Goal: Task Accomplishment & Management: Complete application form

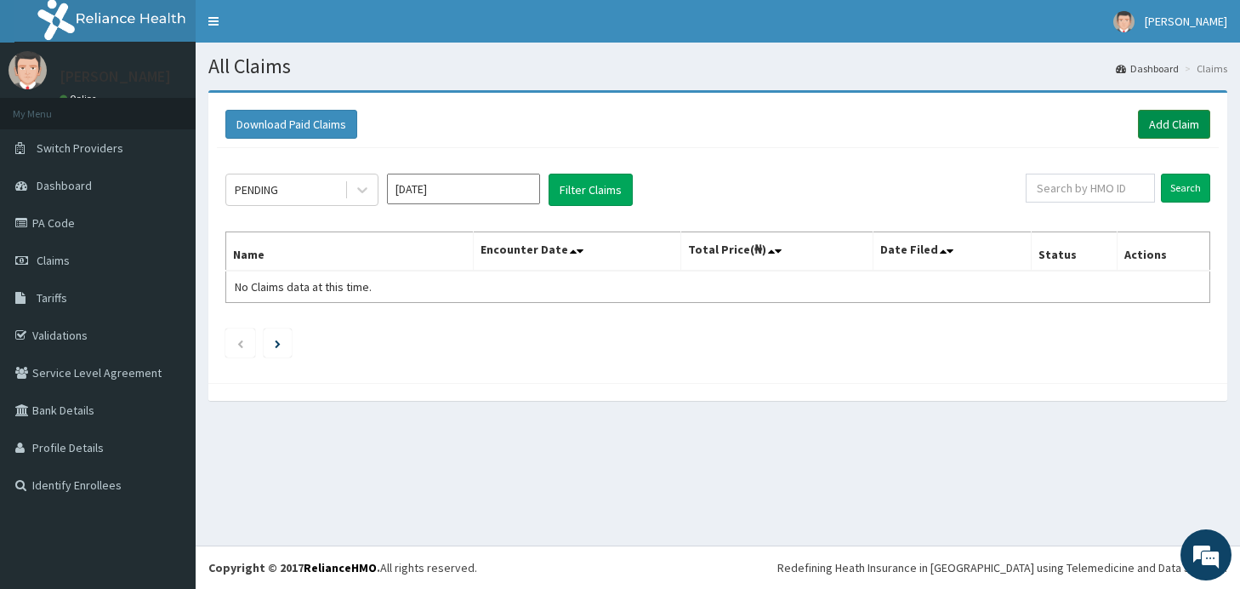
click at [1183, 123] on link "Add Claim" at bounding box center [1174, 124] width 72 height 29
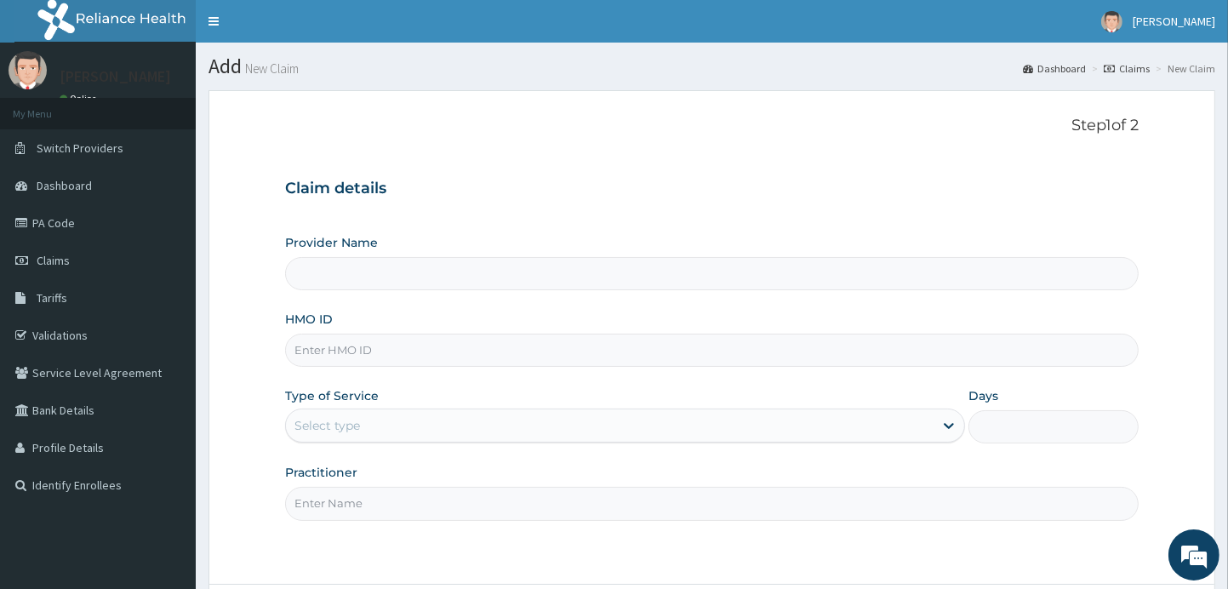
click at [478, 281] on input "Provider Name" at bounding box center [712, 273] width 854 height 33
type input "Saudi Opticals"
click at [448, 353] on input "HMO ID" at bounding box center [712, 350] width 854 height 33
type input "BCE/10033/B"
click at [511, 309] on div "Provider Name Saudi Opticals HMO ID BCE/10033/B Type of Service Select type Day…" at bounding box center [712, 377] width 854 height 286
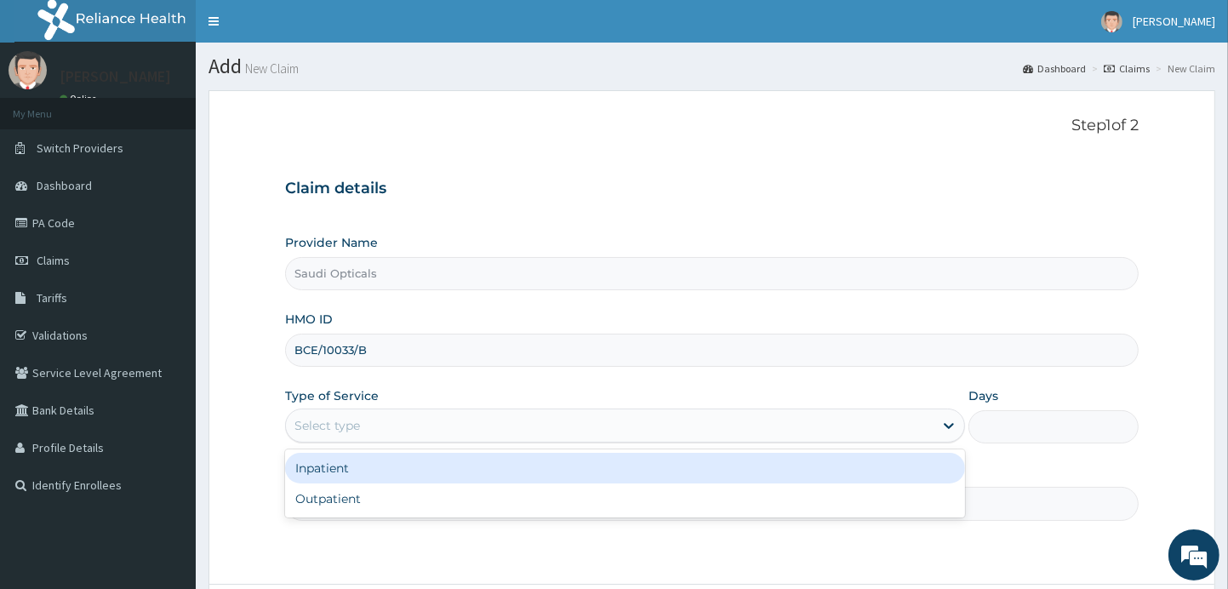
click at [425, 434] on div "Select type" at bounding box center [610, 425] width 648 height 27
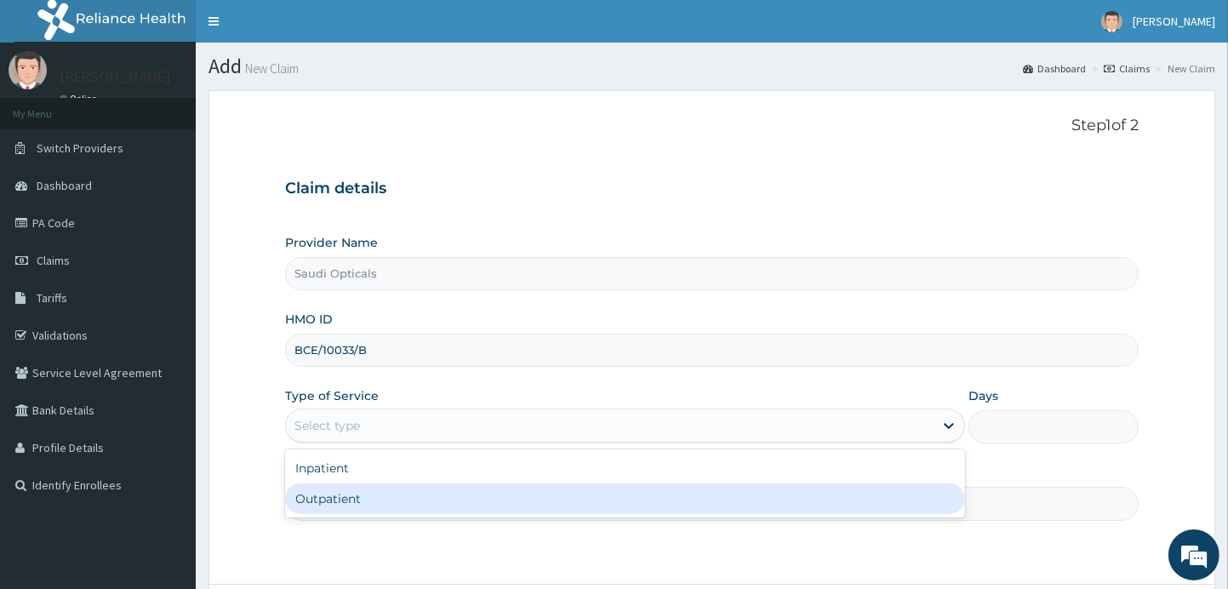
click at [321, 510] on div "Outpatient" at bounding box center [625, 498] width 681 height 31
type input "1"
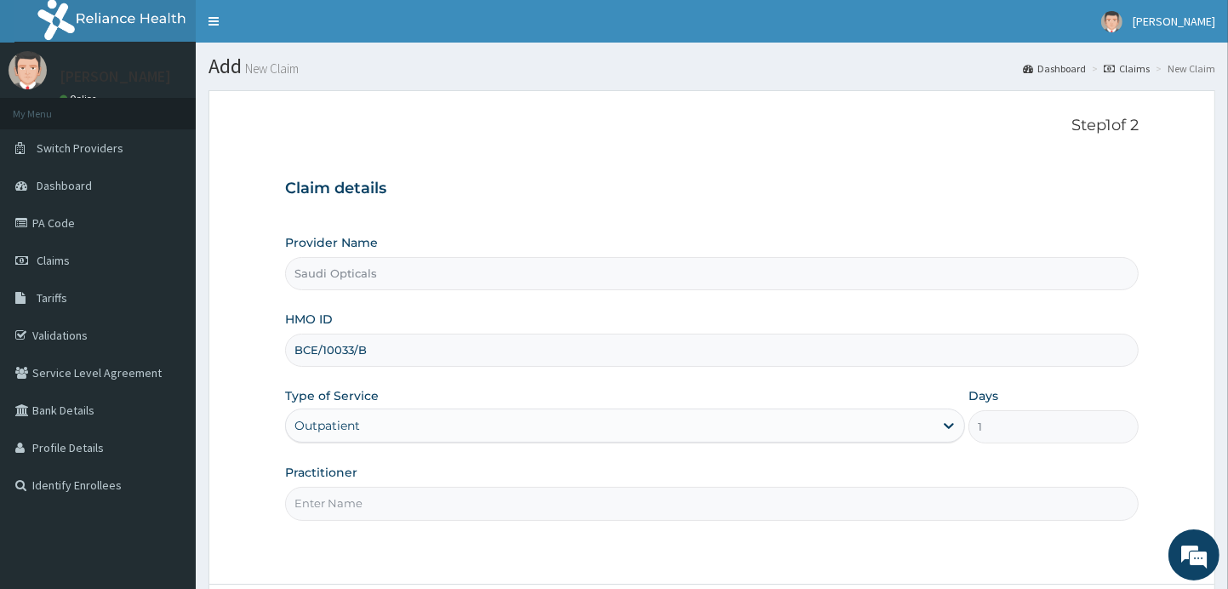
click at [511, 508] on input "Practitioner" at bounding box center [712, 503] width 854 height 33
type input "DR. ABUBAKAR"
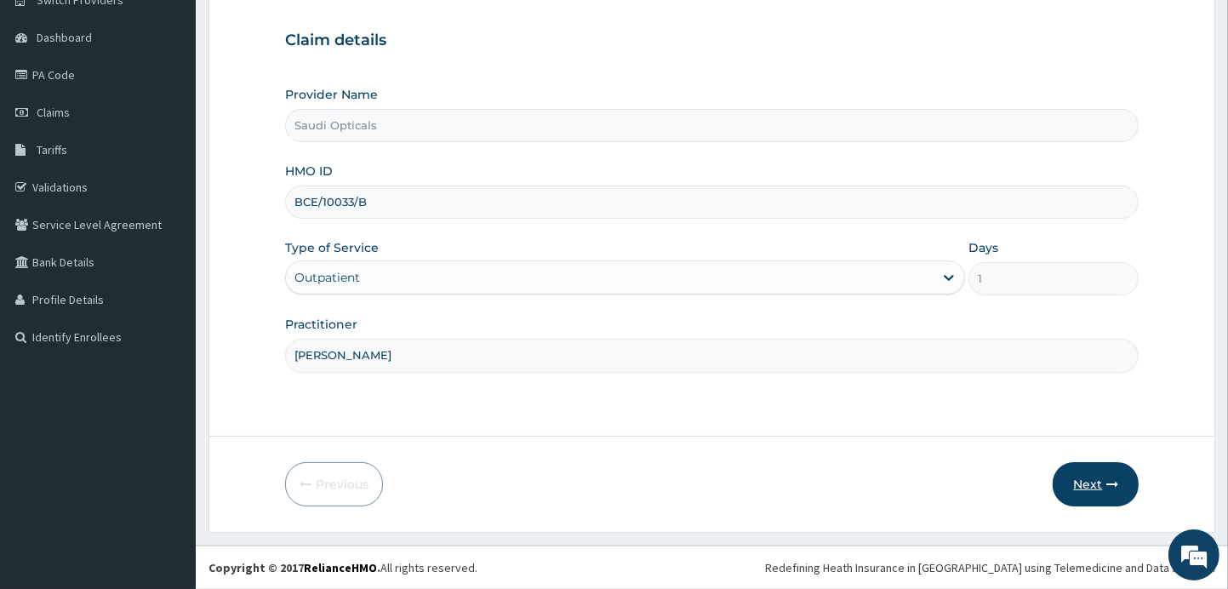
click at [1104, 492] on button "Next" at bounding box center [1095, 484] width 86 height 44
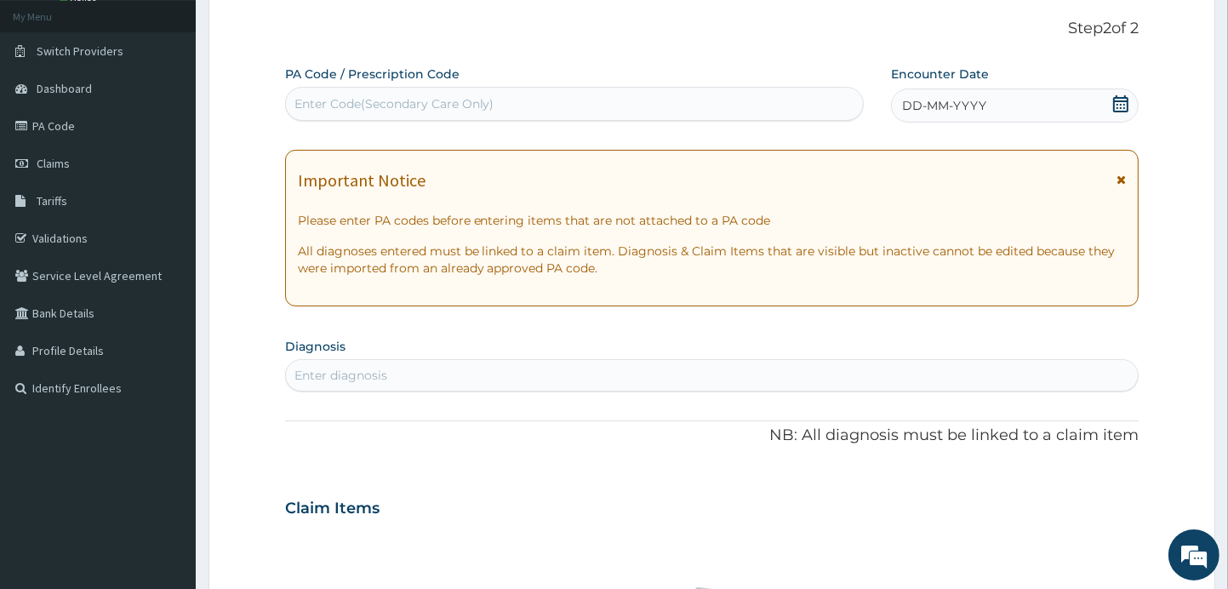
scroll to position [0, 0]
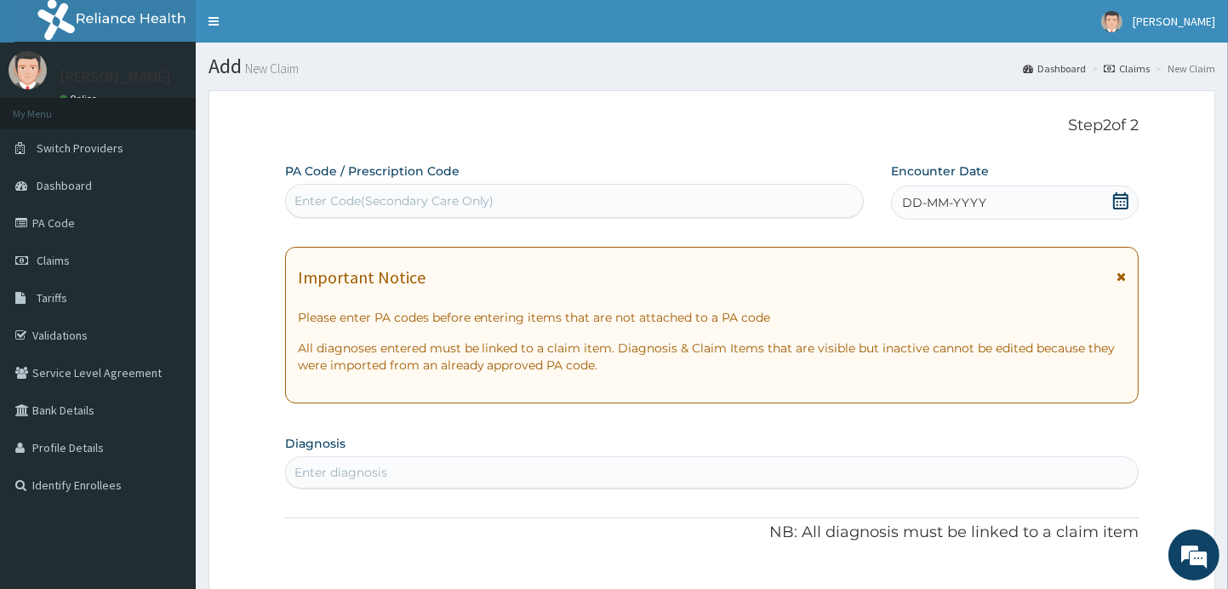
paste input "PA/A5446F"
type input "PA/A5446F"
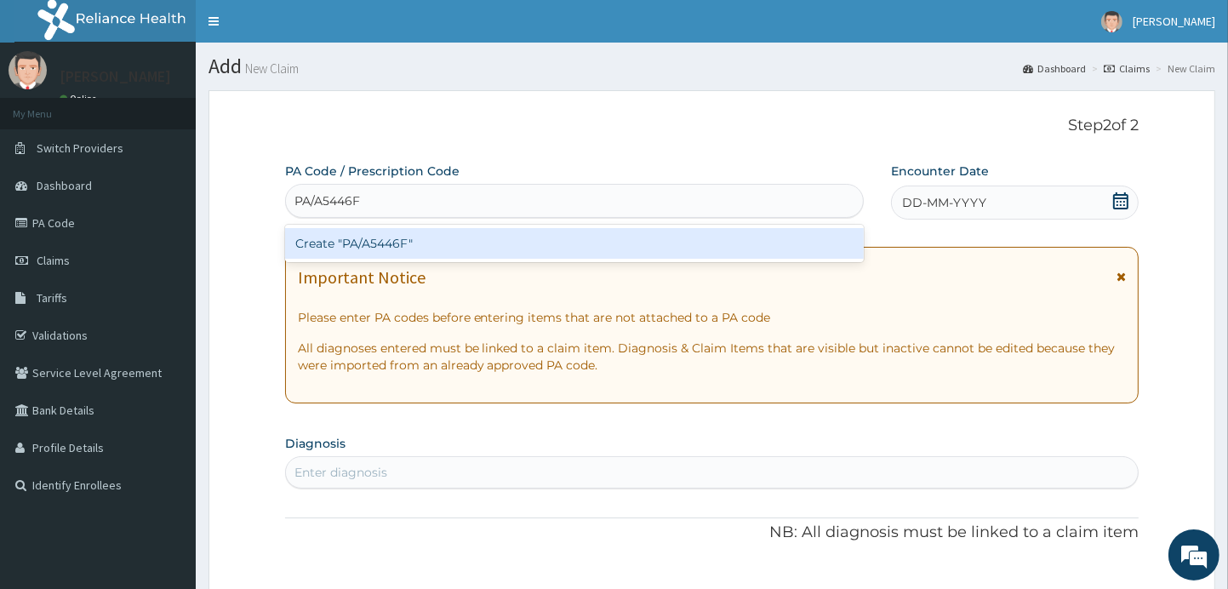
click at [570, 248] on div "Create "PA/A5446F"" at bounding box center [574, 243] width 579 height 31
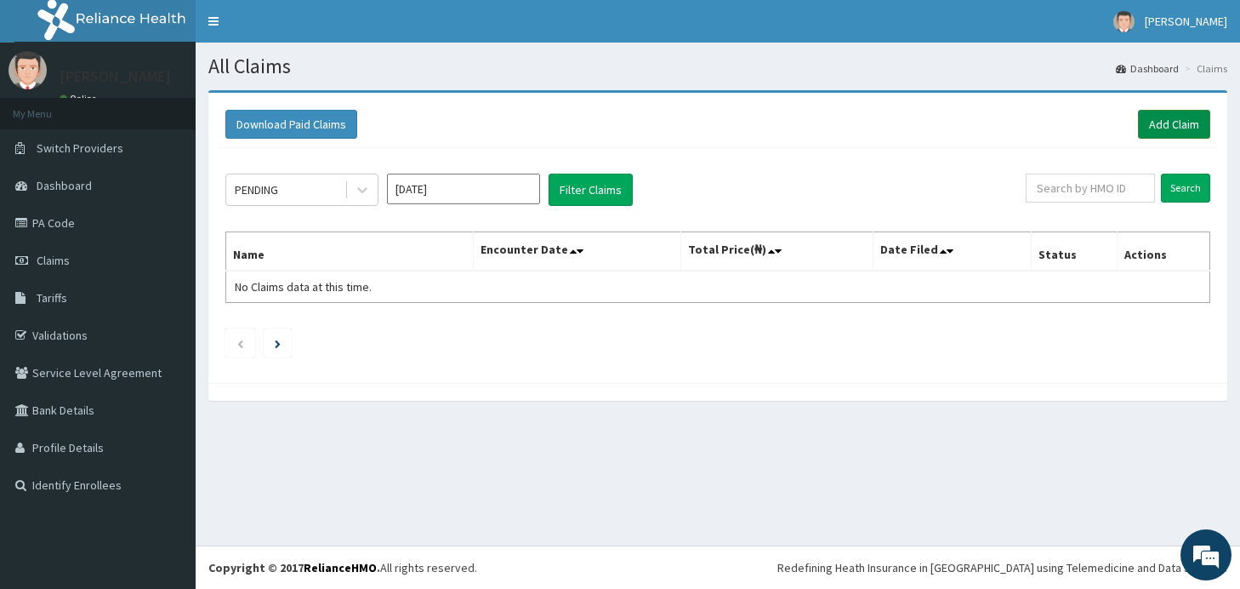
click at [1171, 123] on link "Add Claim" at bounding box center [1174, 124] width 72 height 29
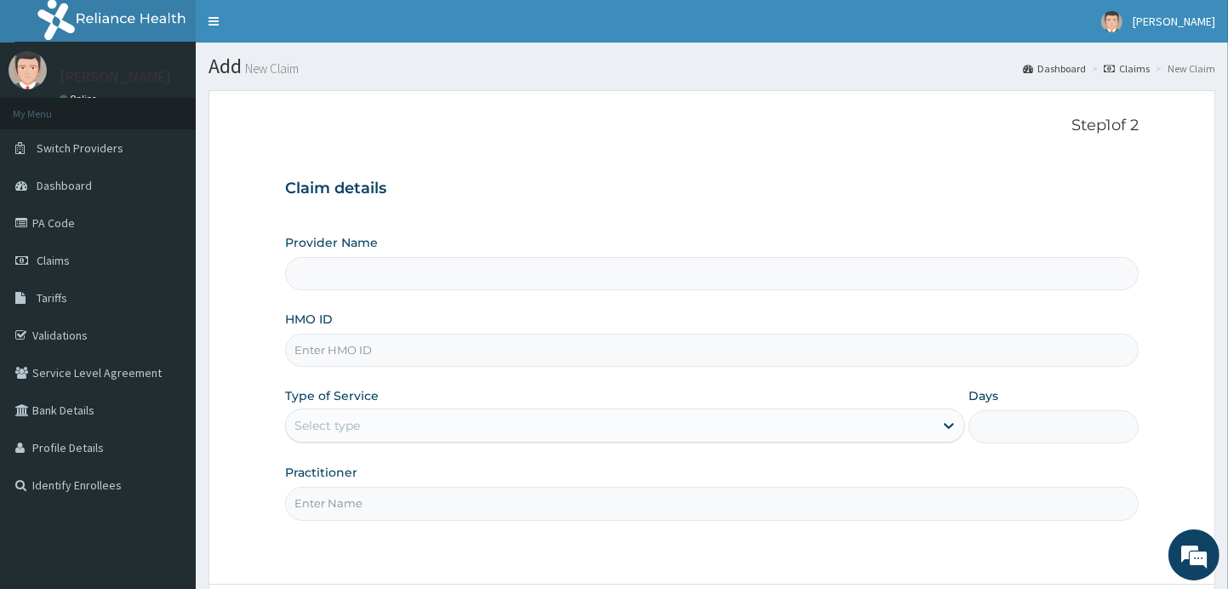
type input "Saudi Opticals"
click at [426, 362] on input "HMO ID" at bounding box center [712, 350] width 854 height 33
type input "BCE/10033/B"
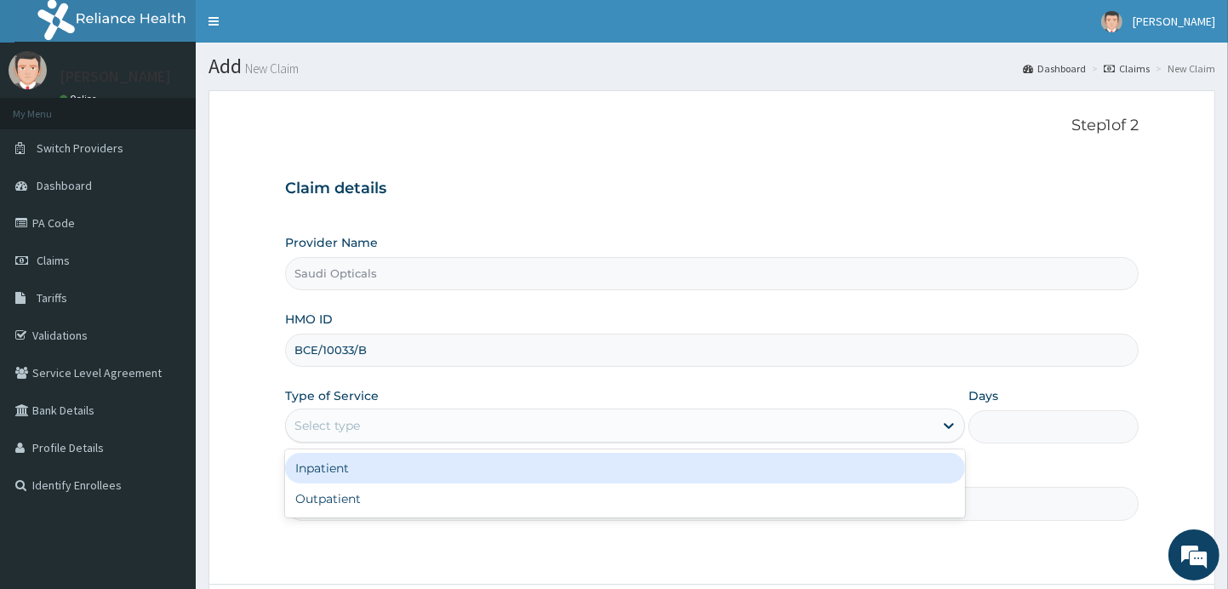
click at [450, 423] on div "Select type" at bounding box center [610, 425] width 648 height 27
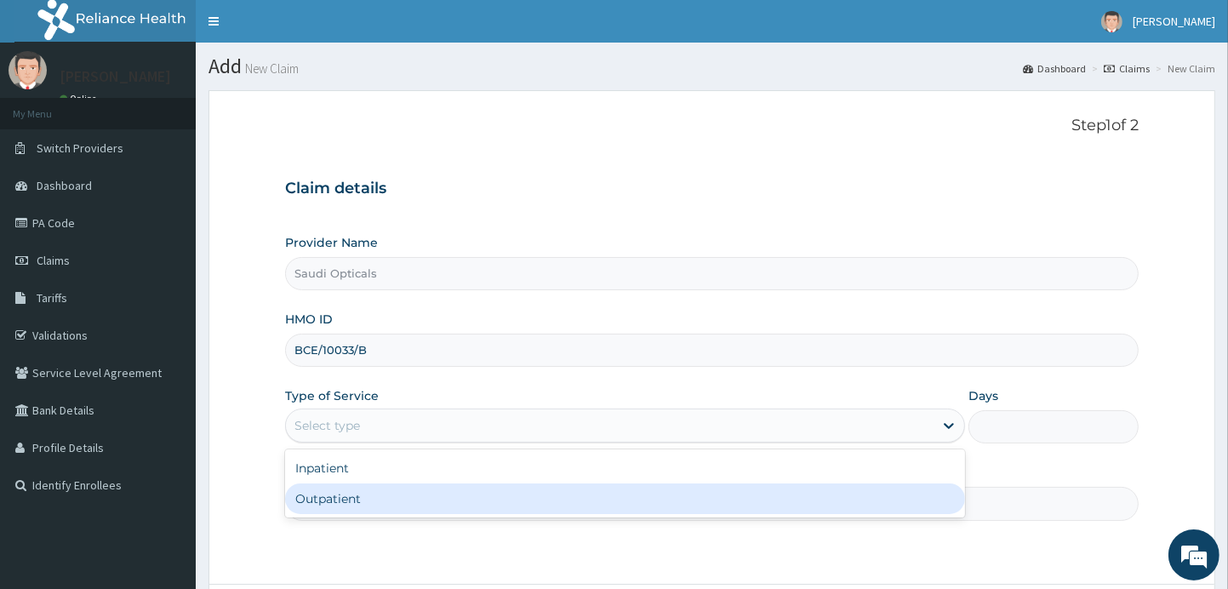
click at [376, 497] on div "Outpatient" at bounding box center [625, 498] width 681 height 31
type input "1"
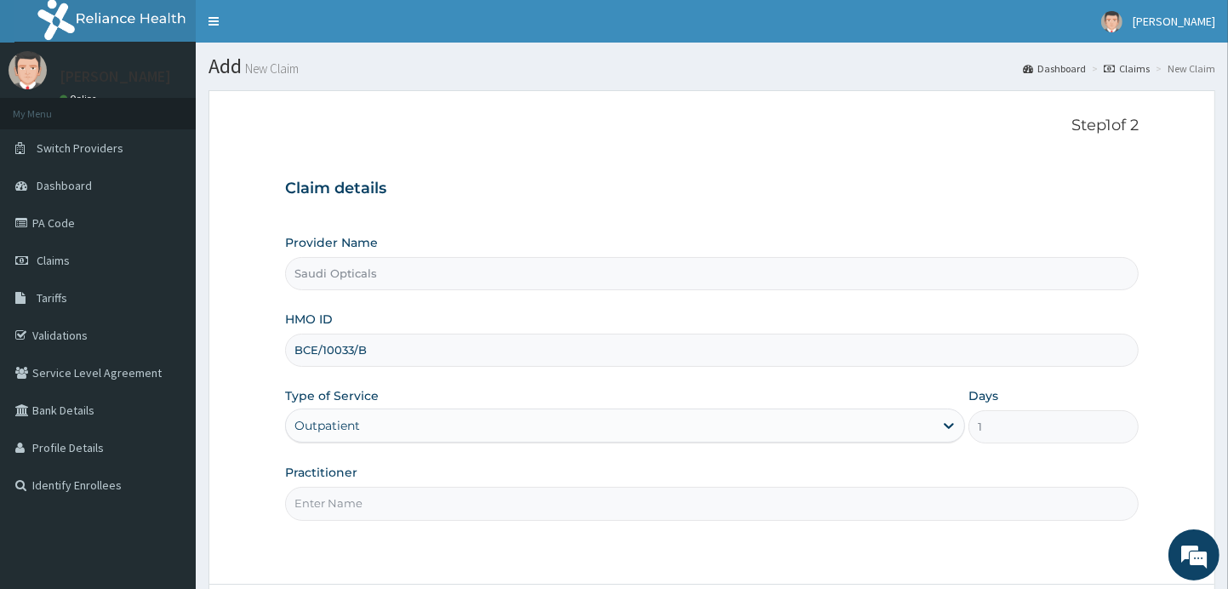
click at [390, 500] on input "Practitioner" at bounding box center [712, 503] width 854 height 33
type input "DR. ABUBAKAR"
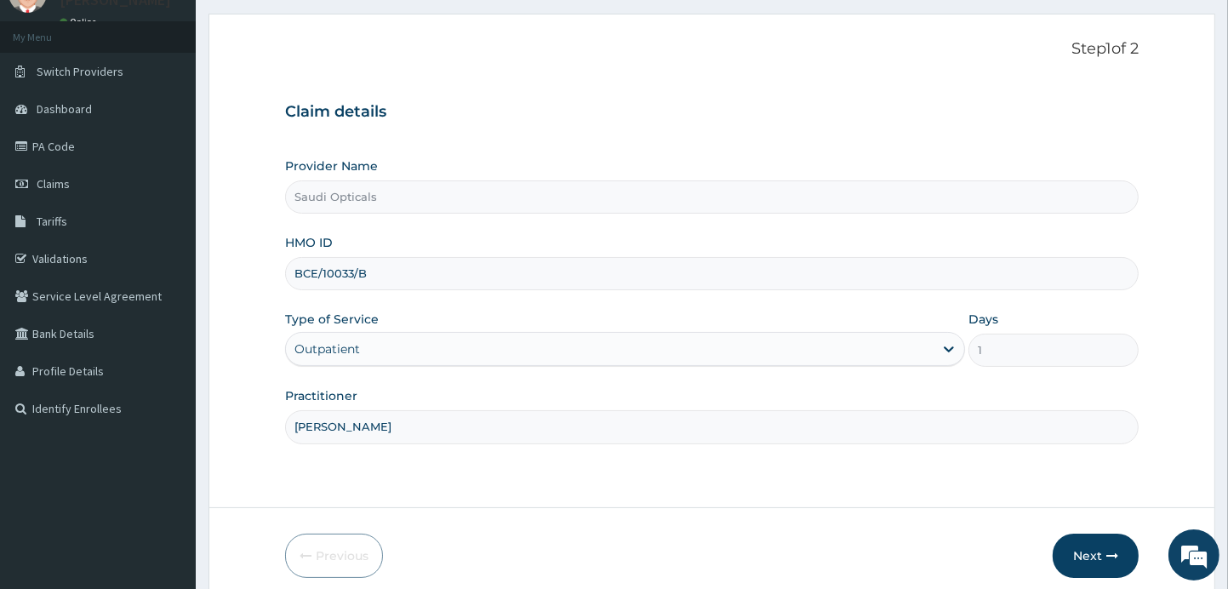
scroll to position [131, 0]
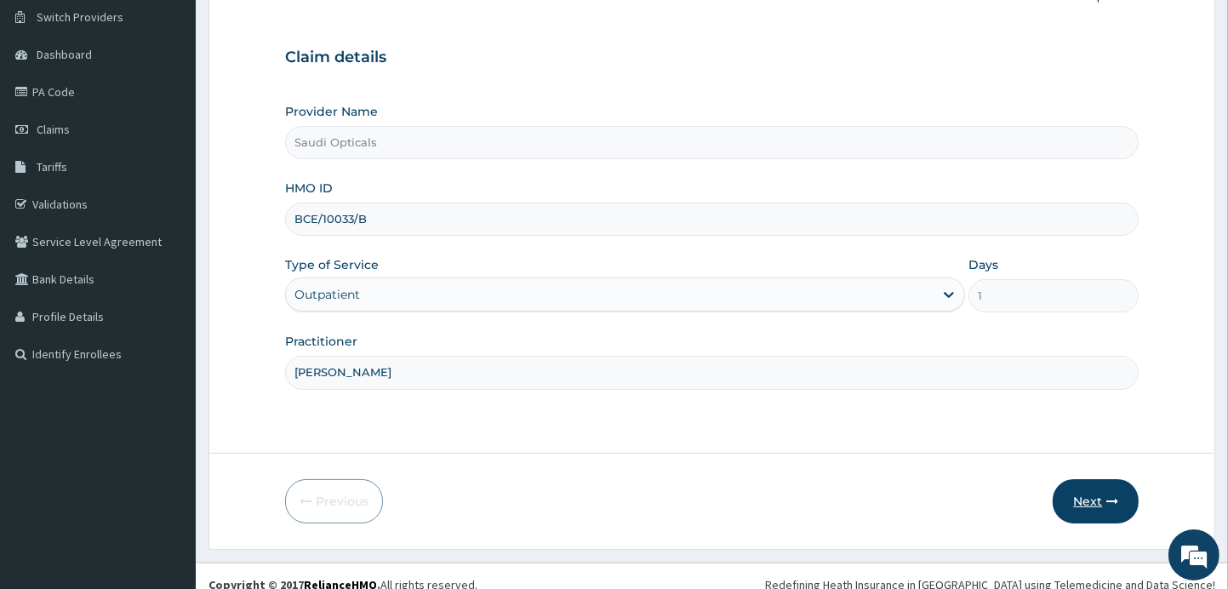
click at [1110, 508] on button "Next" at bounding box center [1095, 501] width 86 height 44
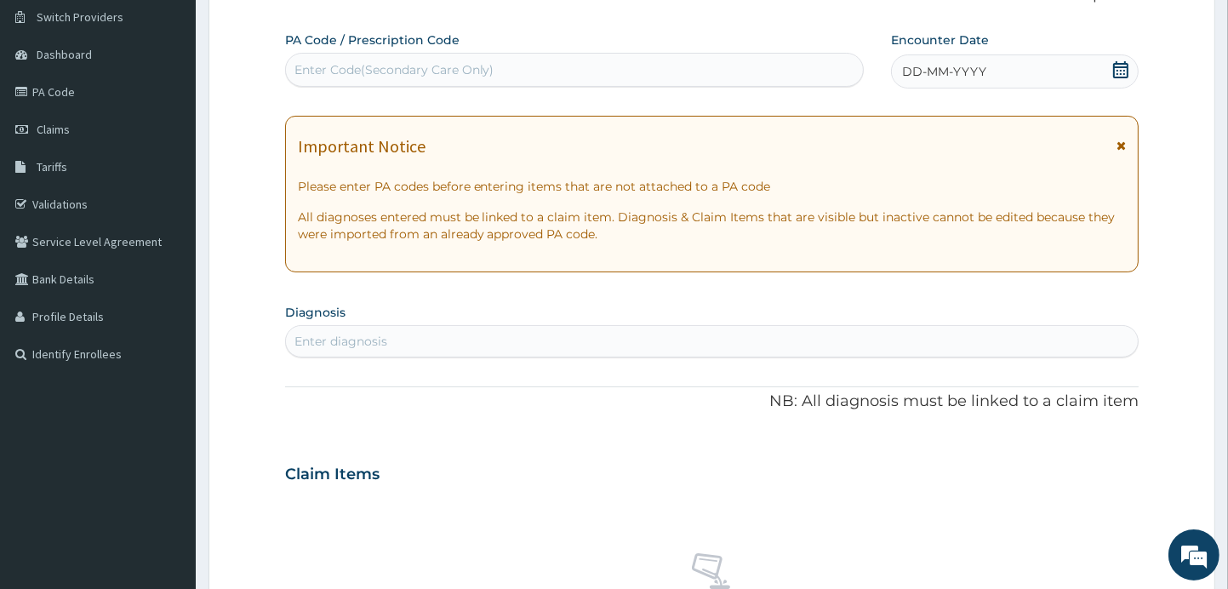
click at [499, 65] on div "Enter Code(Secondary Care Only)" at bounding box center [574, 69] width 577 height 27
paste input "PA/A5446F"
type input "PA/A5446F"
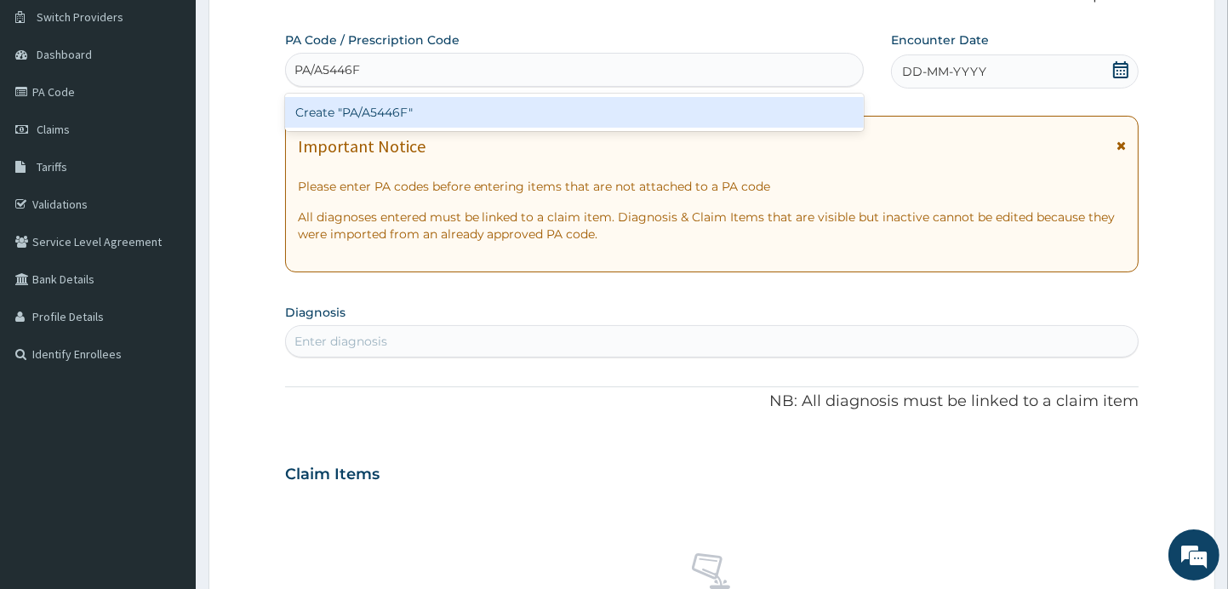
click at [403, 117] on div "Create "PA/A5446F"" at bounding box center [574, 112] width 579 height 31
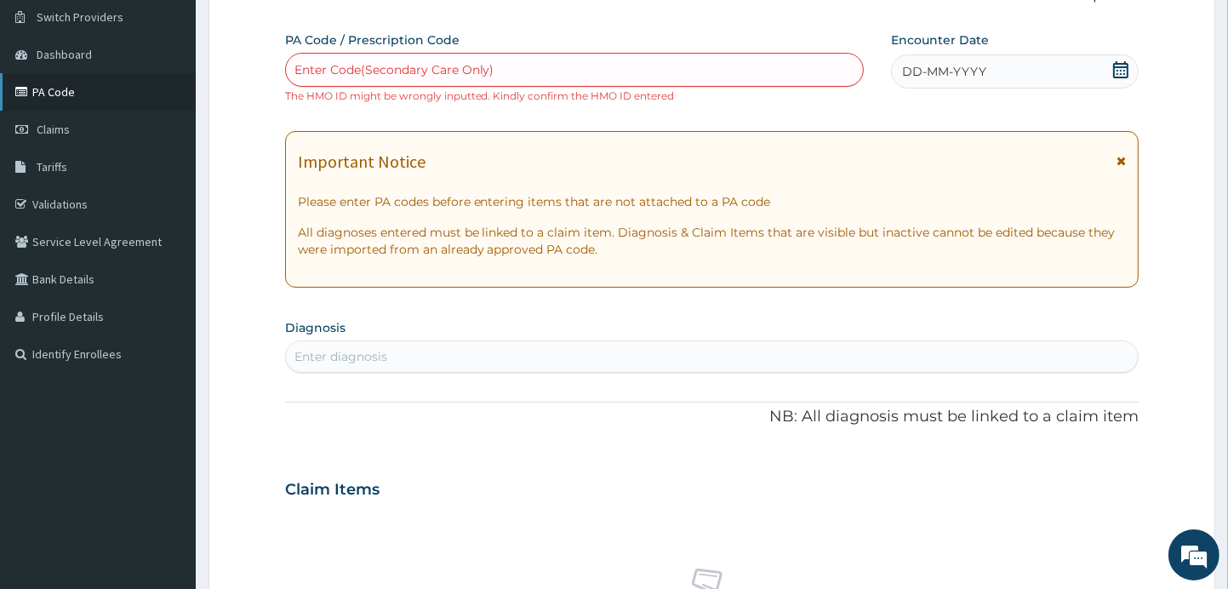
click at [71, 97] on link "PA Code" at bounding box center [98, 91] width 196 height 37
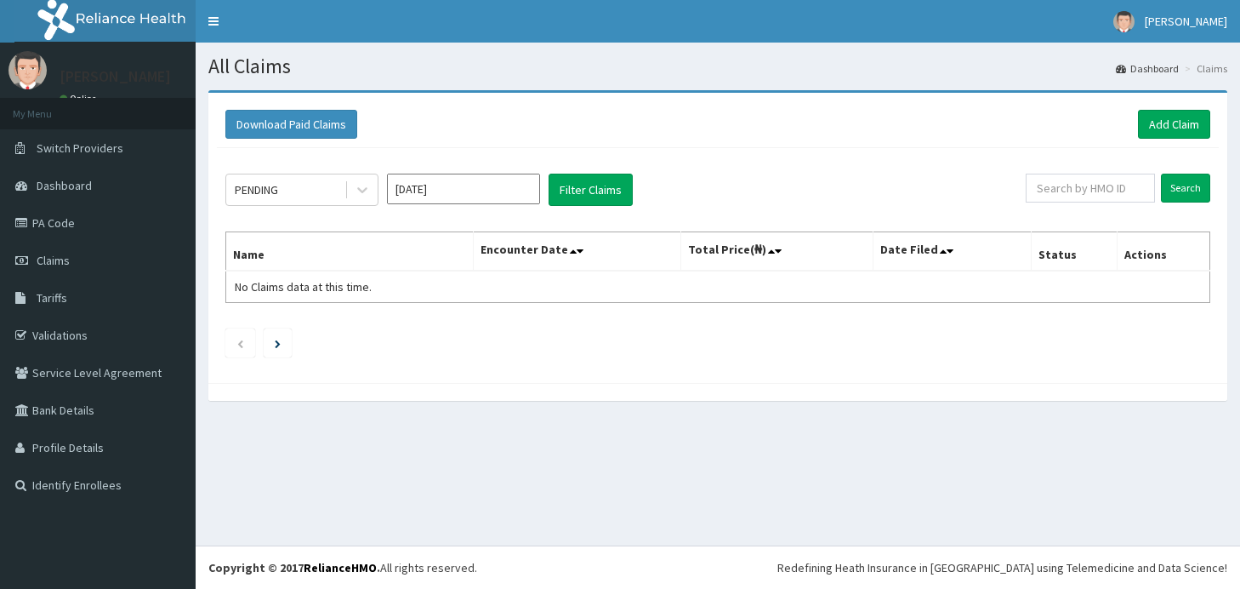
click at [1170, 126] on link "Add Claim" at bounding box center [1174, 124] width 72 height 29
click at [1160, 126] on link "Add Claim" at bounding box center [1174, 124] width 72 height 29
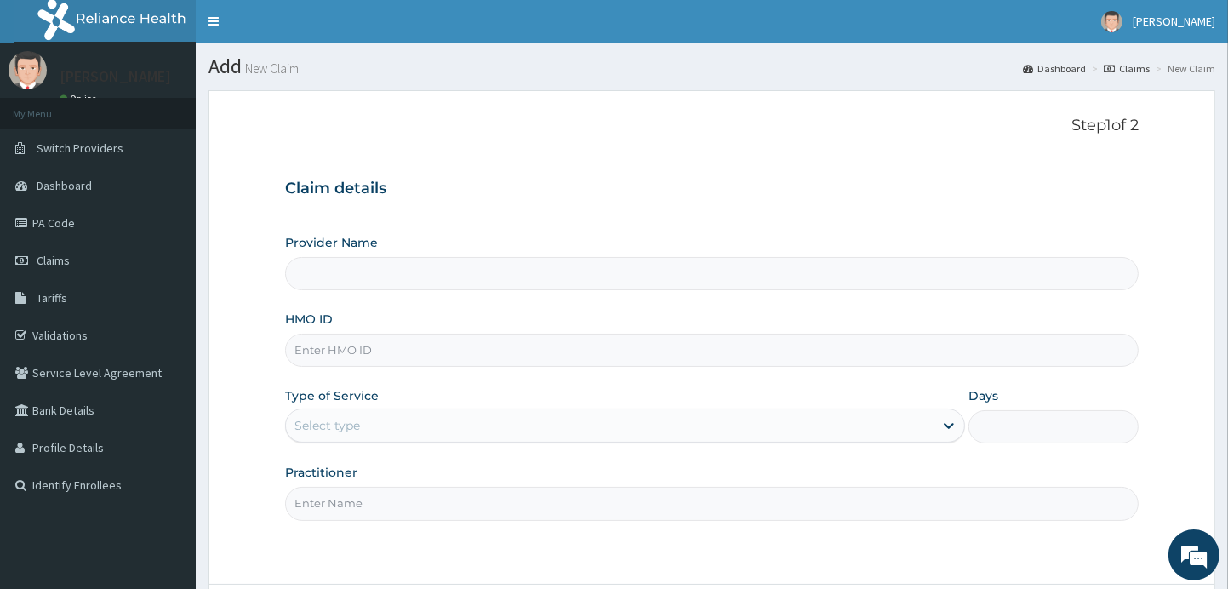
click at [418, 356] on input "HMO ID" at bounding box center [712, 350] width 854 height 33
type input "Saudi Opticals"
type input "G"
paste input "GCE/10033/B"
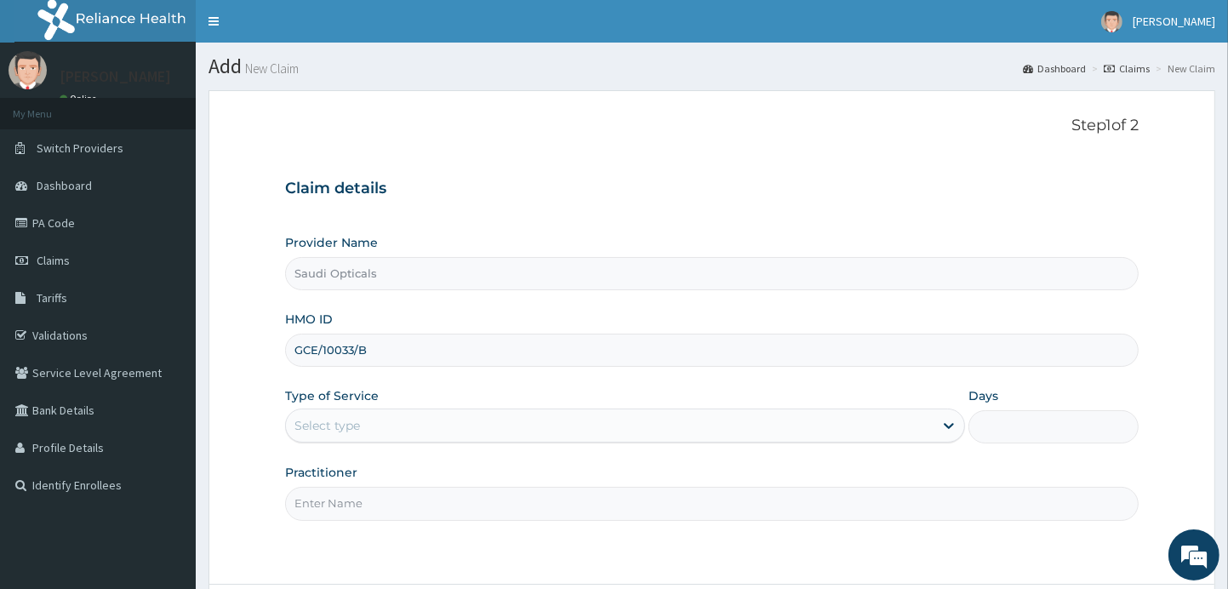
type input "GCE/10033/B"
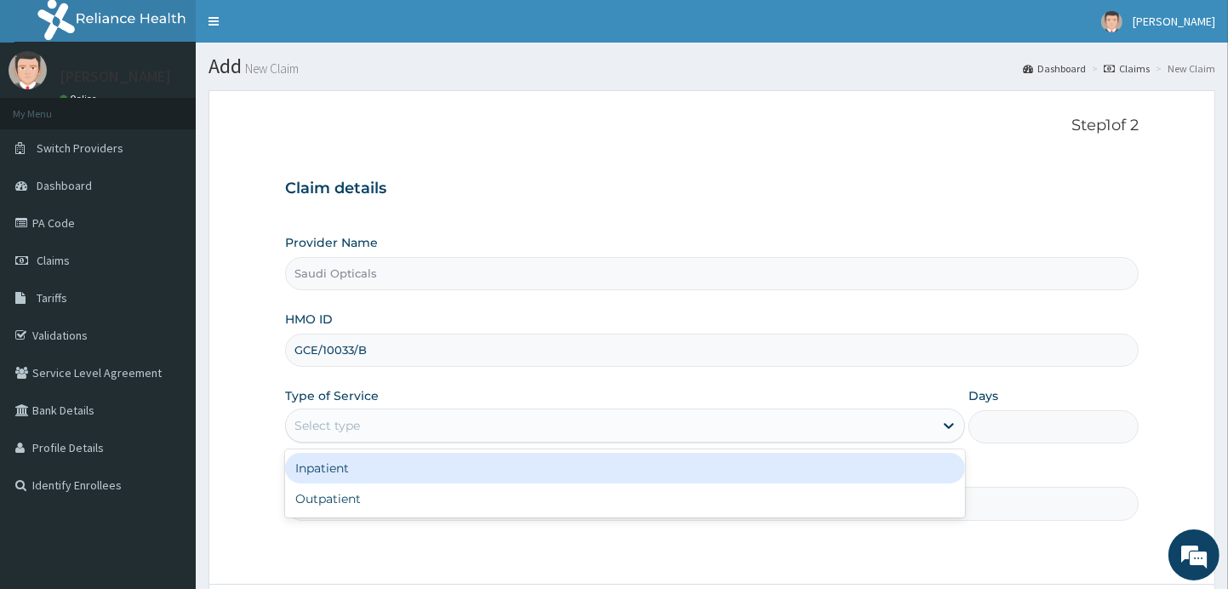
click at [417, 419] on div "Select type" at bounding box center [610, 425] width 648 height 27
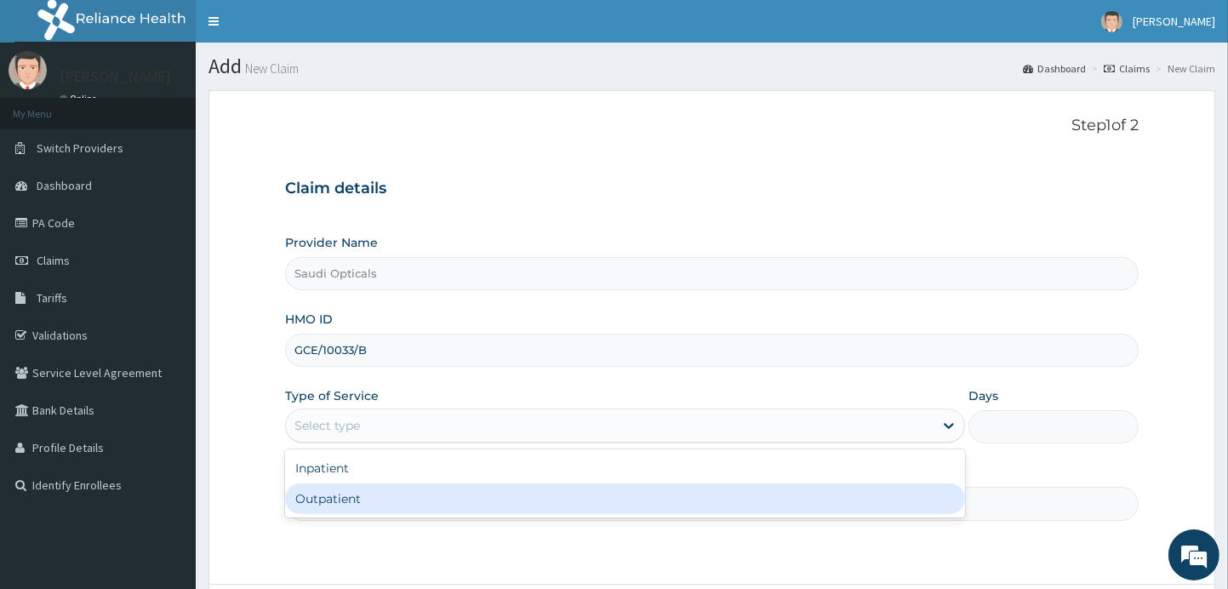
click at [355, 493] on div "Outpatient" at bounding box center [625, 498] width 681 height 31
type input "1"
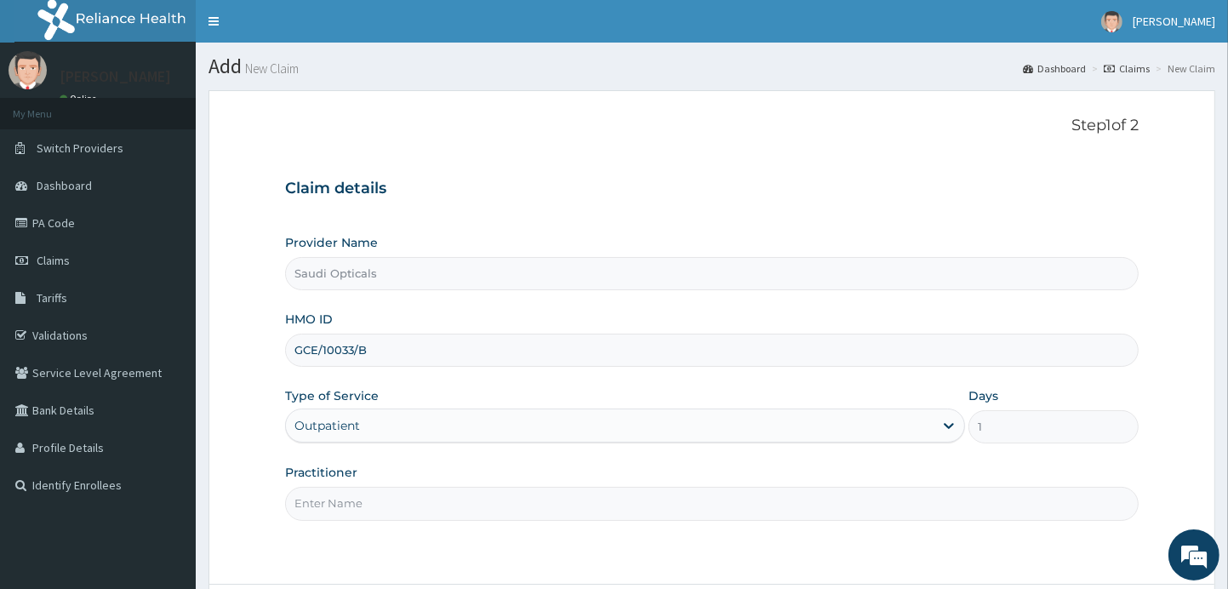
click at [362, 493] on input "Practitioner" at bounding box center [712, 503] width 854 height 33
type input "DR. ABUBAKAR"
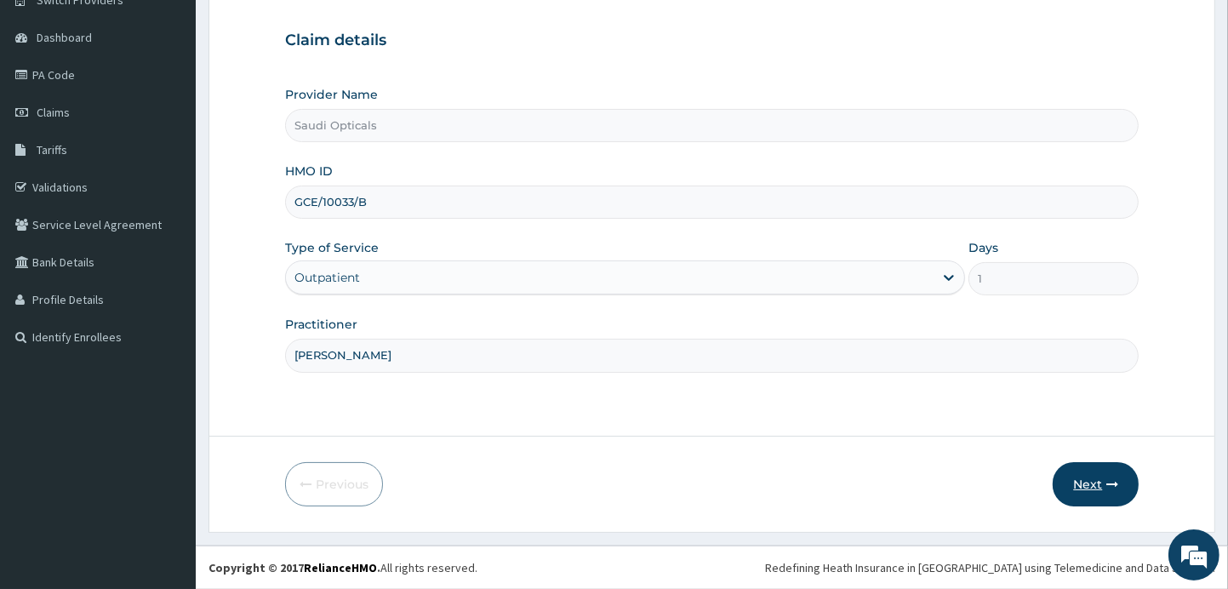
click at [1109, 482] on icon "button" at bounding box center [1112, 484] width 12 height 12
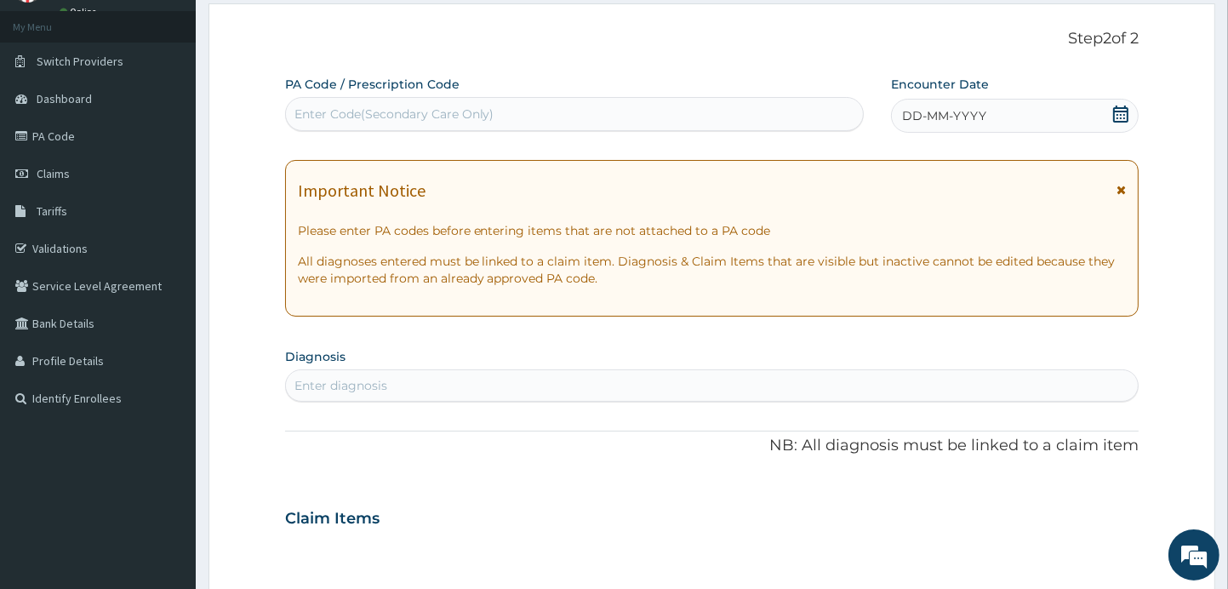
scroll to position [81, 0]
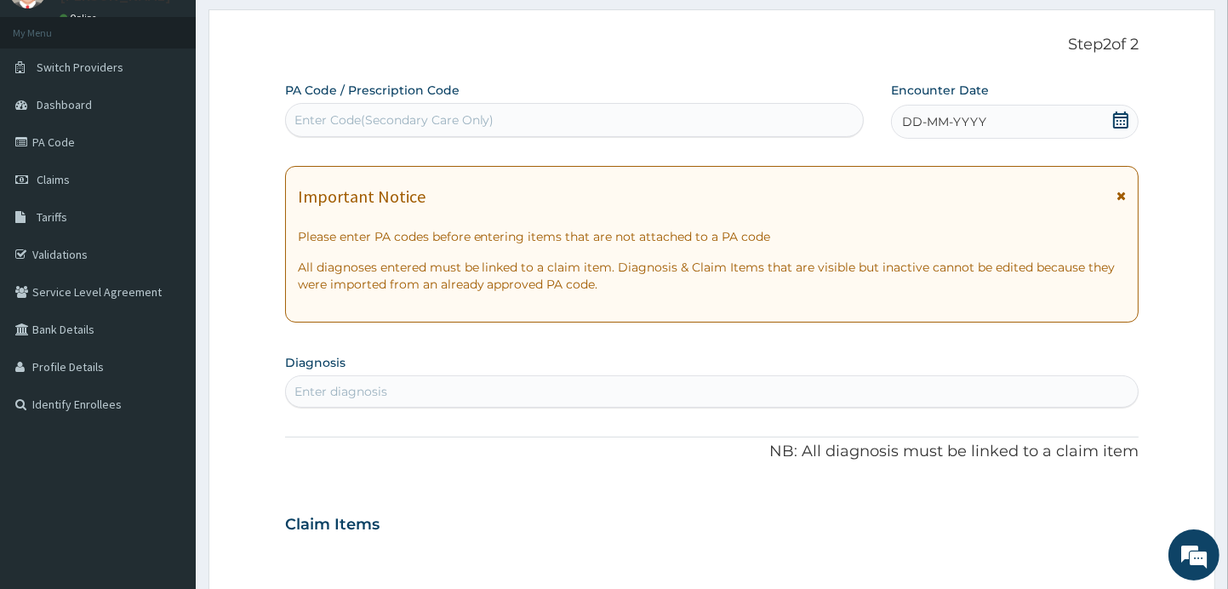
click at [1119, 123] on icon at bounding box center [1120, 119] width 17 height 17
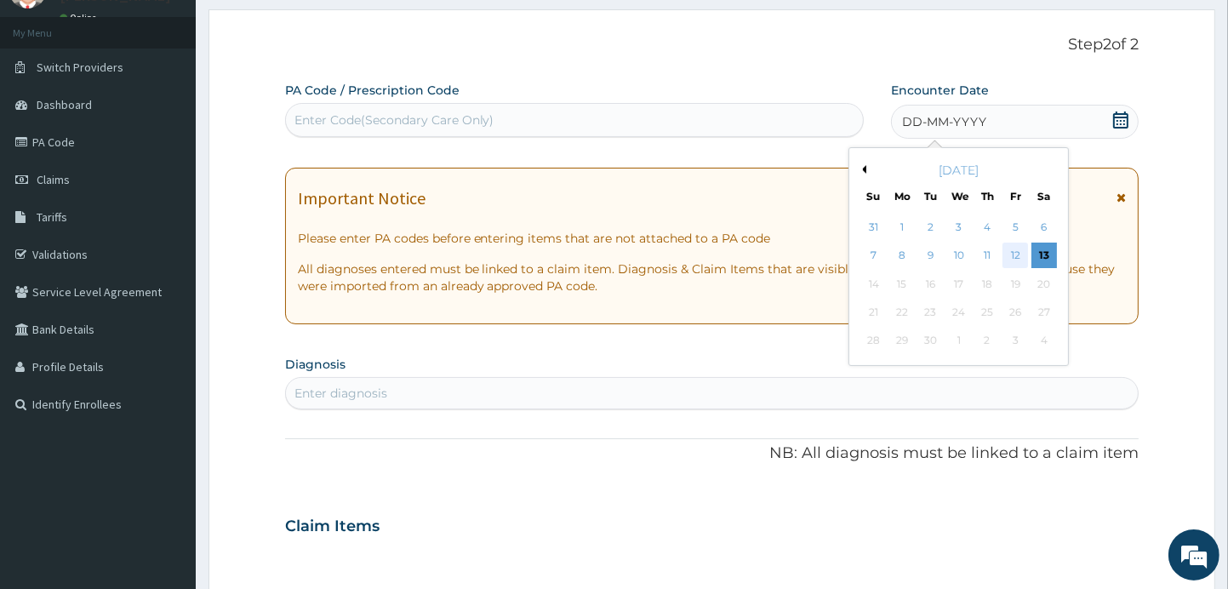
click at [1018, 258] on div "12" at bounding box center [1015, 256] width 26 height 26
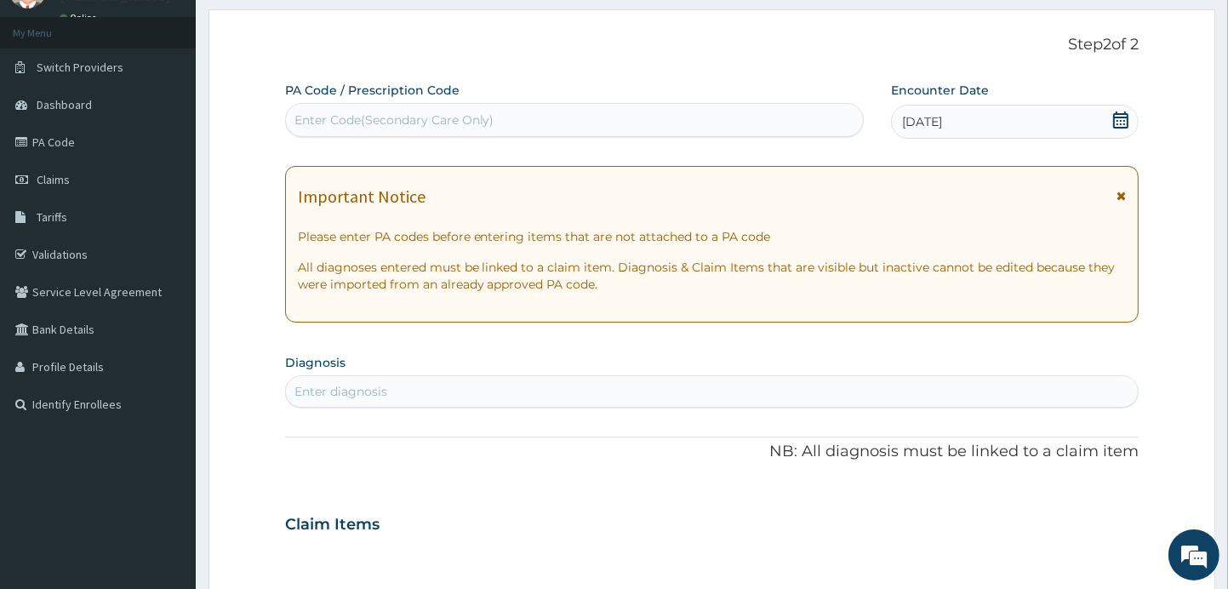
click at [420, 116] on div "Enter Code(Secondary Care Only)" at bounding box center [394, 119] width 200 height 17
paste input "PA/A5446F"
type input "PA/A5446F"
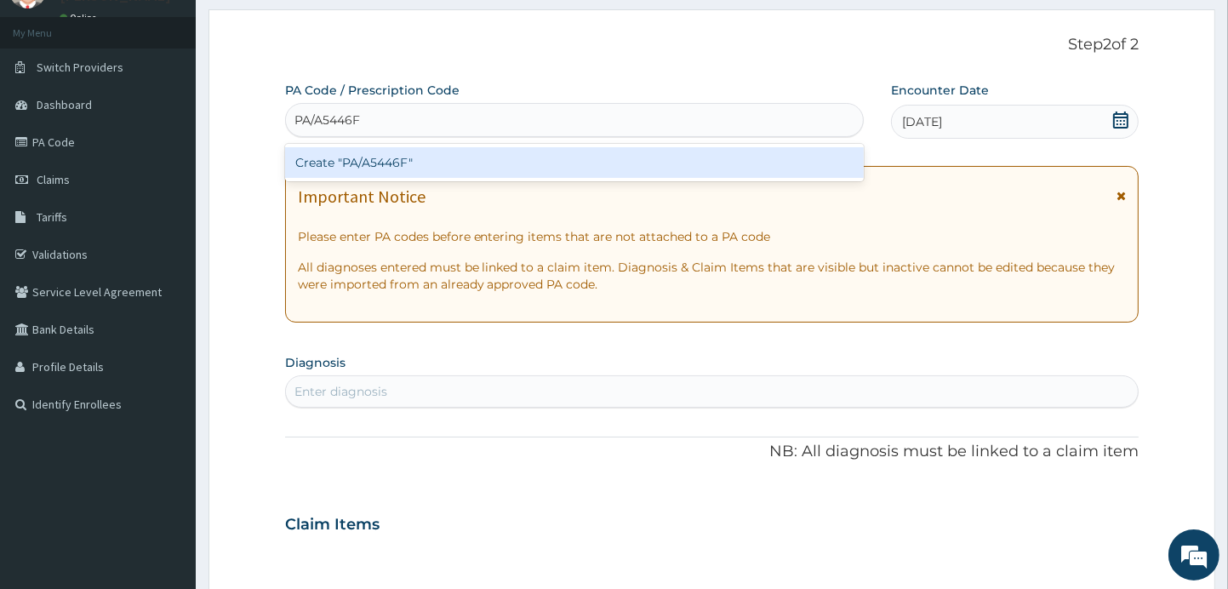
click at [422, 157] on div "Create "PA/A5446F"" at bounding box center [574, 162] width 579 height 31
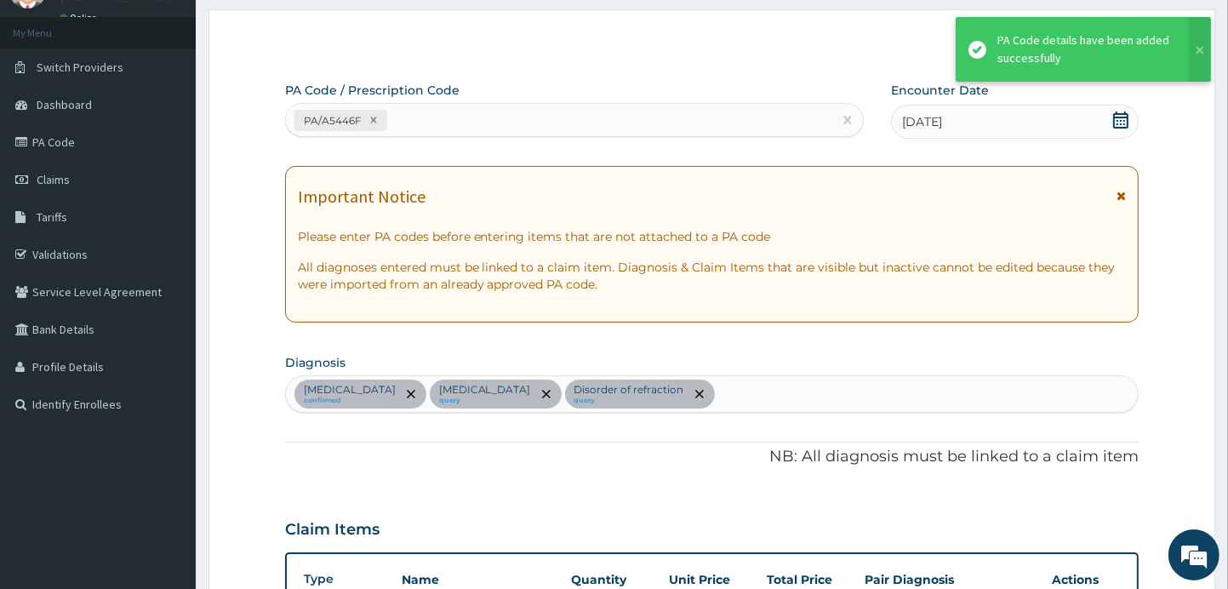
scroll to position [707, 0]
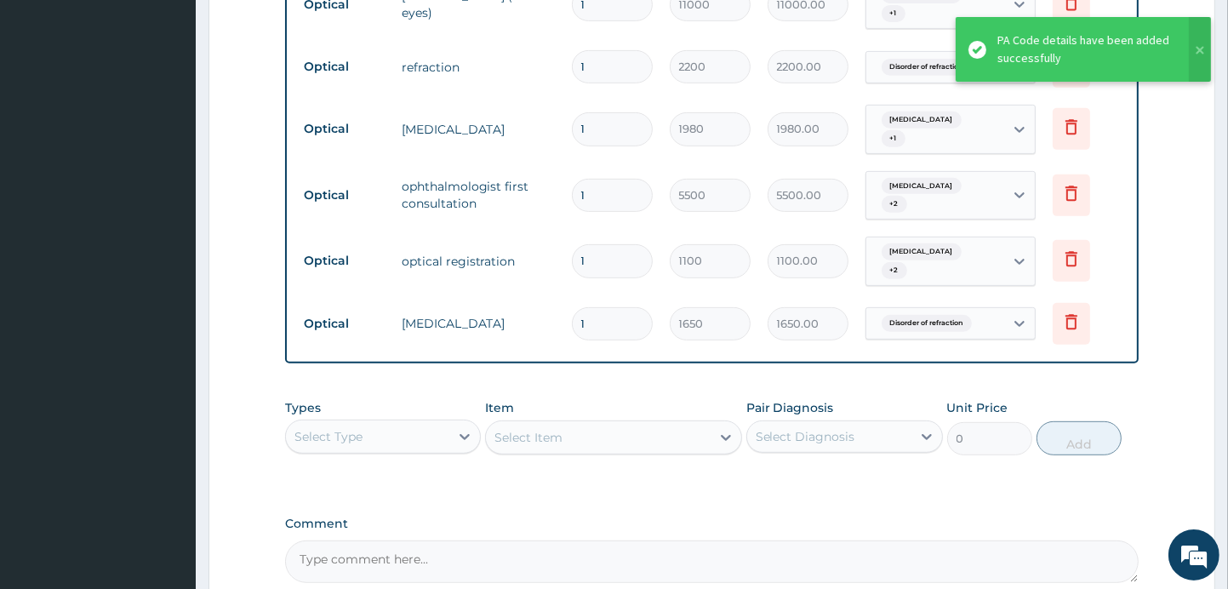
click at [1183, 280] on form "Step 2 of 2 PA Code / Prescription Code PA/A5446F Encounter Date 13-09-2025 Imp…" at bounding box center [711, 43] width 1006 height 1321
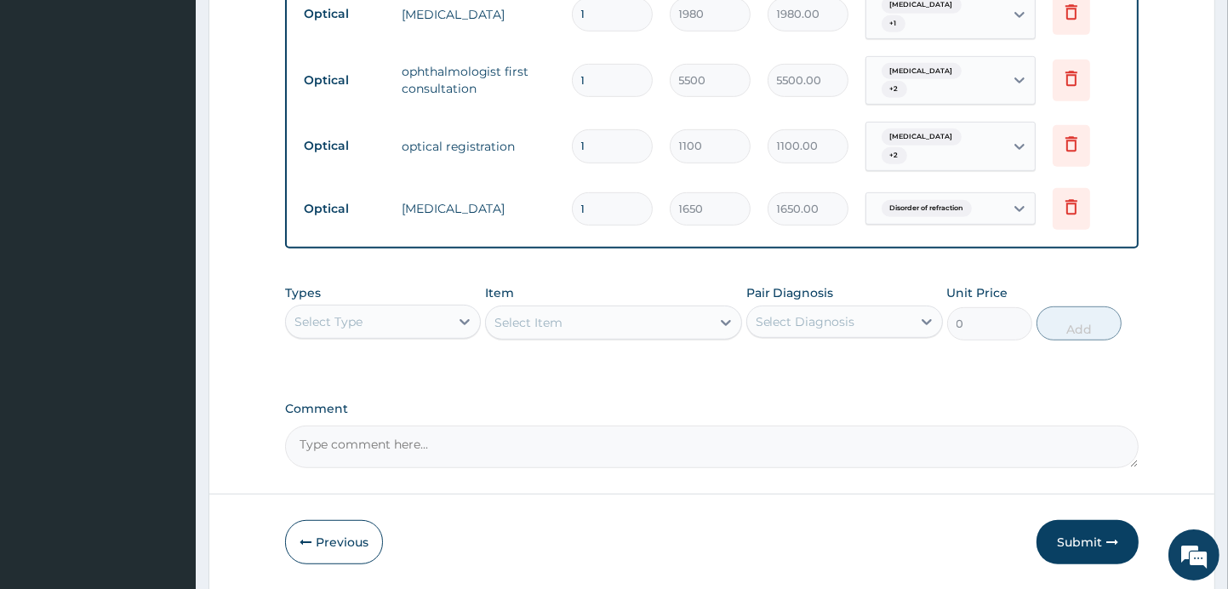
scroll to position [850, 0]
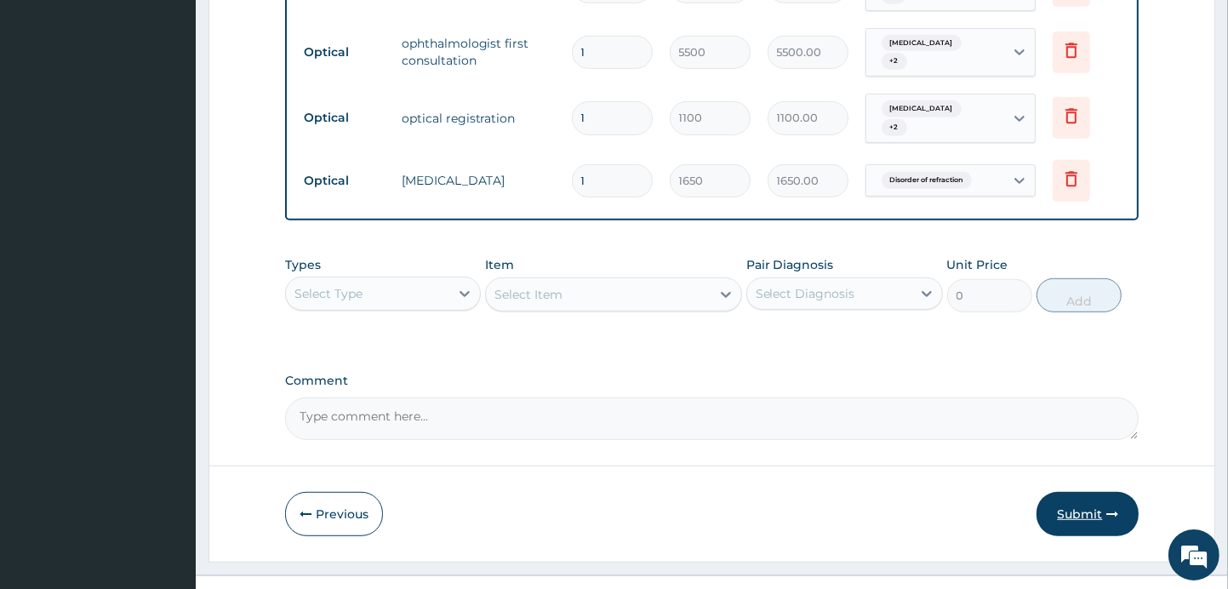
click at [1094, 499] on button "Submit" at bounding box center [1087, 514] width 102 height 44
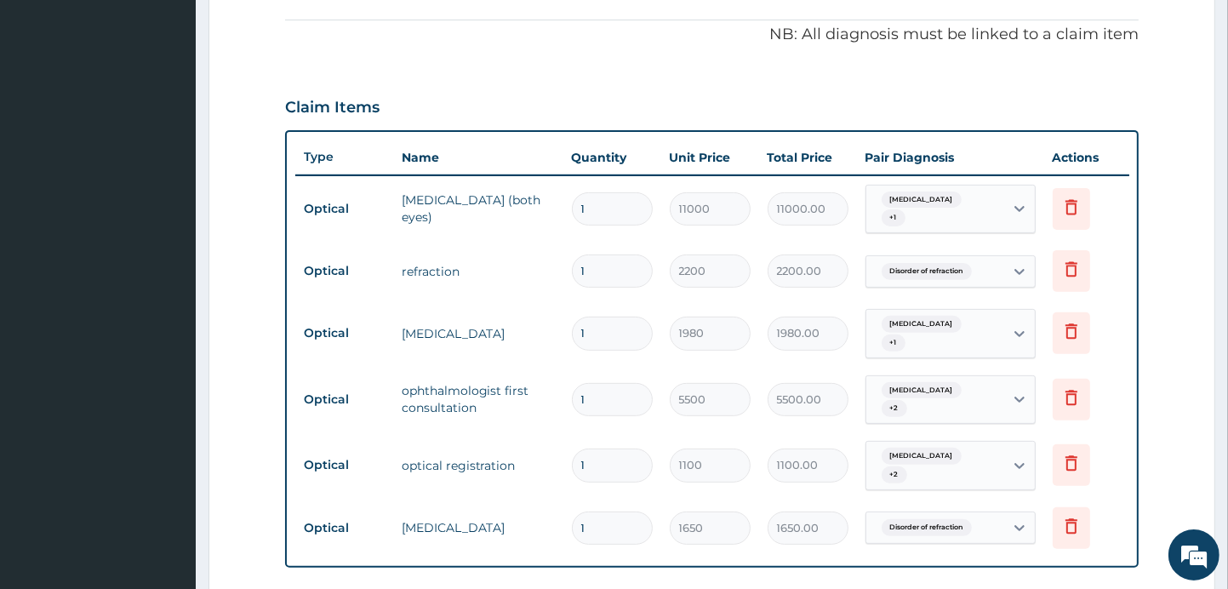
click at [1167, 250] on form "Step 2 of 2 PA Code / Prescription Code PA/A5446F Encounter Date 13-09-2025 Imp…" at bounding box center [711, 247] width 1006 height 1321
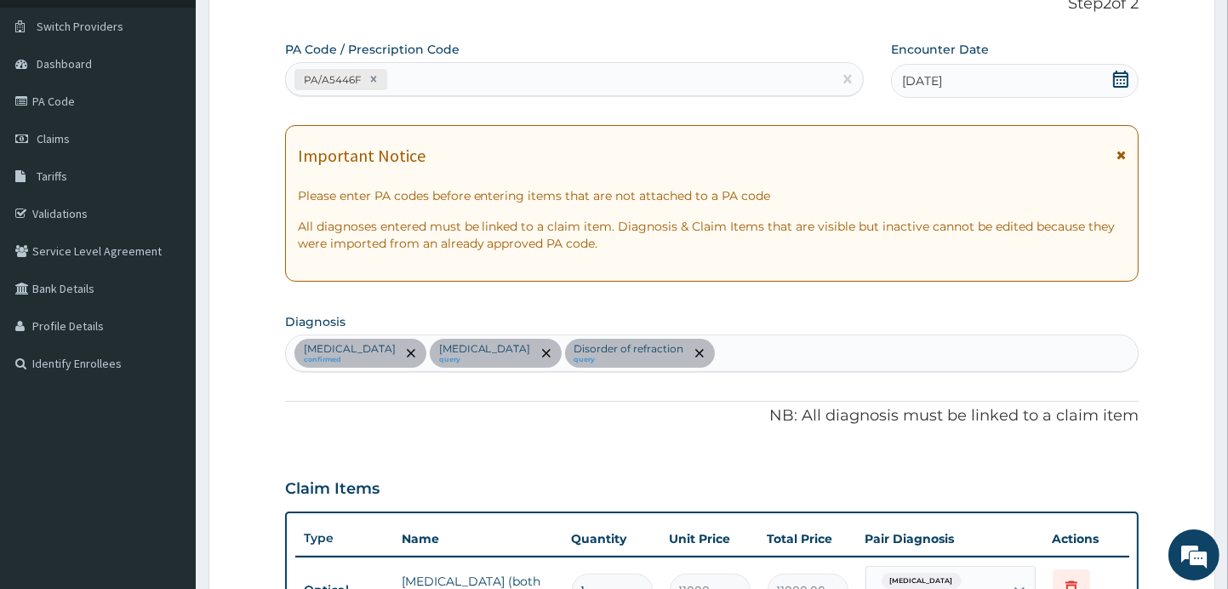
scroll to position [121, 0]
click at [1117, 76] on icon at bounding box center [1120, 79] width 15 height 17
click at [1120, 82] on icon at bounding box center [1120, 79] width 17 height 17
click at [1119, 87] on icon at bounding box center [1120, 79] width 15 height 17
click at [1069, 91] on div "[DATE]" at bounding box center [1015, 82] width 248 height 34
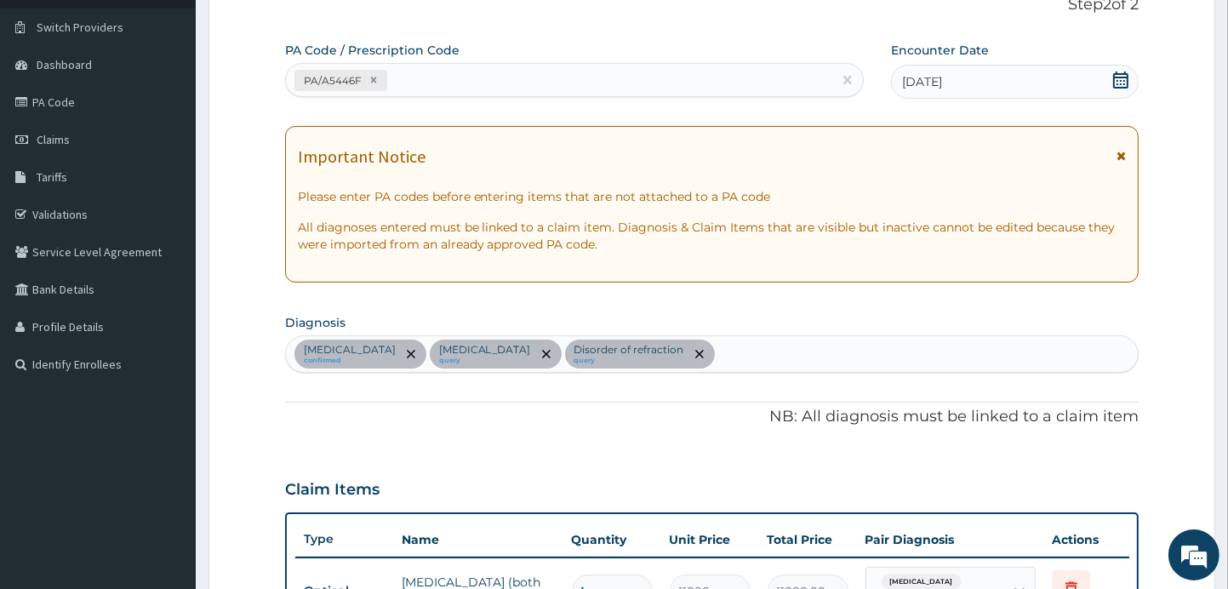
click at [998, 76] on div "[DATE]" at bounding box center [1015, 82] width 248 height 34
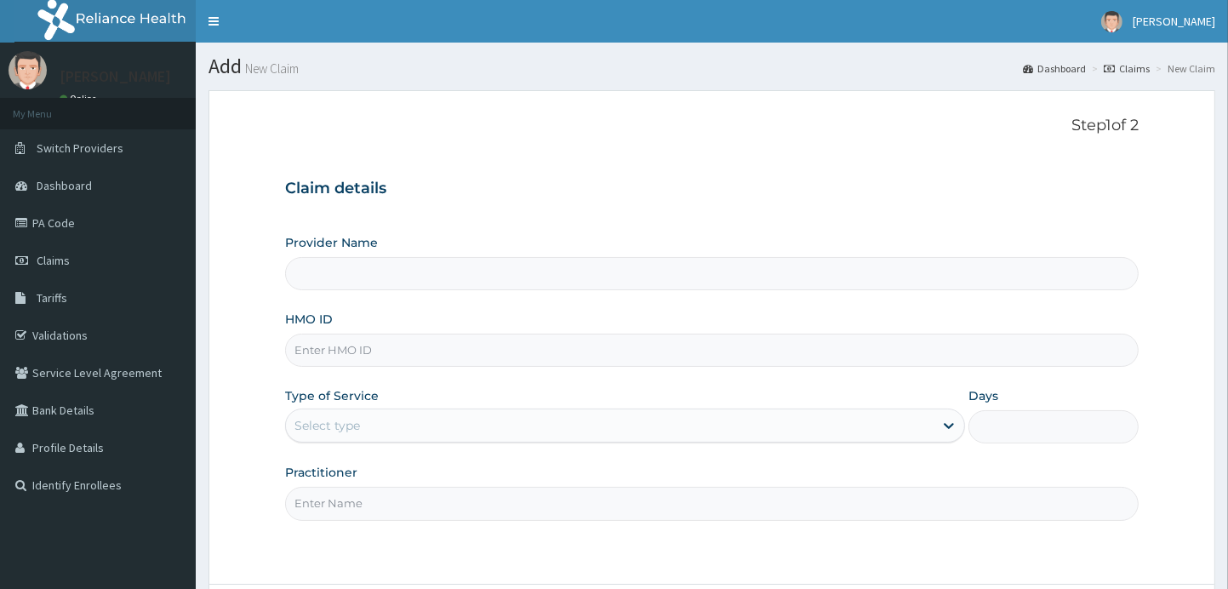
click at [452, 355] on input "HMO ID" at bounding box center [712, 350] width 854 height 33
type input "B"
type input "GCE"
type input "Saudi Opticals"
type input "GCE/10033/B"
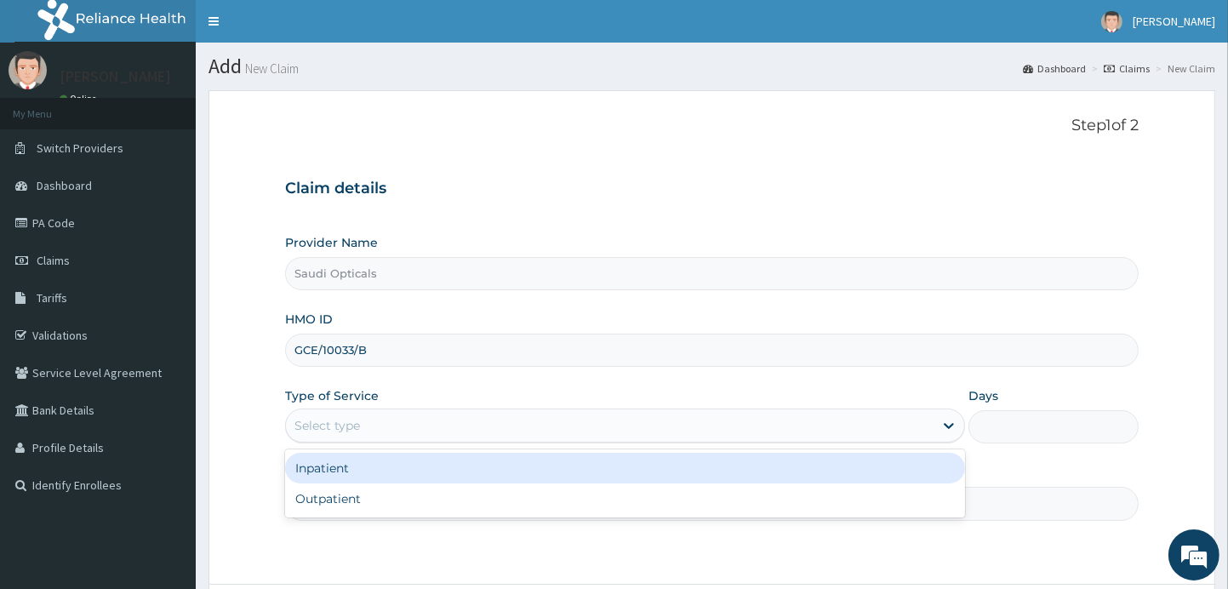
click at [504, 511] on div "Outpatient" at bounding box center [625, 498] width 681 height 31
type input "1"
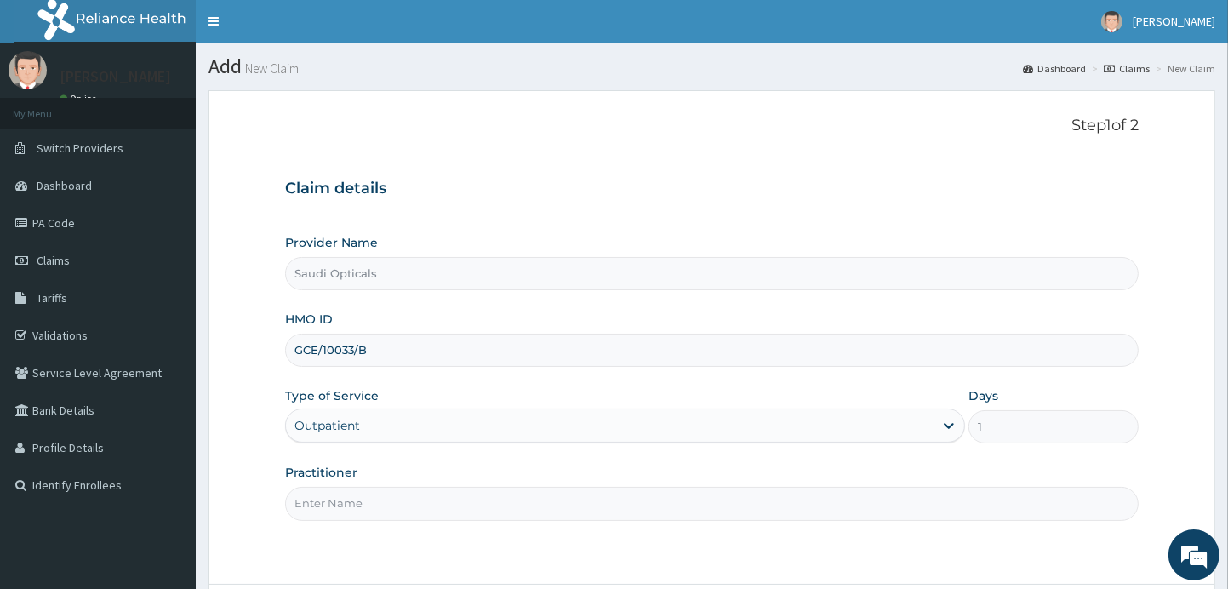
click at [584, 506] on input "Practitioner" at bounding box center [712, 503] width 854 height 33
type input "DR. ABUBAKAR"
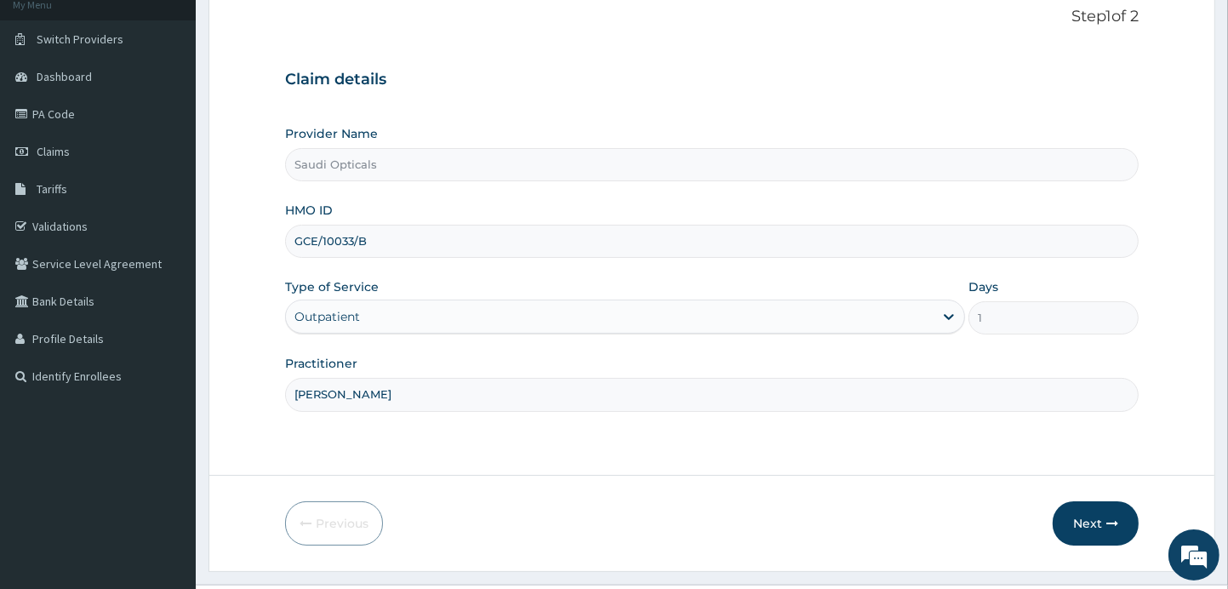
scroll to position [148, 0]
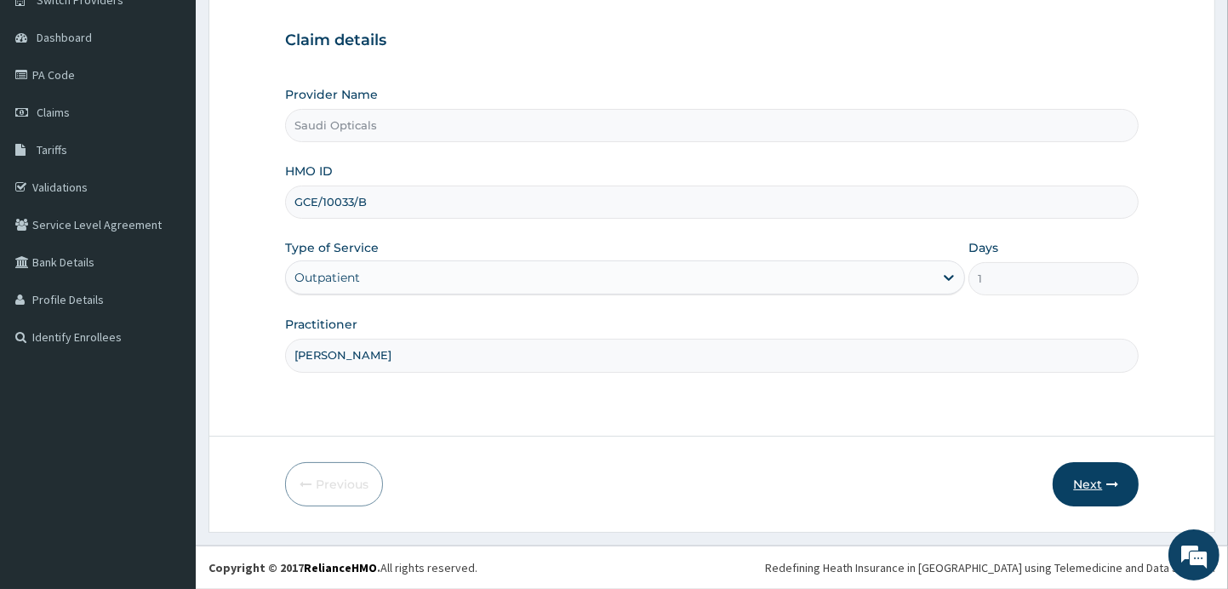
click at [1105, 494] on button "Next" at bounding box center [1095, 484] width 86 height 44
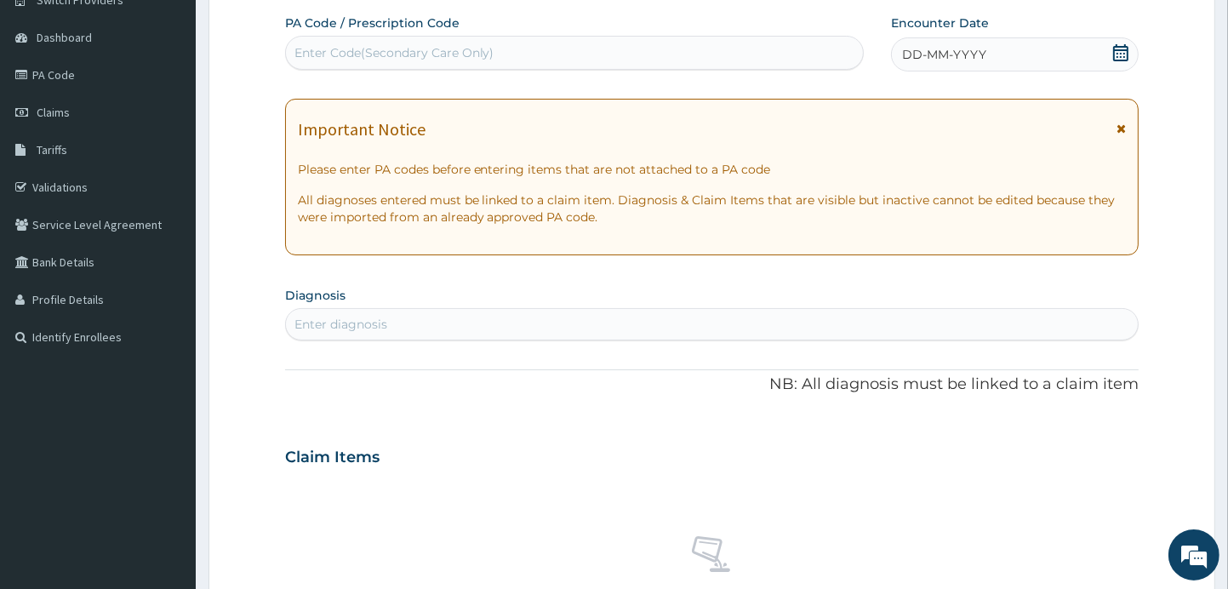
click at [1122, 54] on icon at bounding box center [1120, 52] width 17 height 17
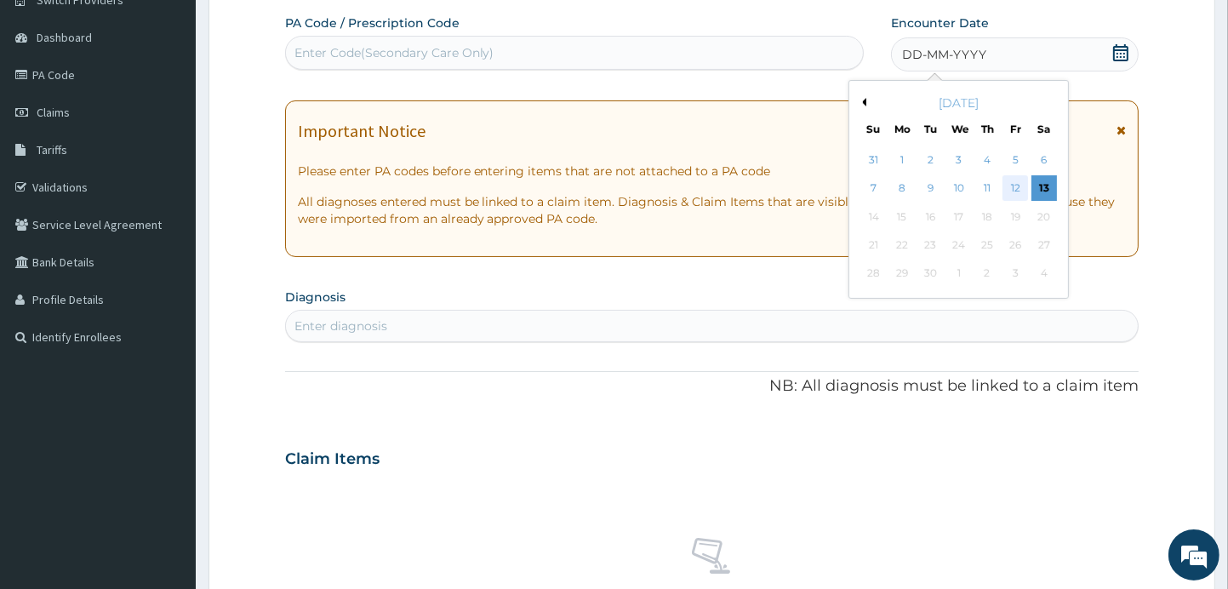
click at [1018, 191] on div "12" at bounding box center [1015, 189] width 26 height 26
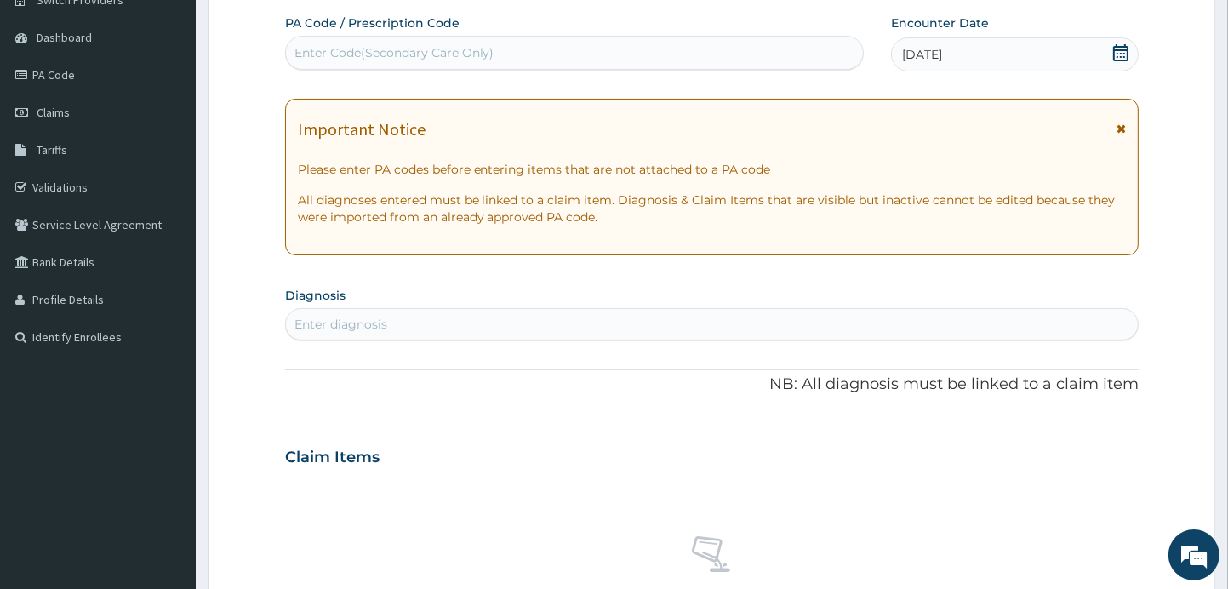
paste input "PA/A5446F"
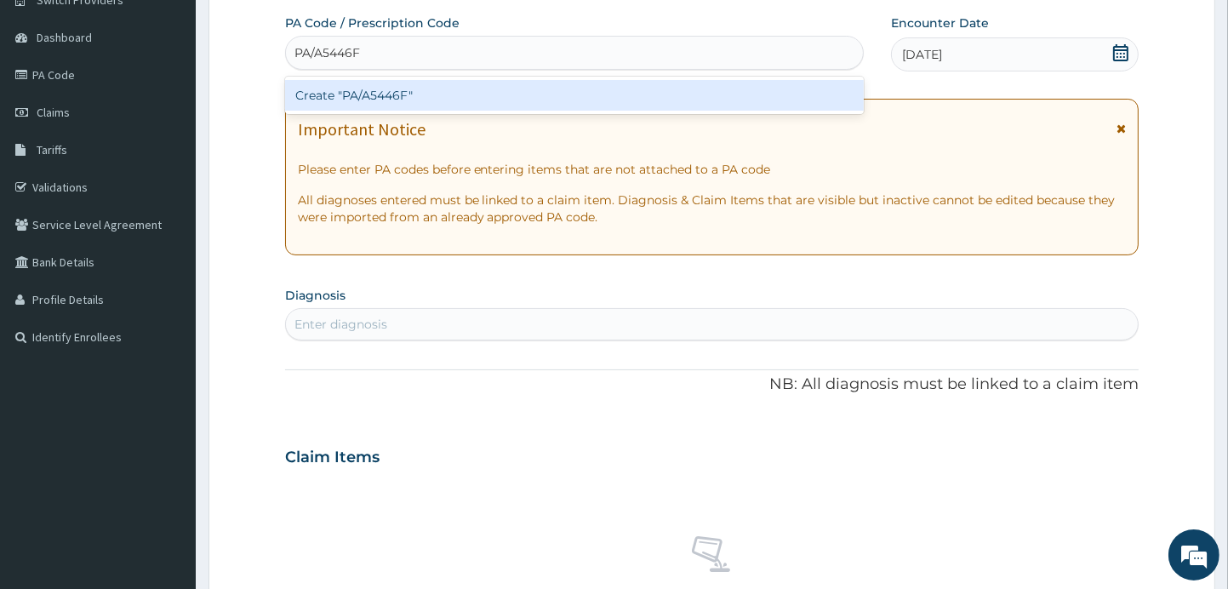
type input "PA/A5446F"
click at [689, 97] on div "Create "PA/A5446F"" at bounding box center [574, 95] width 579 height 31
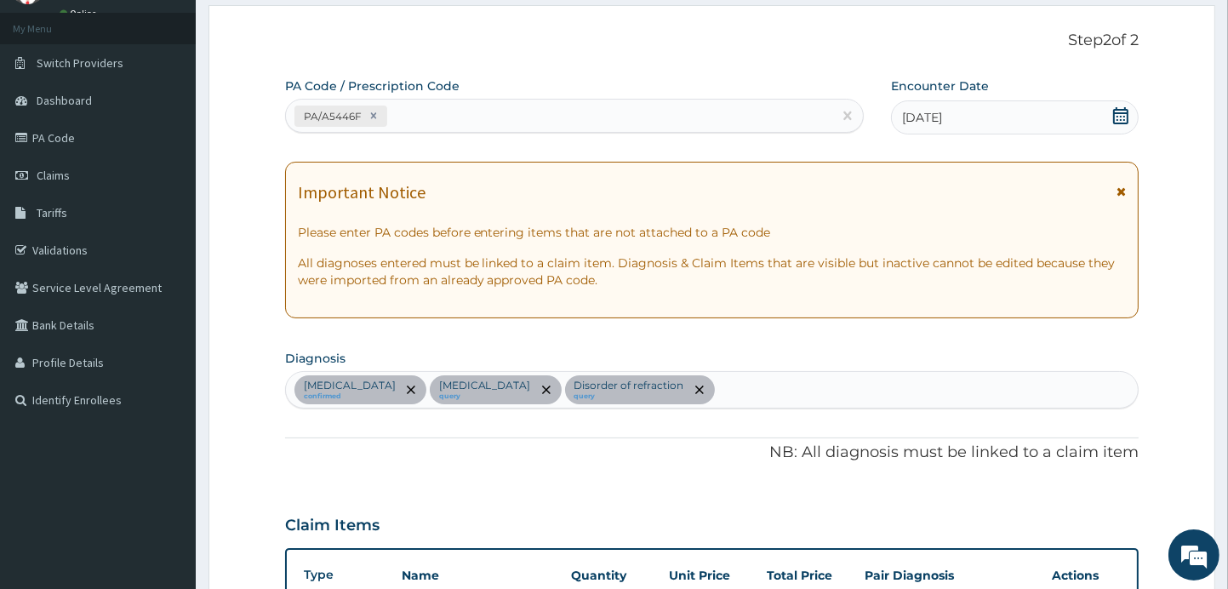
scroll to position [77, 0]
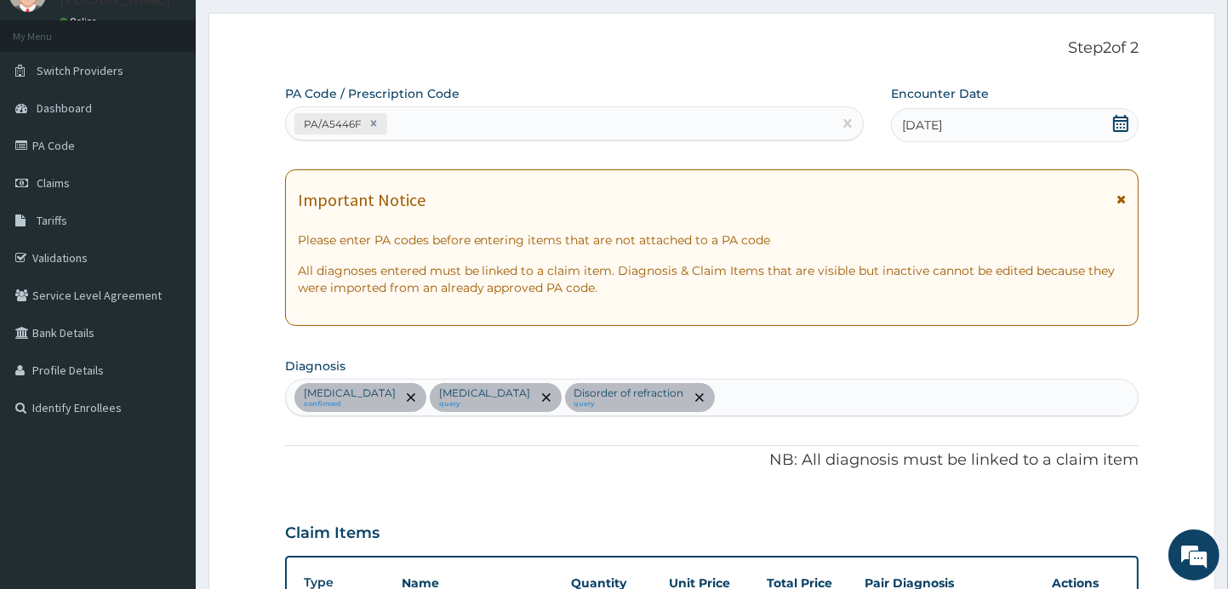
click at [1116, 125] on icon at bounding box center [1120, 123] width 17 height 17
click at [1122, 127] on icon at bounding box center [1120, 123] width 17 height 17
click at [1124, 125] on icon at bounding box center [1120, 123] width 17 height 17
click at [1126, 128] on icon at bounding box center [1120, 123] width 17 height 17
click at [1131, 122] on div "[DATE]" at bounding box center [1015, 125] width 248 height 34
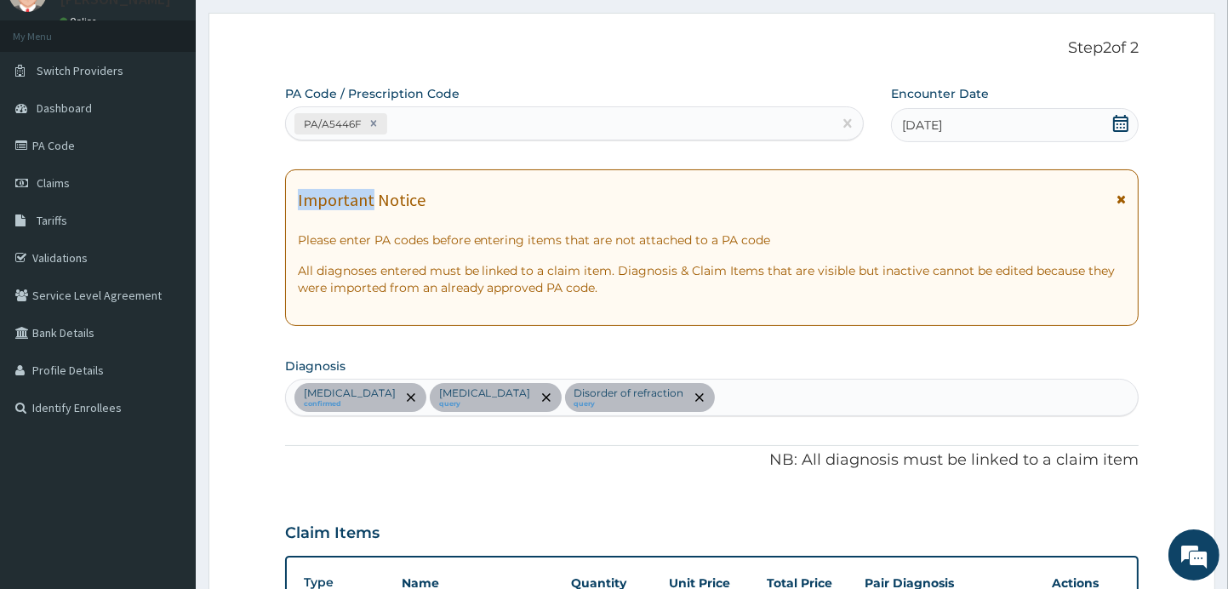
click at [1131, 122] on div "[DATE]" at bounding box center [1015, 125] width 248 height 34
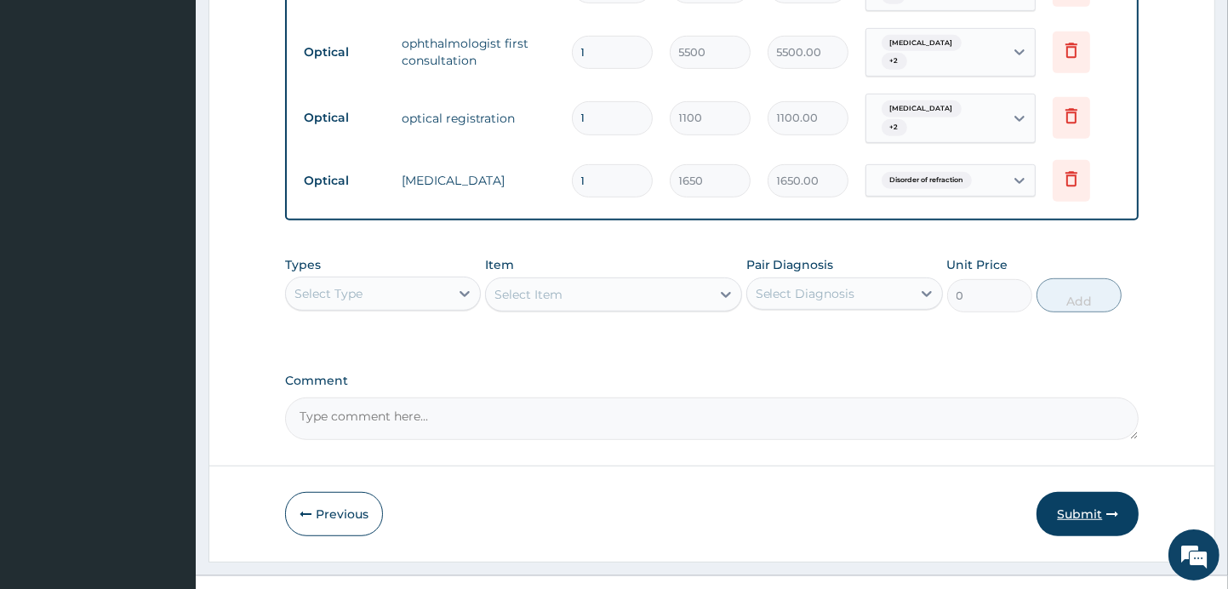
click at [1087, 492] on button "Submit" at bounding box center [1087, 514] width 102 height 44
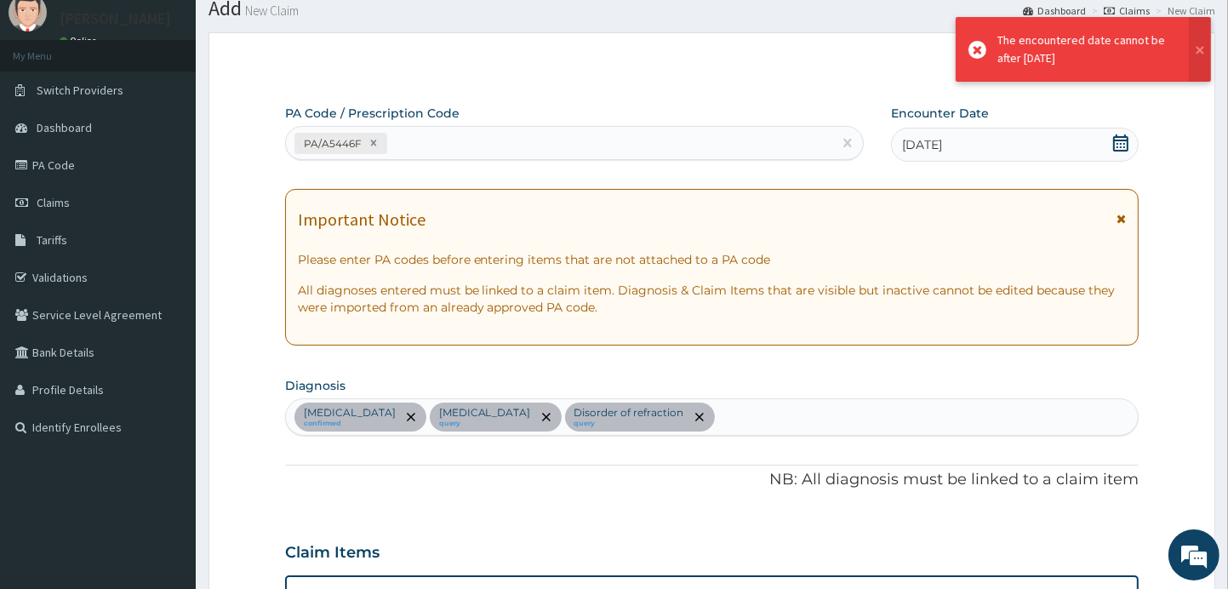
scroll to position [850, 0]
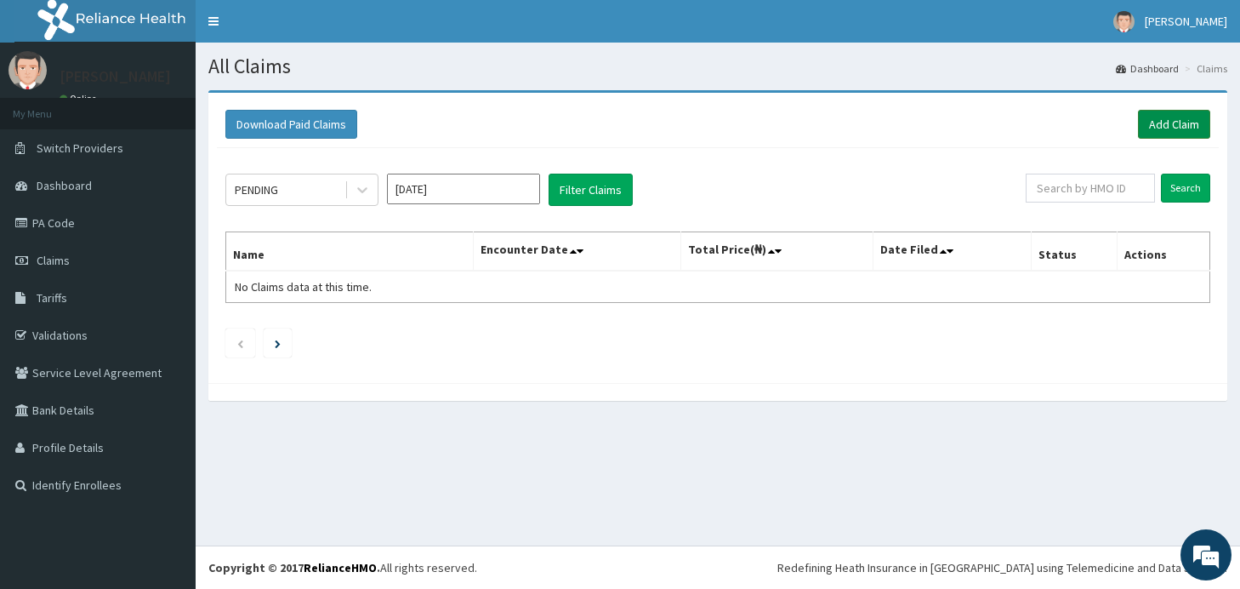
click at [1167, 124] on link "Add Claim" at bounding box center [1174, 124] width 72 height 29
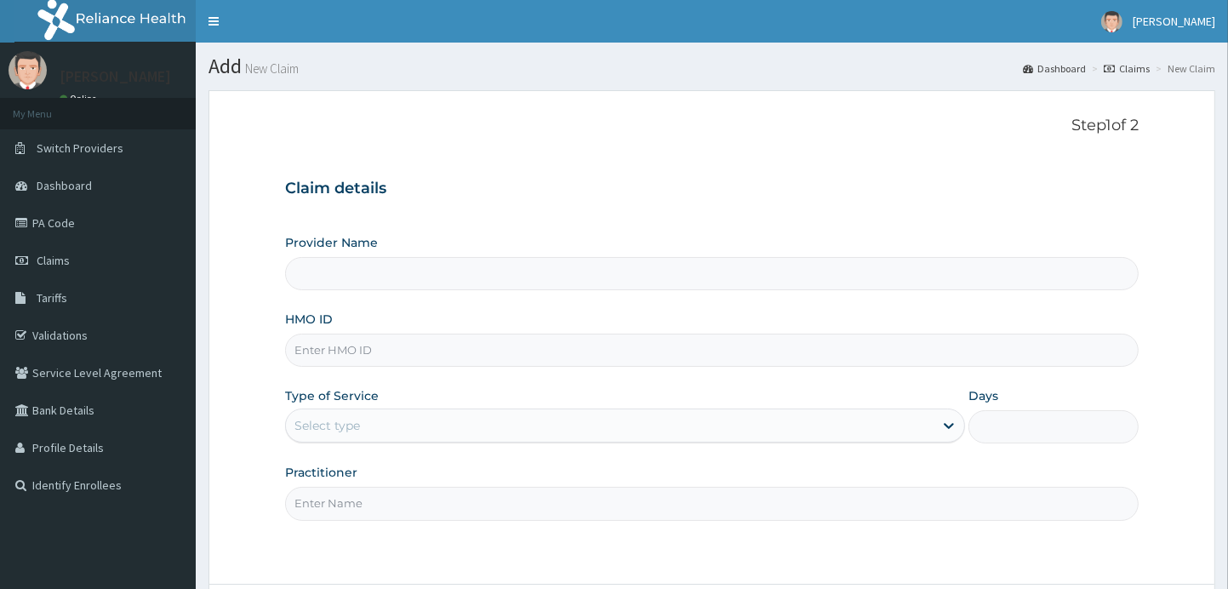
click at [407, 348] on input "HMO ID" at bounding box center [712, 350] width 854 height 33
type input "WAN"
type input "Saudi Opticals"
type input "WAN/10093/A"
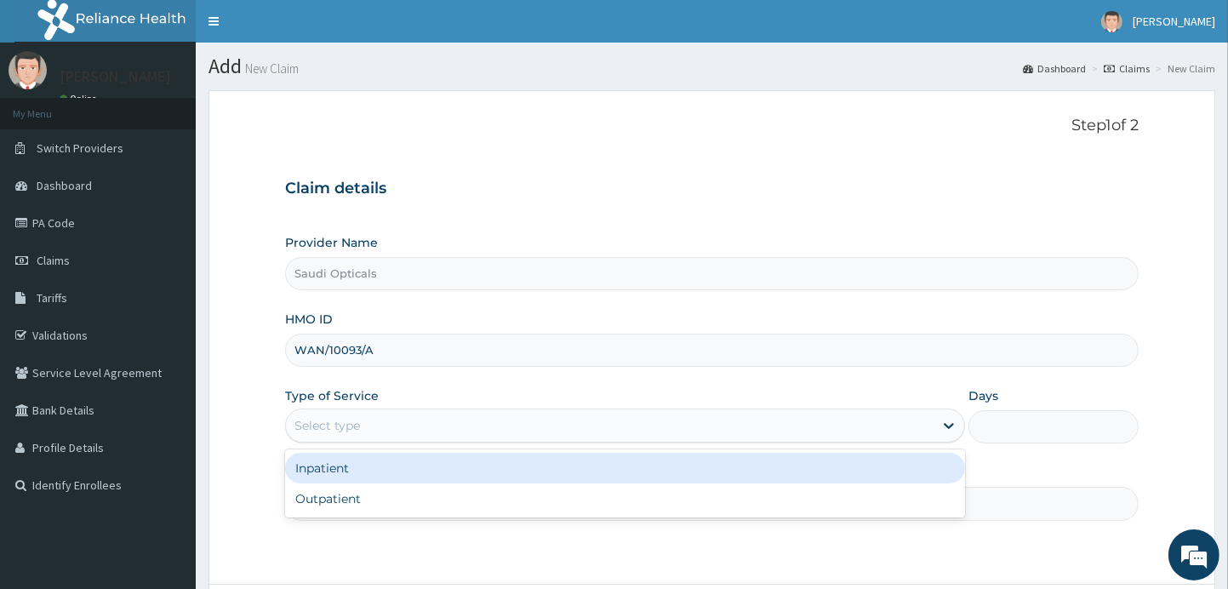
click at [591, 500] on div "Outpatient" at bounding box center [625, 498] width 681 height 31
type input "1"
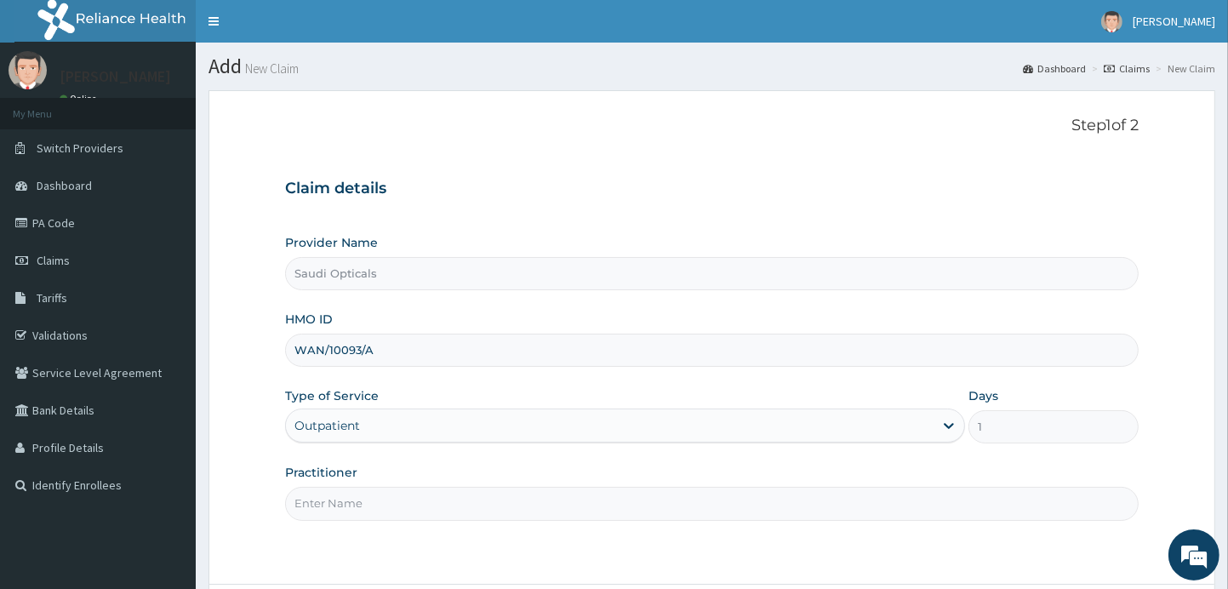
click at [566, 506] on input "Practitioner" at bounding box center [712, 503] width 854 height 33
type input "[PERSON_NAME]"
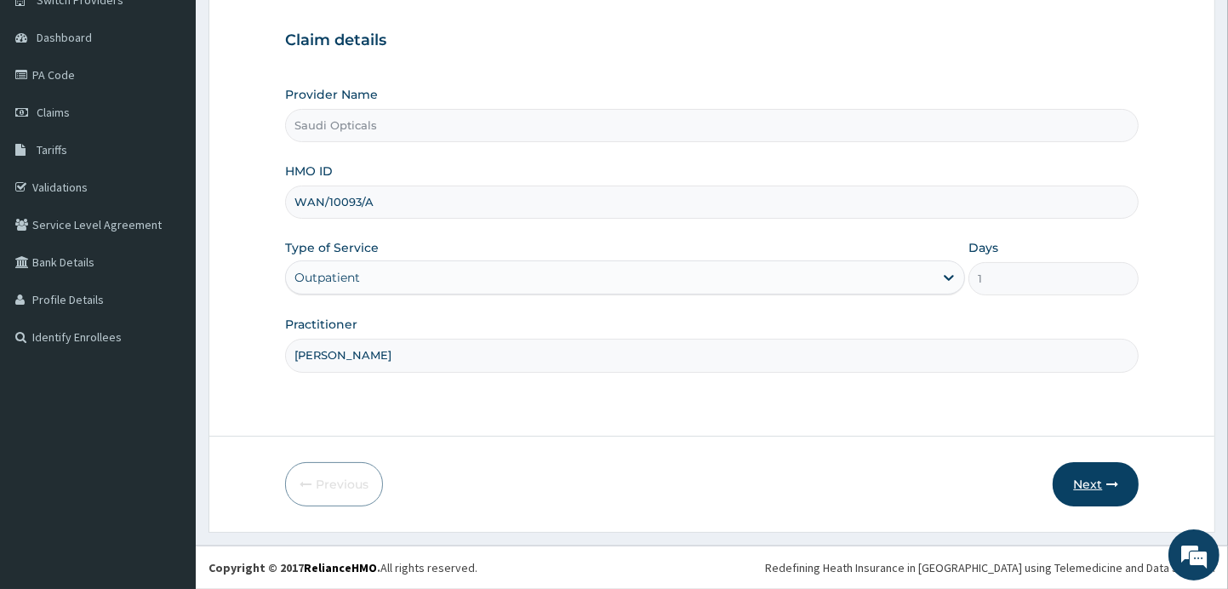
click at [1103, 476] on button "Next" at bounding box center [1095, 484] width 86 height 44
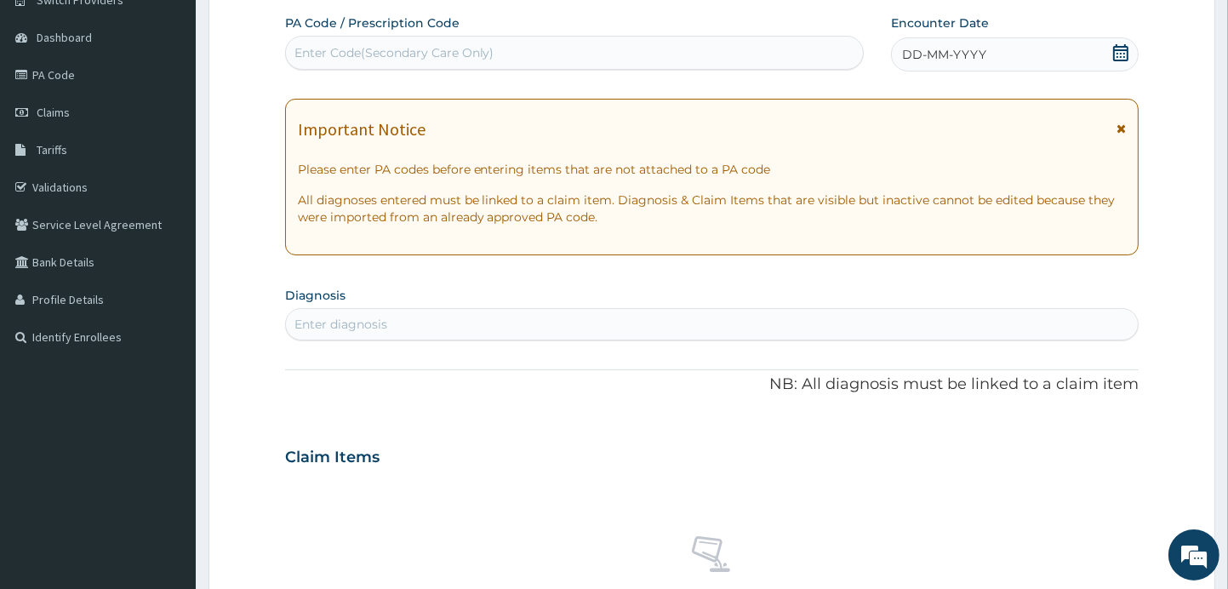
paste input "PA/DD704A"
type input "PA/DD704A"
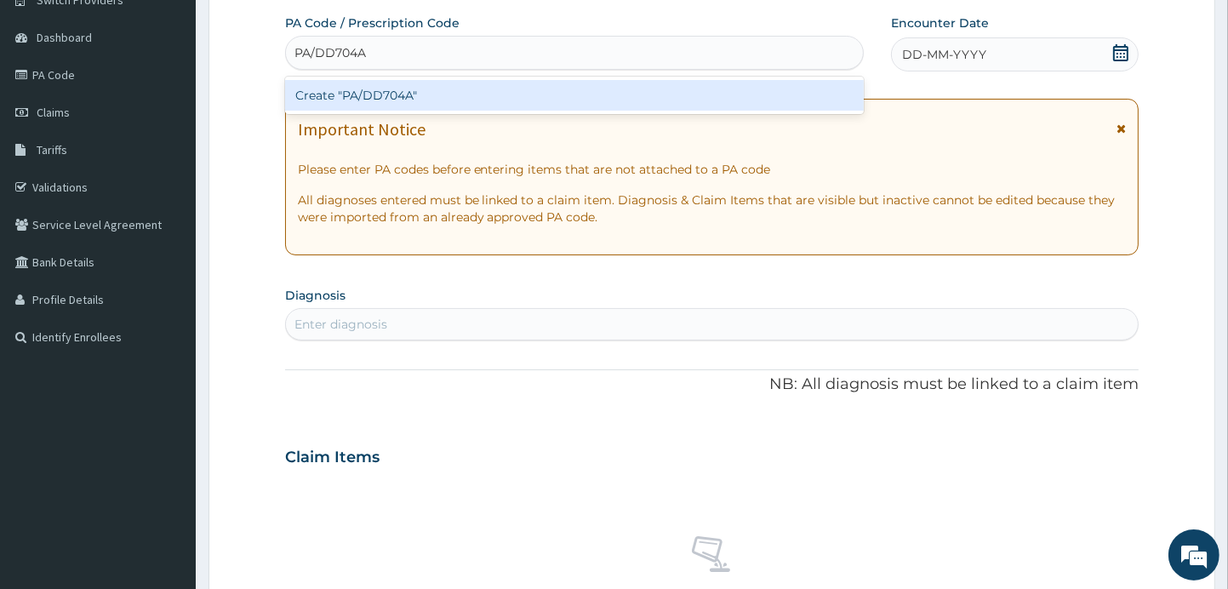
click at [555, 93] on div "Create "PA/DD704A"" at bounding box center [574, 95] width 579 height 31
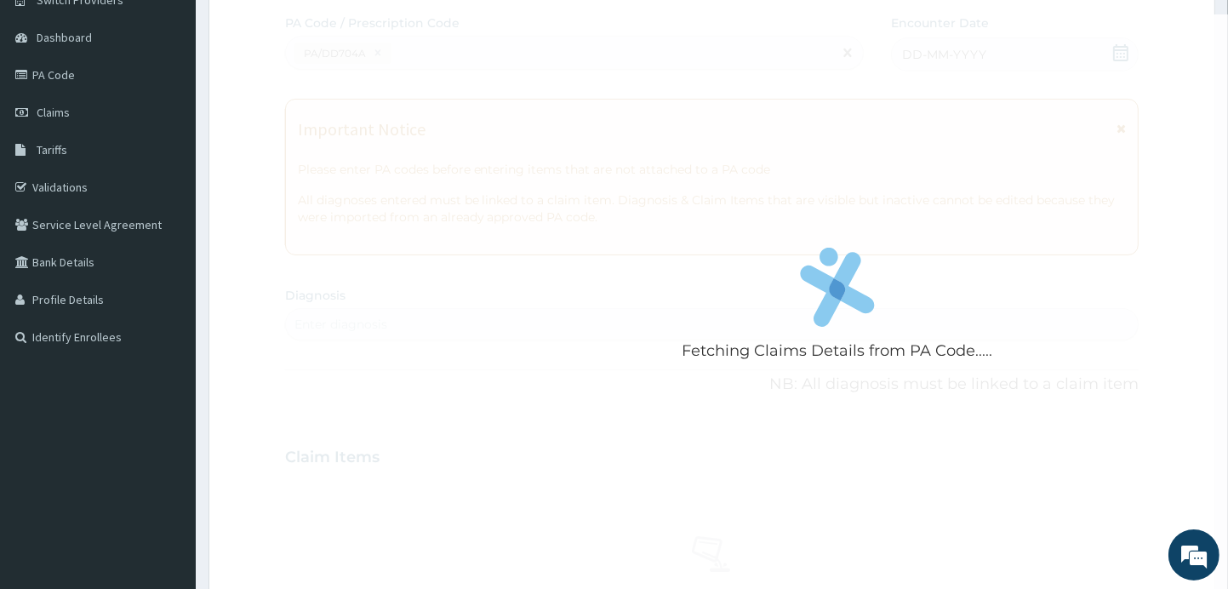
scroll to position [943, 0]
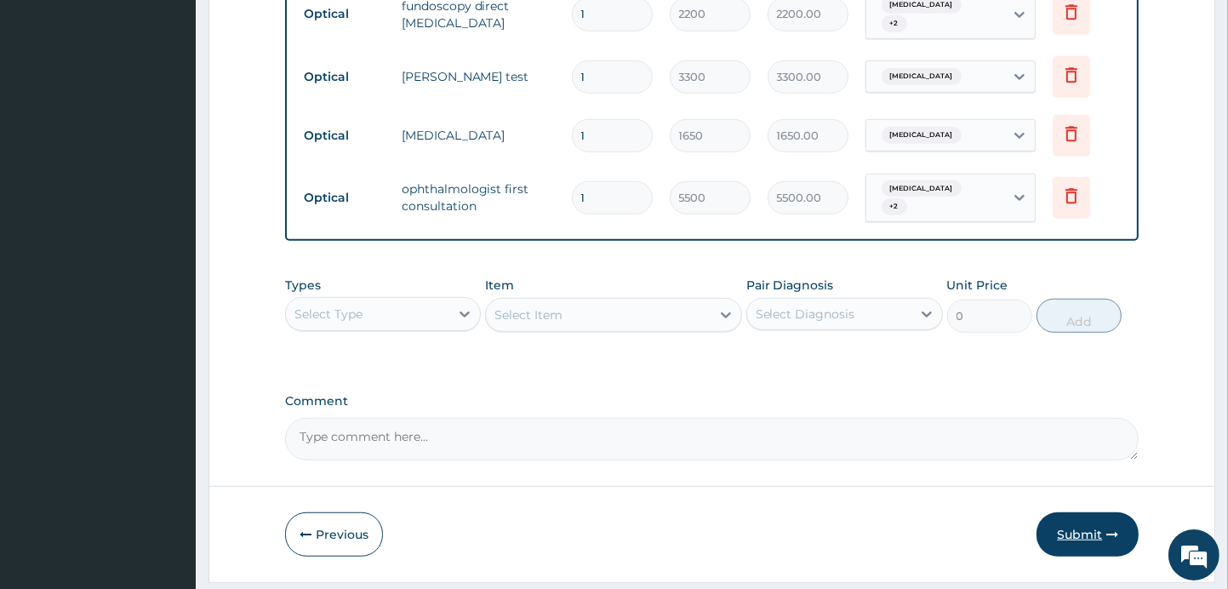
click at [1086, 512] on button "Submit" at bounding box center [1087, 534] width 102 height 44
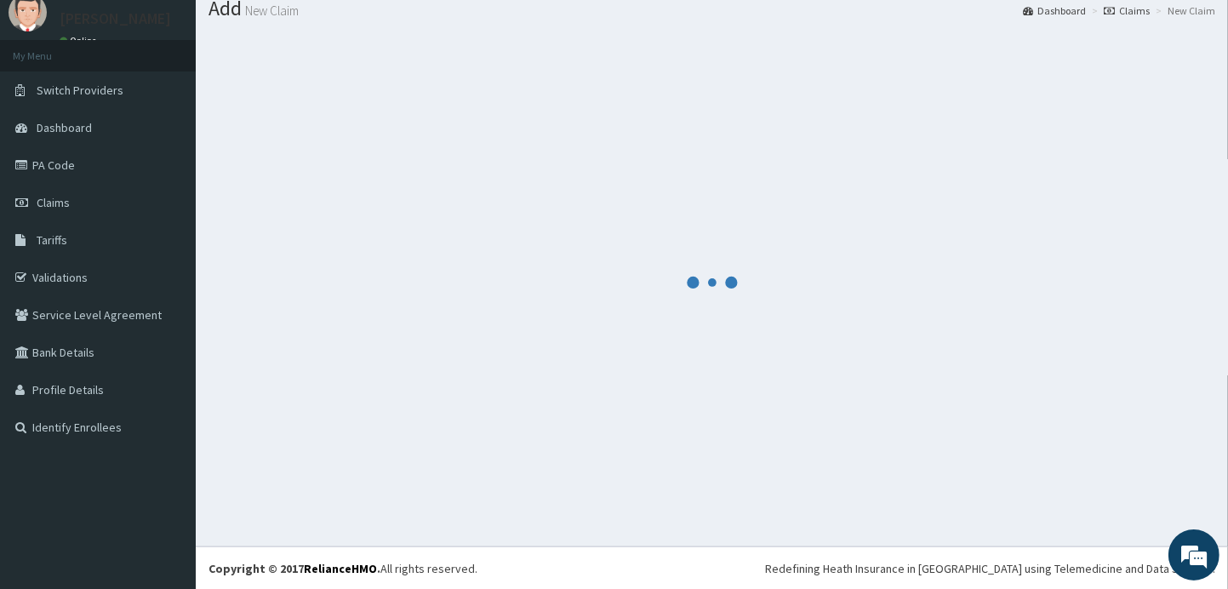
scroll to position [1086, 0]
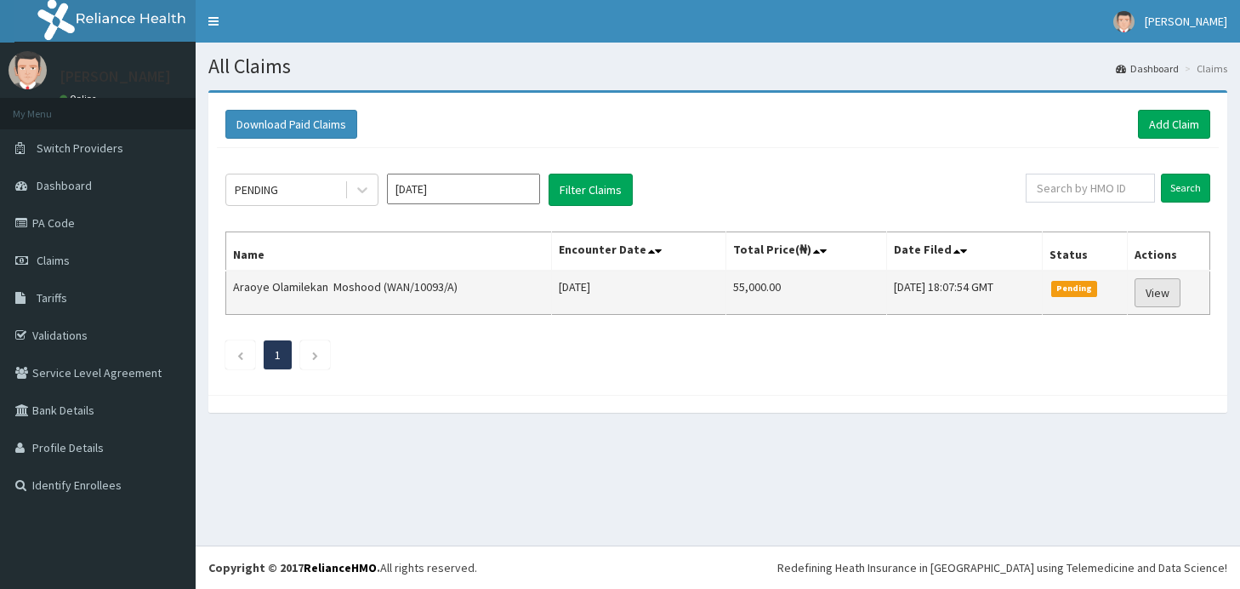
click at [1160, 291] on link "View" at bounding box center [1158, 292] width 46 height 29
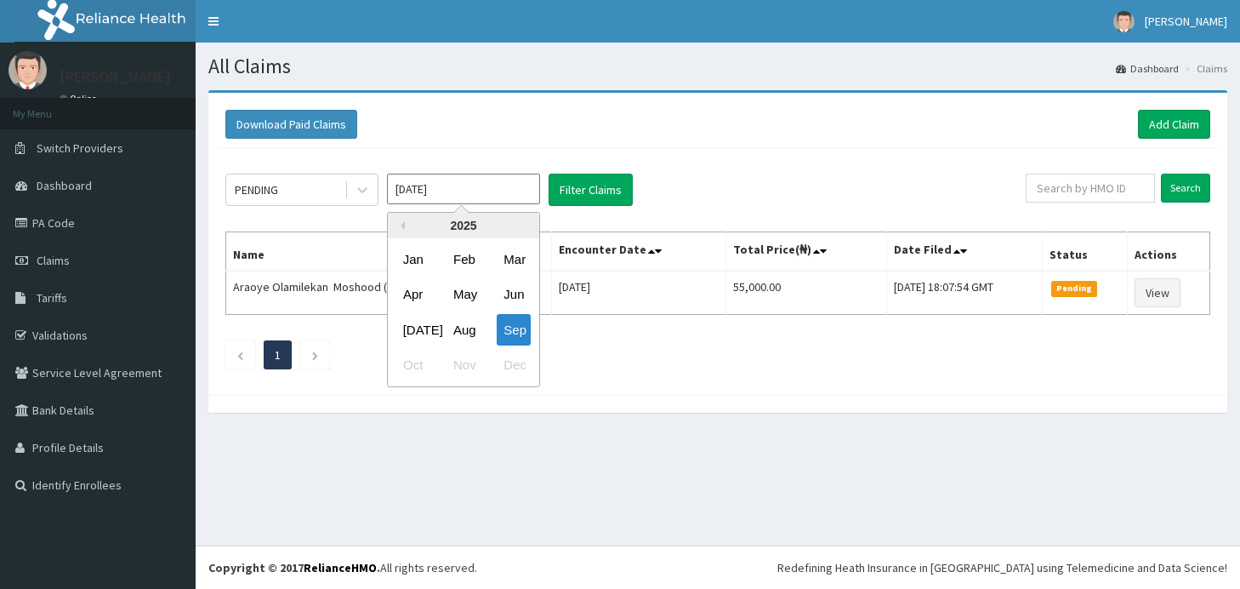
click at [517, 197] on input "[DATE]" at bounding box center [463, 189] width 153 height 31
click at [466, 332] on div "Aug" at bounding box center [464, 329] width 34 height 31
type input "[DATE]"
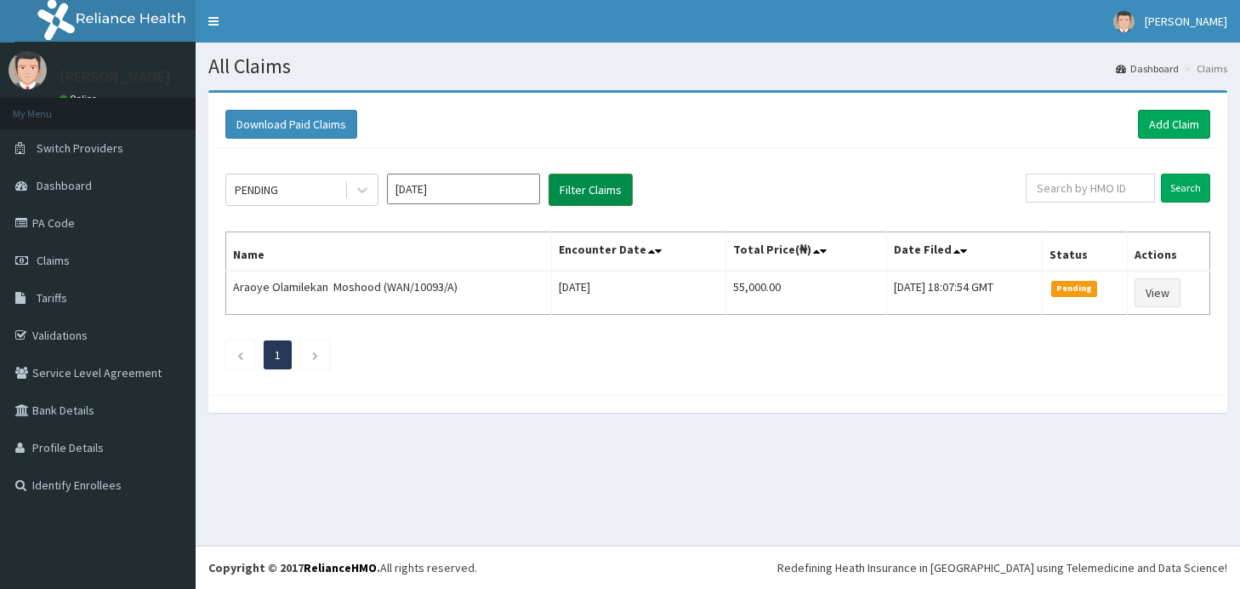
click at [587, 192] on button "Filter Claims" at bounding box center [591, 190] width 84 height 32
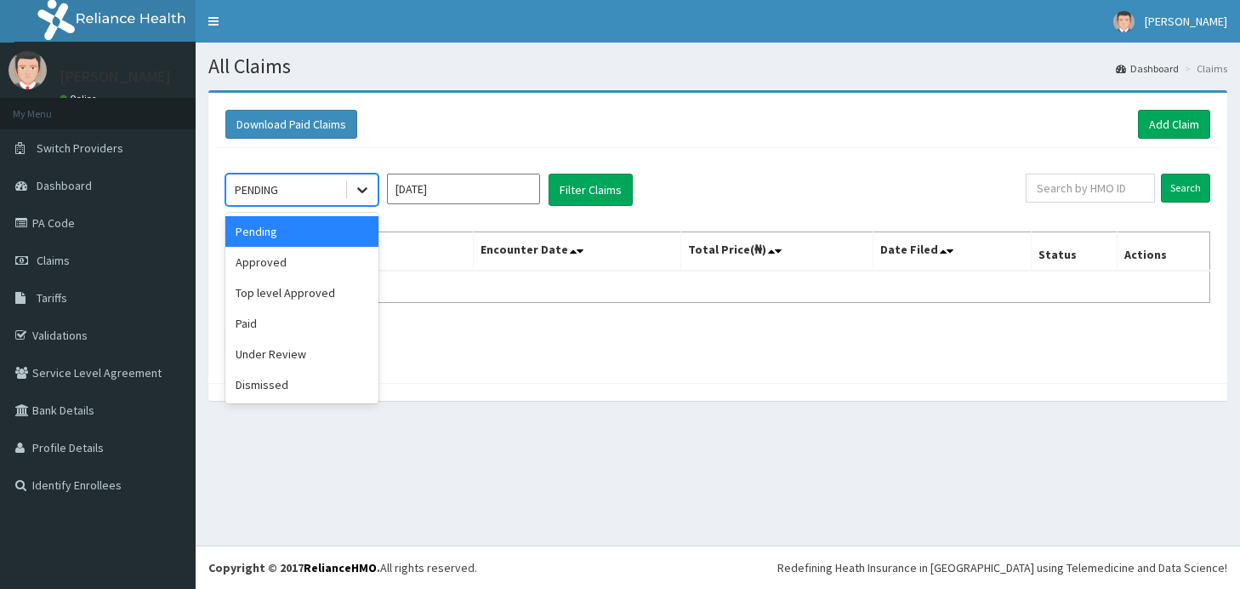
click at [362, 193] on icon at bounding box center [362, 189] width 17 height 17
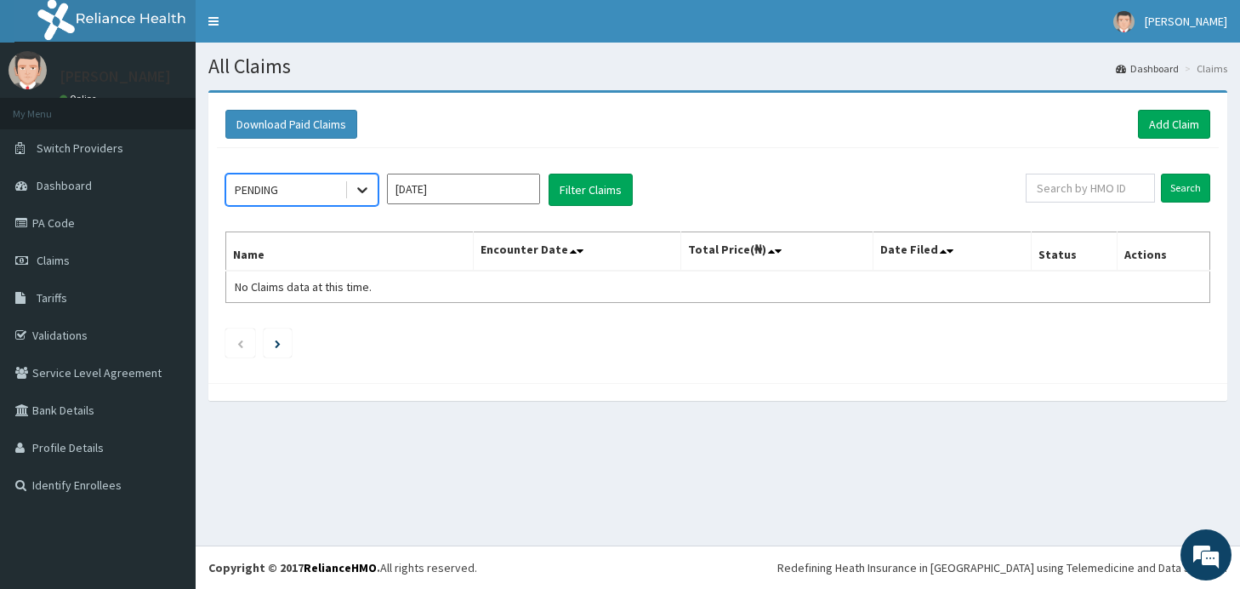
click at [362, 193] on icon at bounding box center [362, 189] width 17 height 17
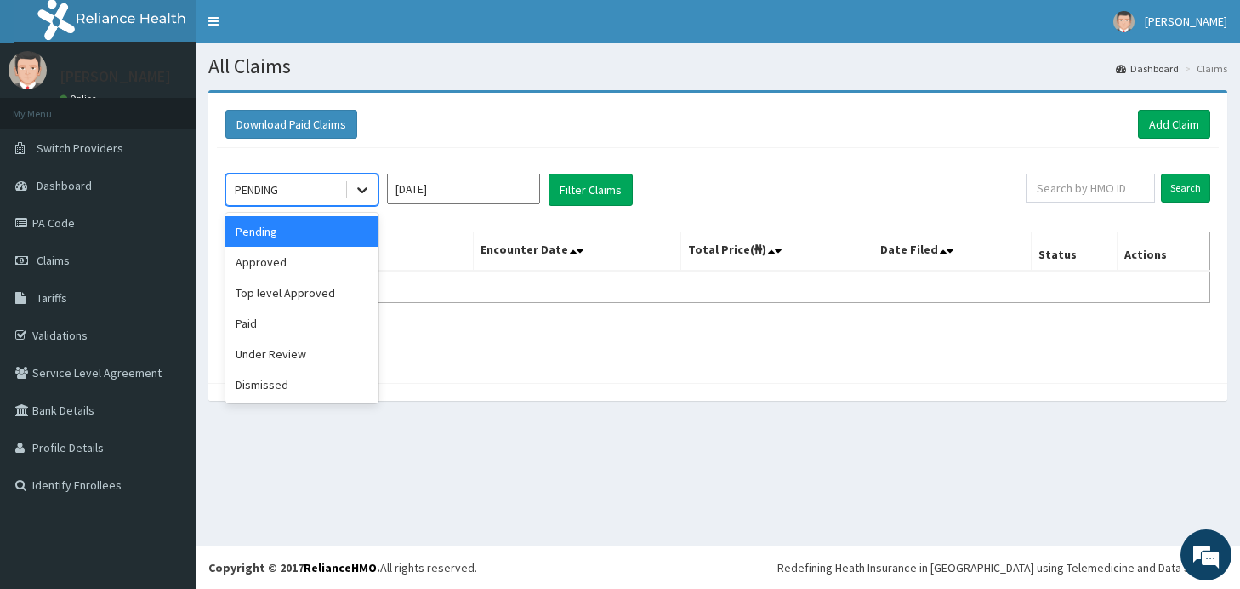
click at [367, 190] on icon at bounding box center [362, 189] width 17 height 17
click at [286, 349] on div "Under Review" at bounding box center [301, 354] width 153 height 31
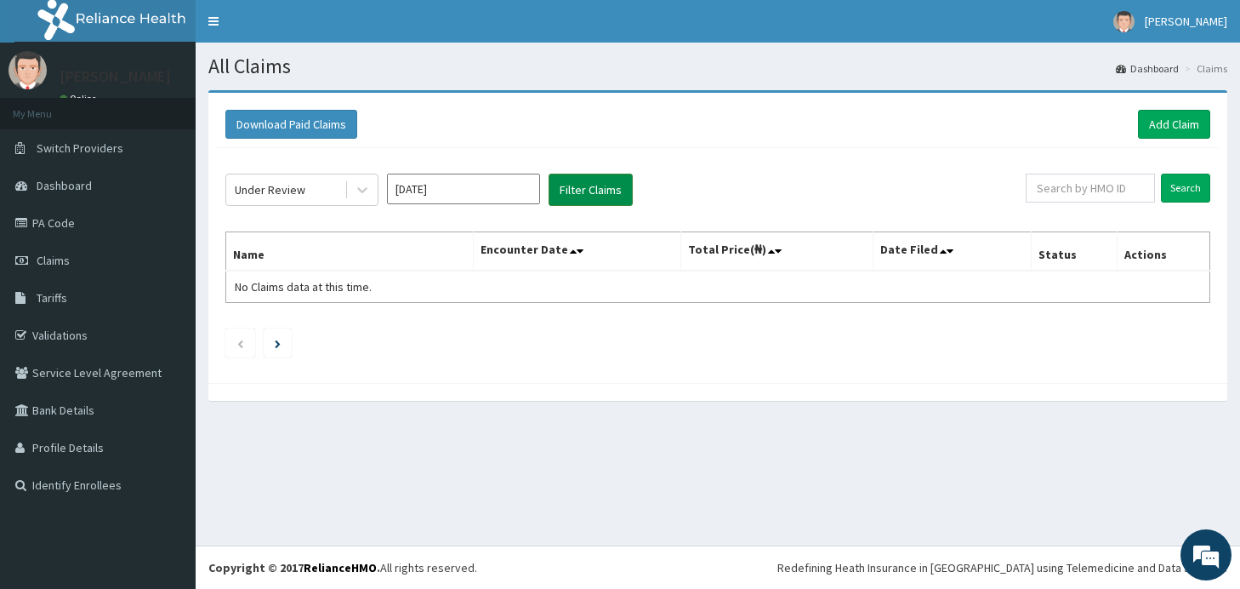
click at [594, 196] on button "Filter Claims" at bounding box center [591, 190] width 84 height 32
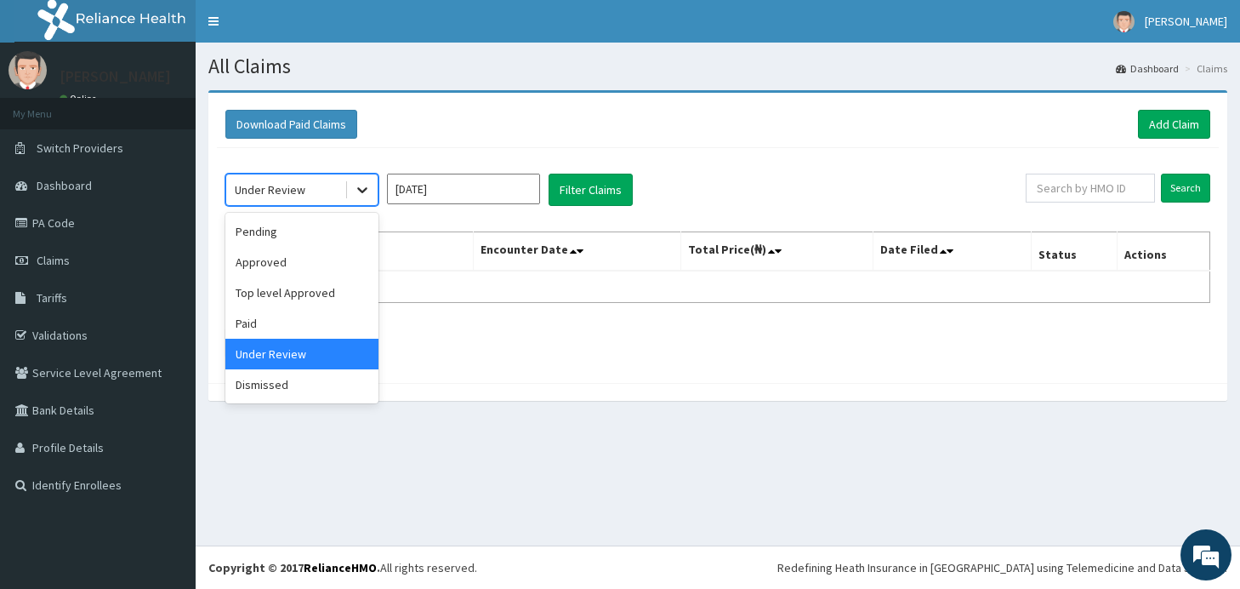
click at [359, 193] on icon at bounding box center [362, 189] width 17 height 17
click at [315, 264] on div "Approved" at bounding box center [301, 262] width 153 height 31
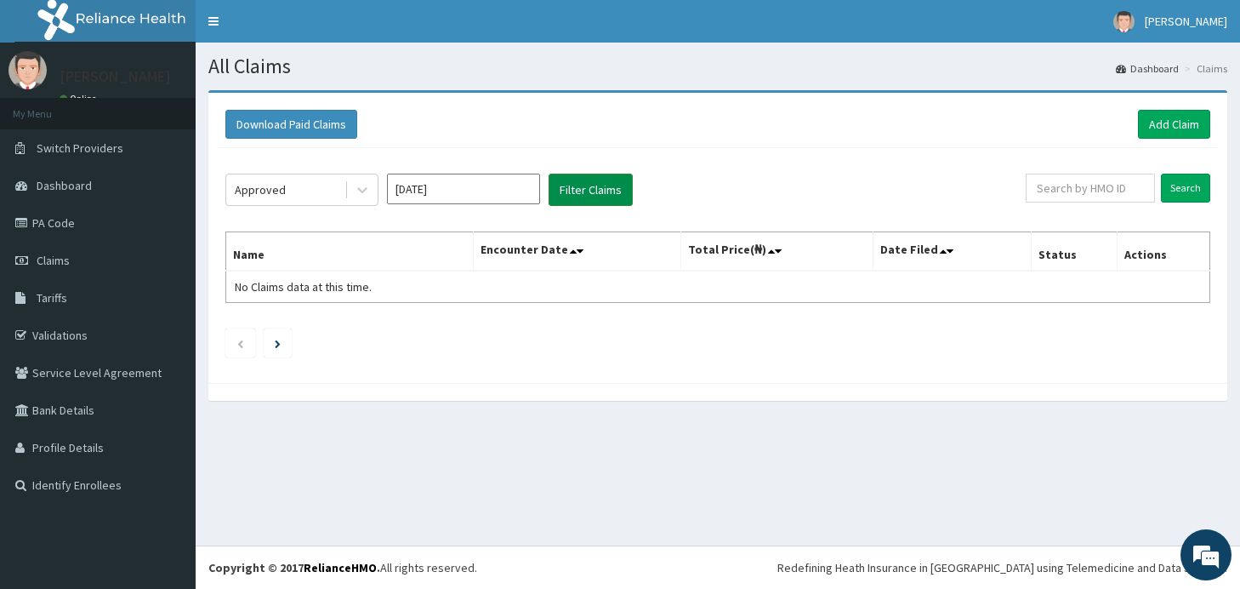
click at [602, 190] on button "Filter Claims" at bounding box center [591, 190] width 84 height 32
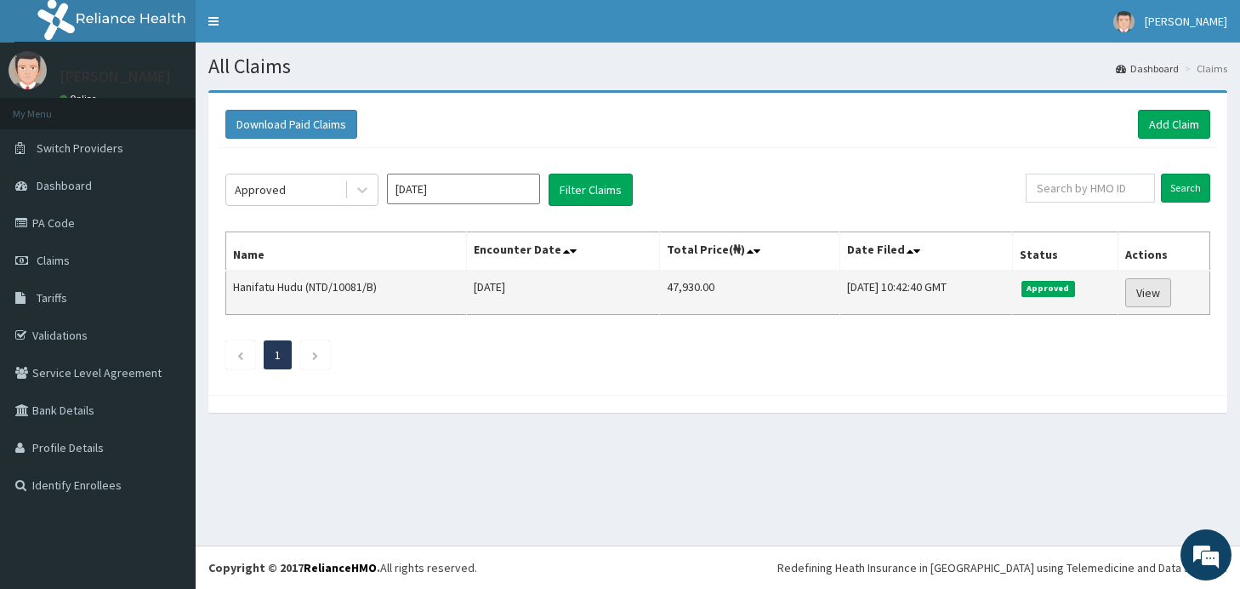
click at [1146, 298] on link "View" at bounding box center [1149, 292] width 46 height 29
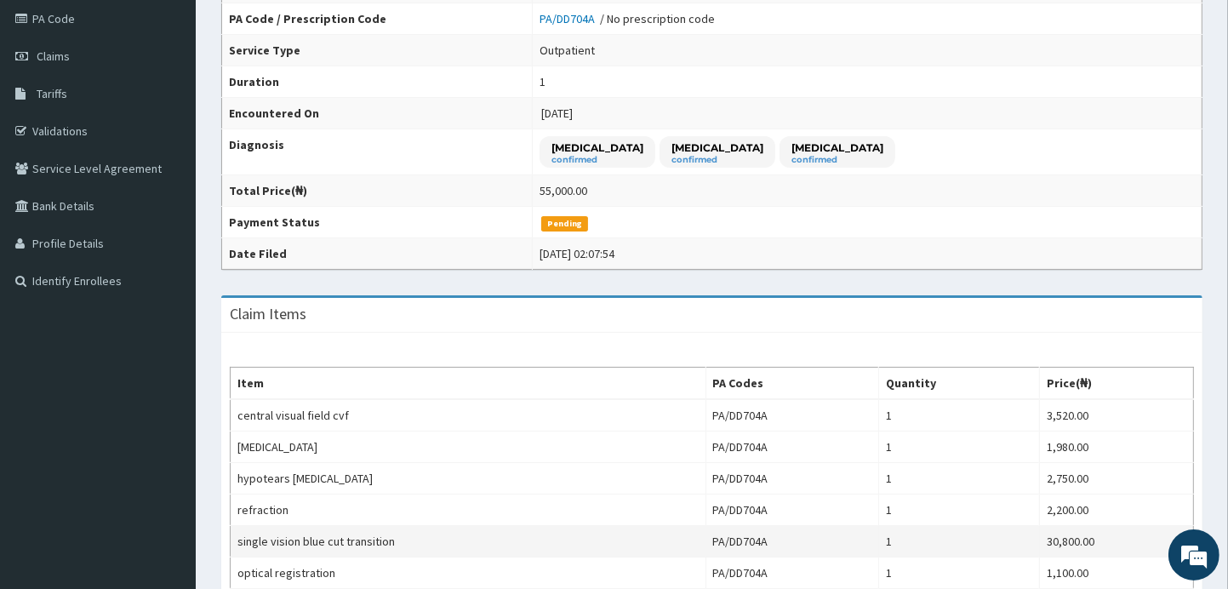
scroll to position [213, 0]
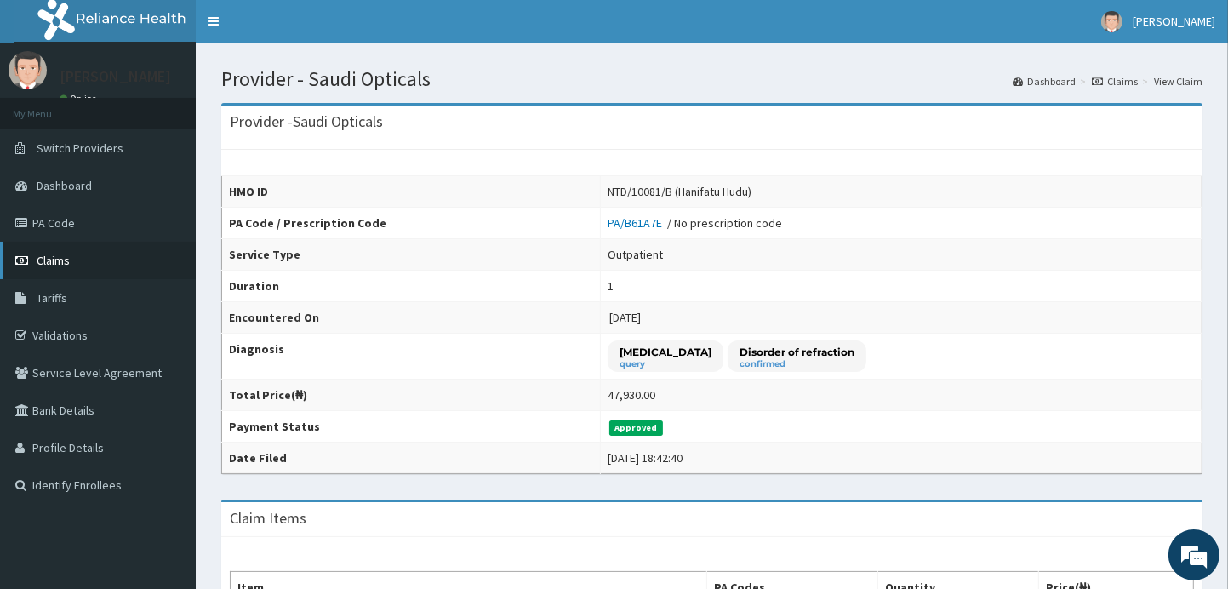
click at [70, 255] on link "Claims" at bounding box center [98, 260] width 196 height 37
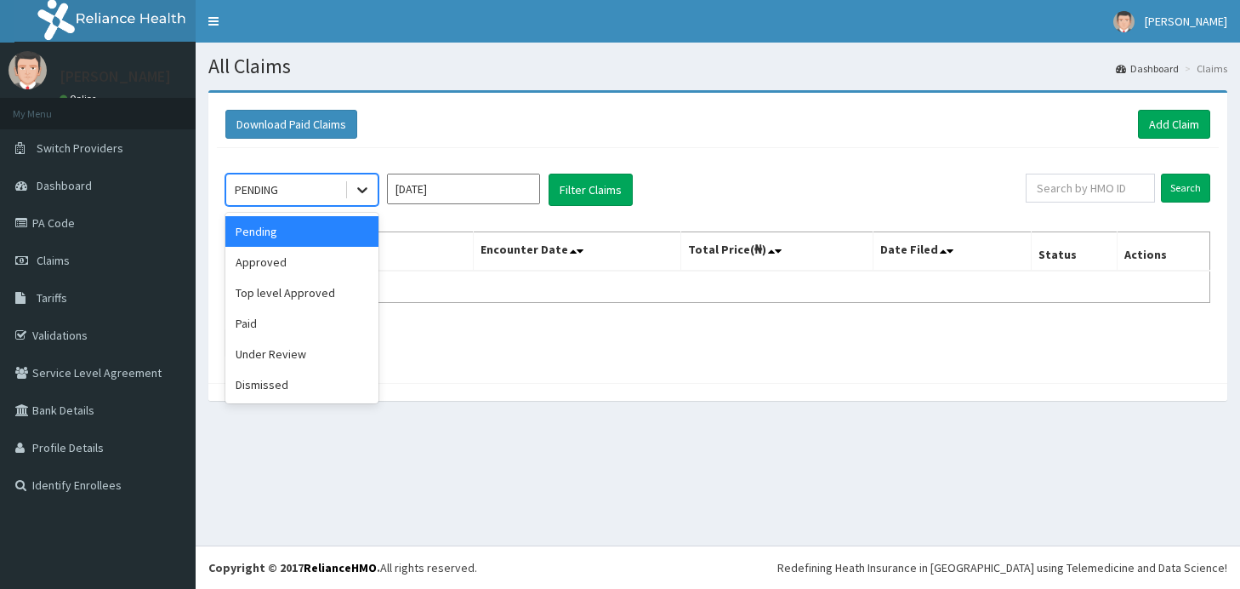
click at [362, 189] on icon at bounding box center [362, 189] width 17 height 17
click at [299, 261] on div "Approved" at bounding box center [301, 262] width 153 height 31
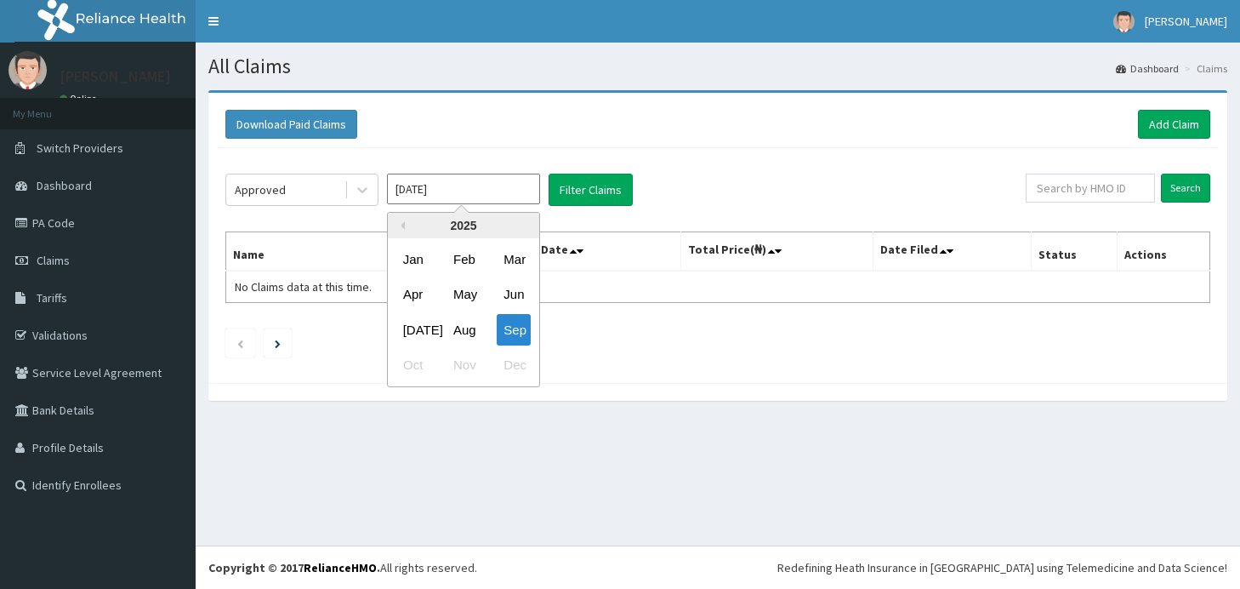
click at [501, 191] on input "[DATE]" at bounding box center [463, 189] width 153 height 31
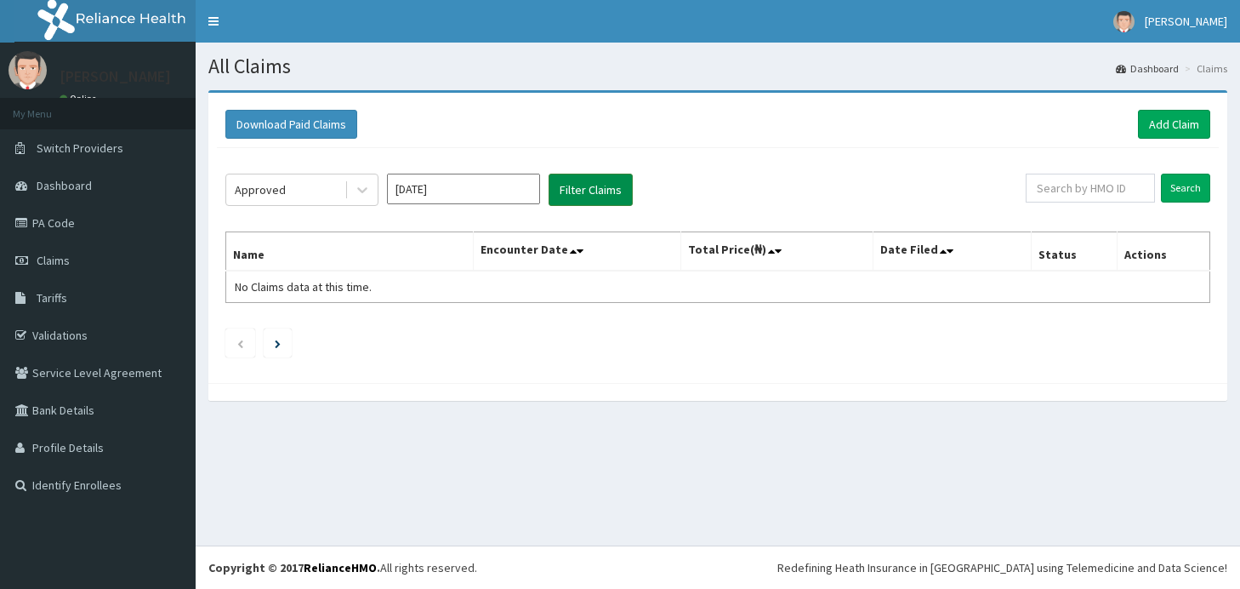
click at [587, 188] on button "Filter Claims" at bounding box center [591, 190] width 84 height 32
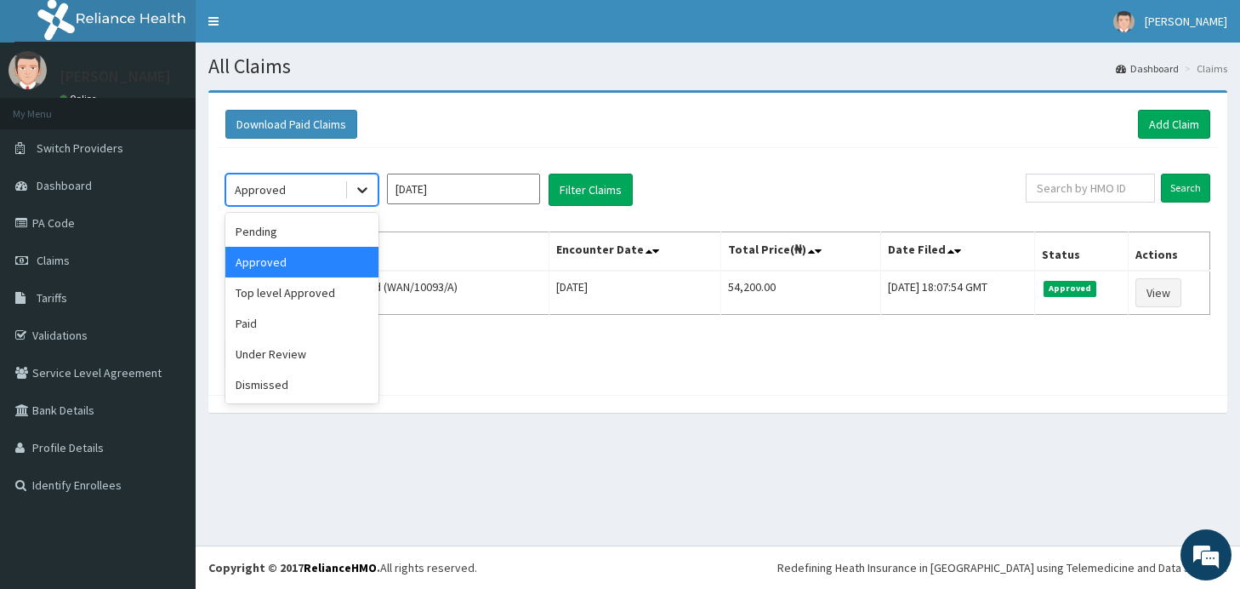
click at [364, 191] on icon at bounding box center [362, 189] width 17 height 17
click at [266, 323] on div "Paid" at bounding box center [301, 323] width 153 height 31
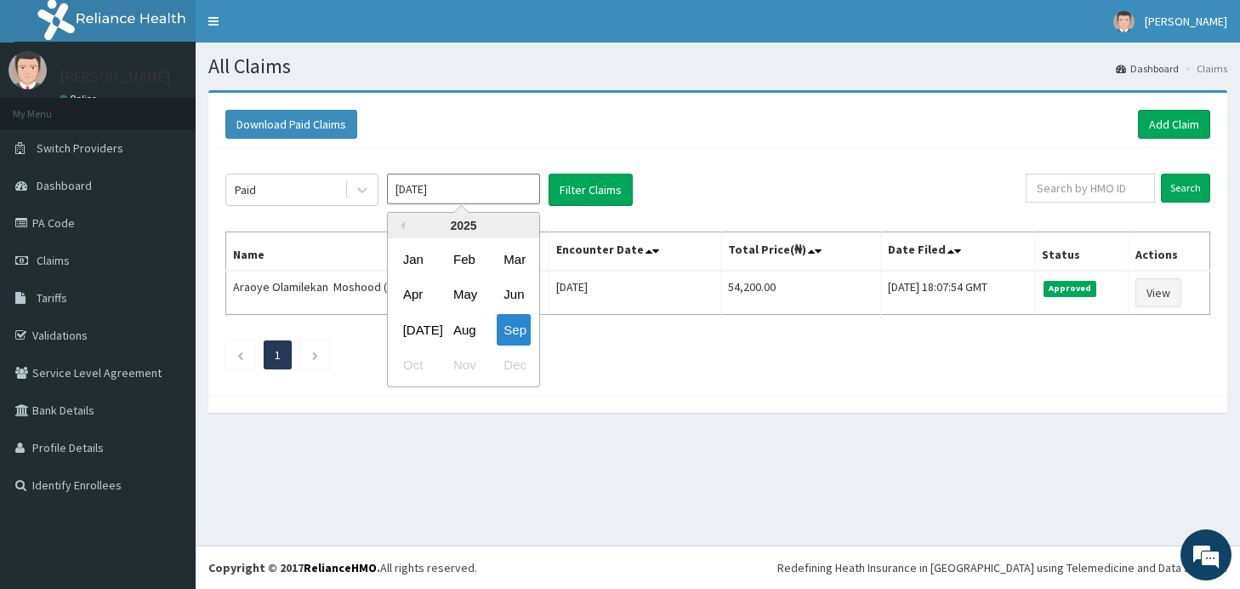
click at [471, 193] on input "[DATE]" at bounding box center [463, 189] width 153 height 31
click at [469, 328] on div "Aug" at bounding box center [464, 329] width 34 height 31
type input "[DATE]"
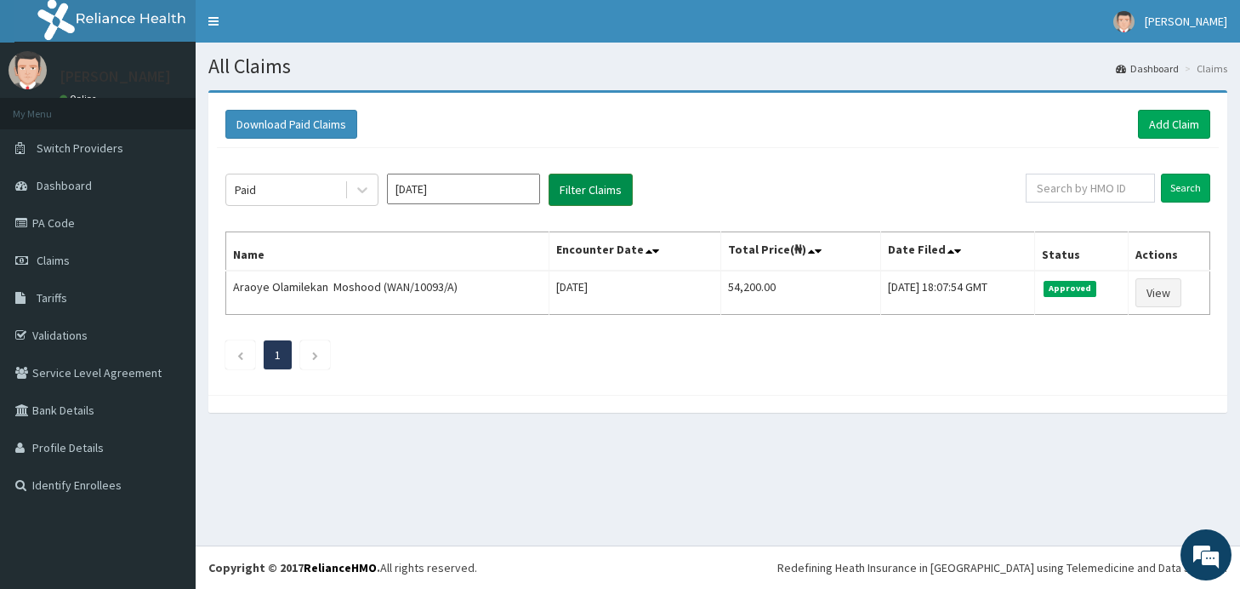
click at [591, 191] on button "Filter Claims" at bounding box center [591, 190] width 84 height 32
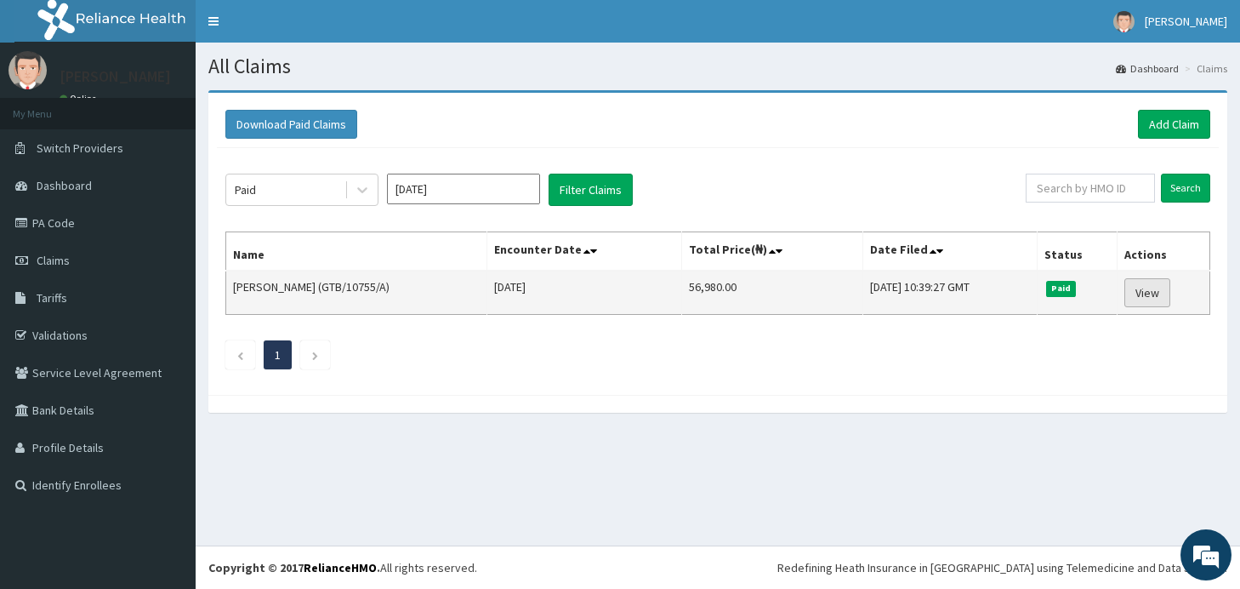
click at [1160, 299] on link "View" at bounding box center [1148, 292] width 46 height 29
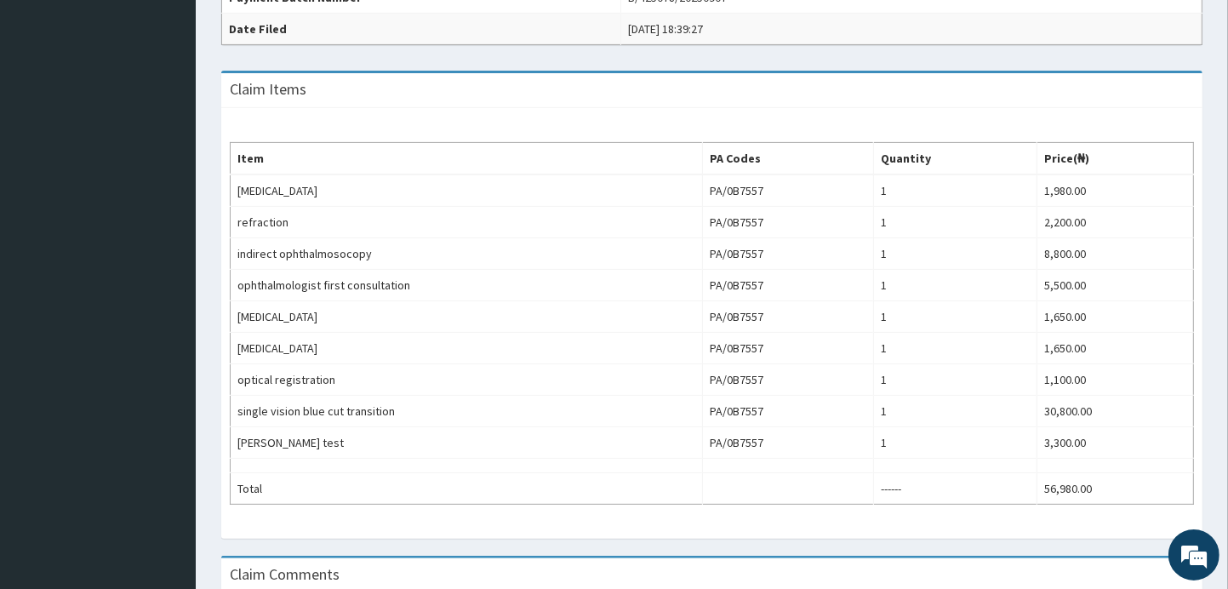
scroll to position [492, 0]
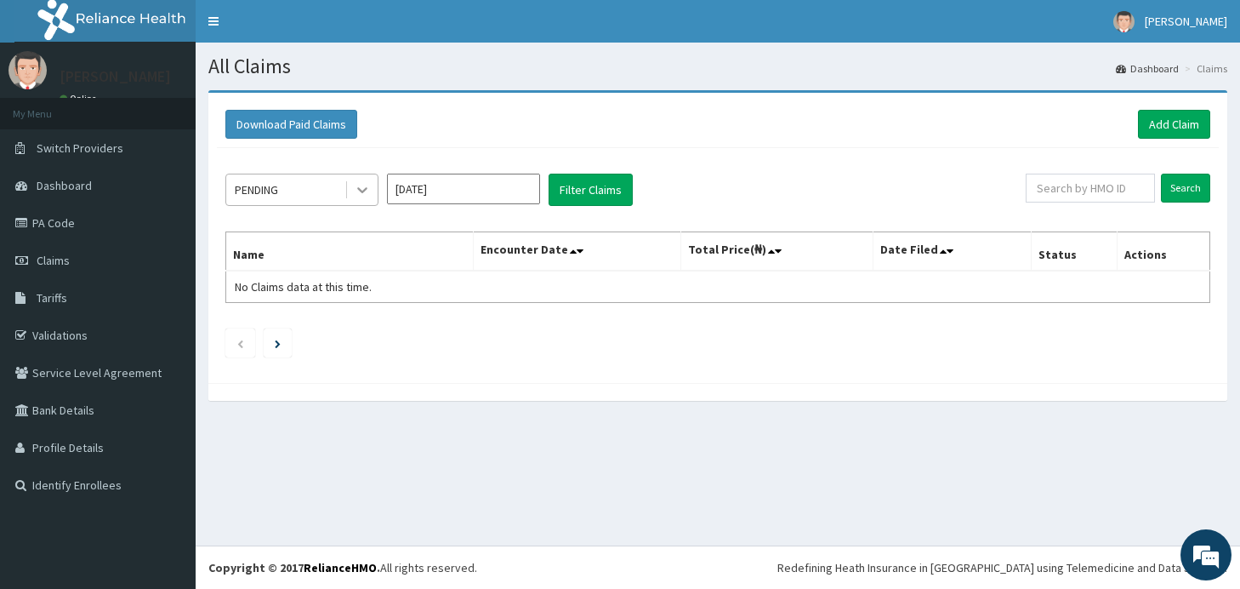
click at [366, 192] on icon at bounding box center [362, 189] width 17 height 17
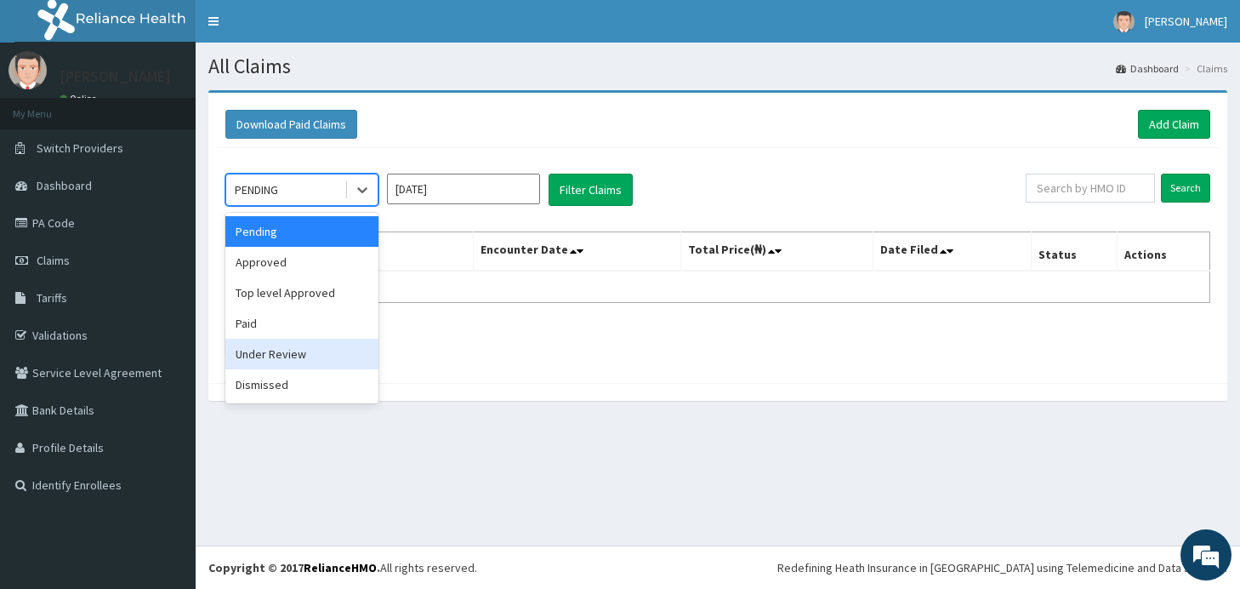
click at [281, 346] on div "Under Review" at bounding box center [301, 354] width 153 height 31
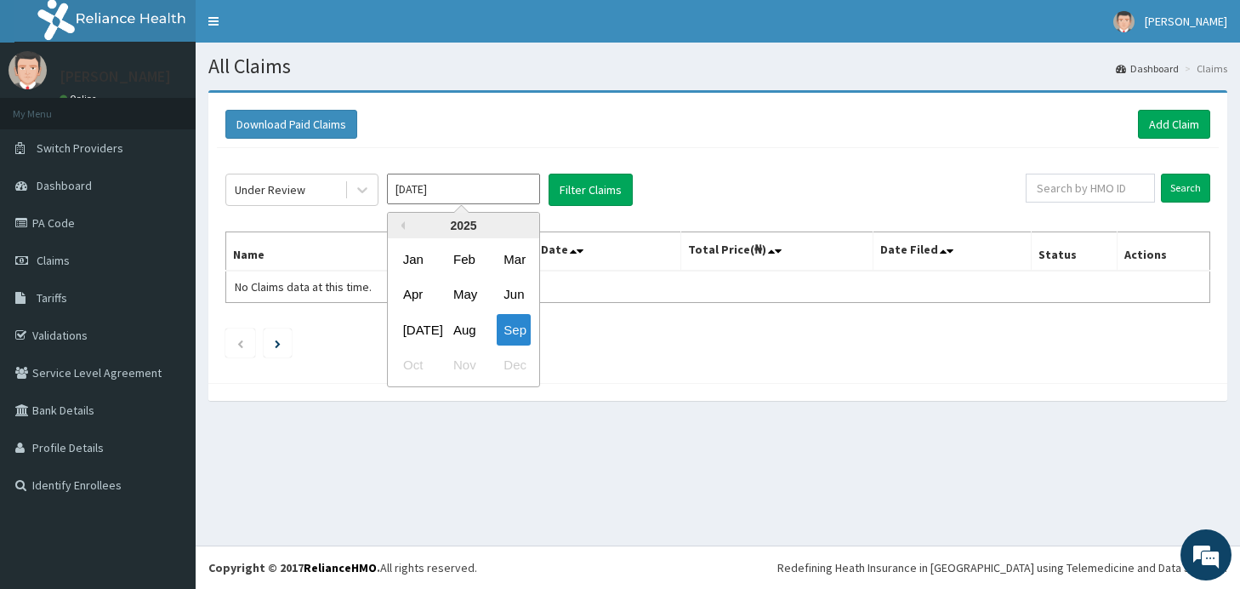
click at [511, 201] on input "[DATE]" at bounding box center [463, 189] width 153 height 31
click at [468, 327] on div "Aug" at bounding box center [464, 329] width 34 height 31
type input "[DATE]"
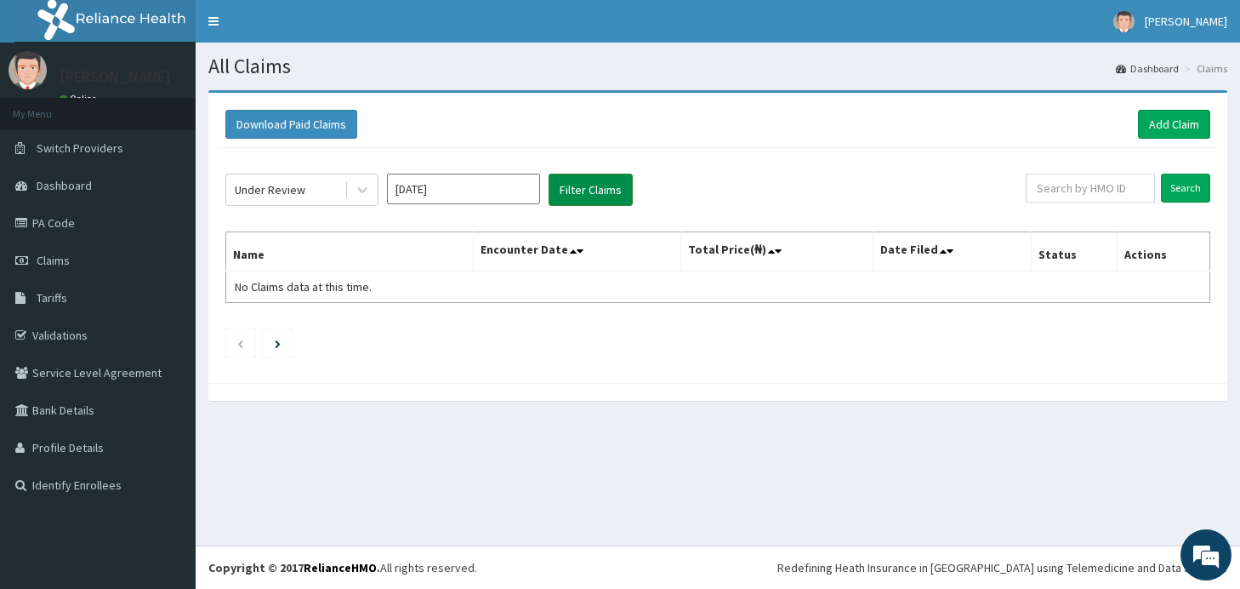
click at [609, 196] on button "Filter Claims" at bounding box center [591, 190] width 84 height 32
click at [584, 183] on button "Filter Claims" at bounding box center [591, 190] width 84 height 32
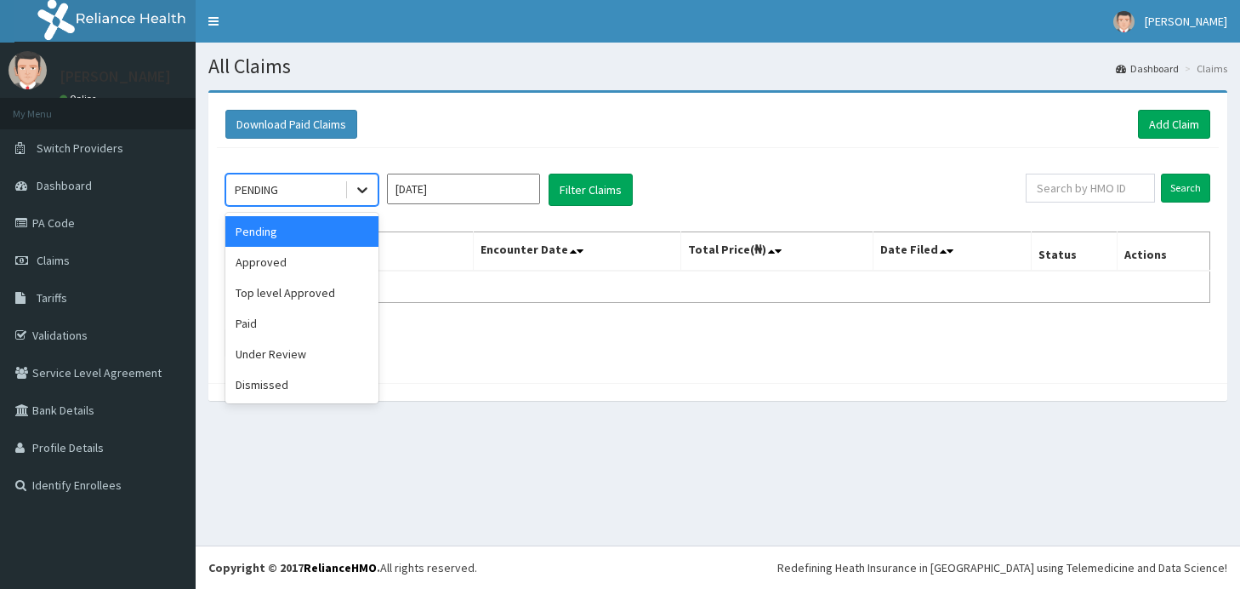
click at [362, 192] on icon at bounding box center [362, 189] width 17 height 17
click at [273, 353] on div "Under Review" at bounding box center [301, 354] width 153 height 31
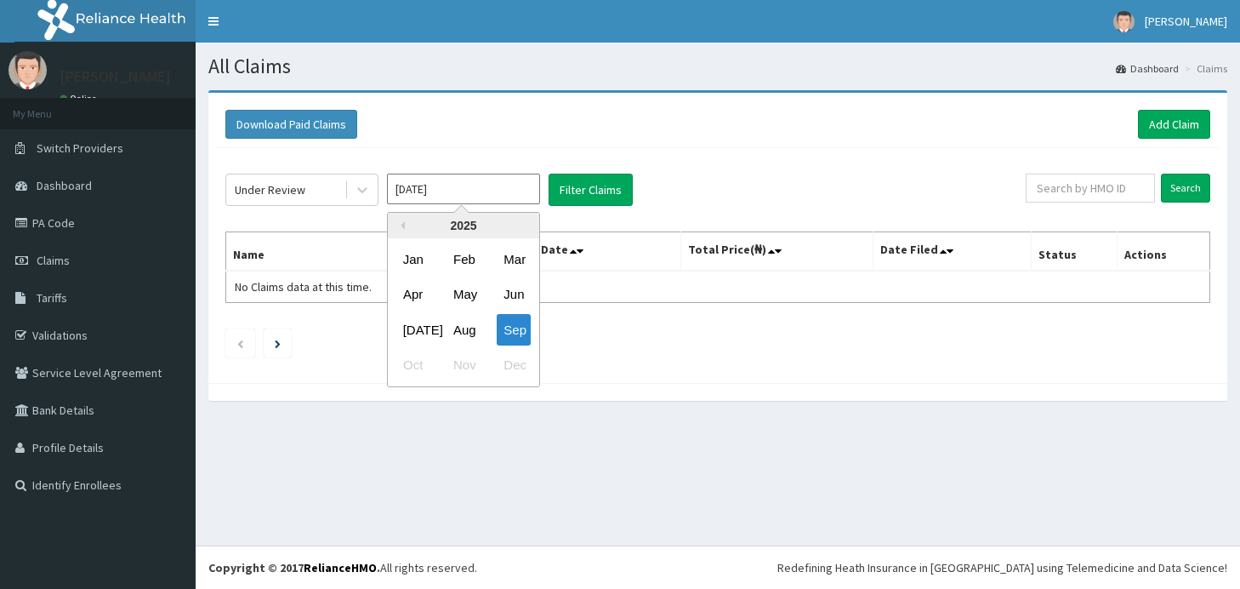
click at [469, 188] on input "[DATE]" at bounding box center [463, 189] width 153 height 31
click at [468, 322] on div "Aug" at bounding box center [464, 329] width 34 height 31
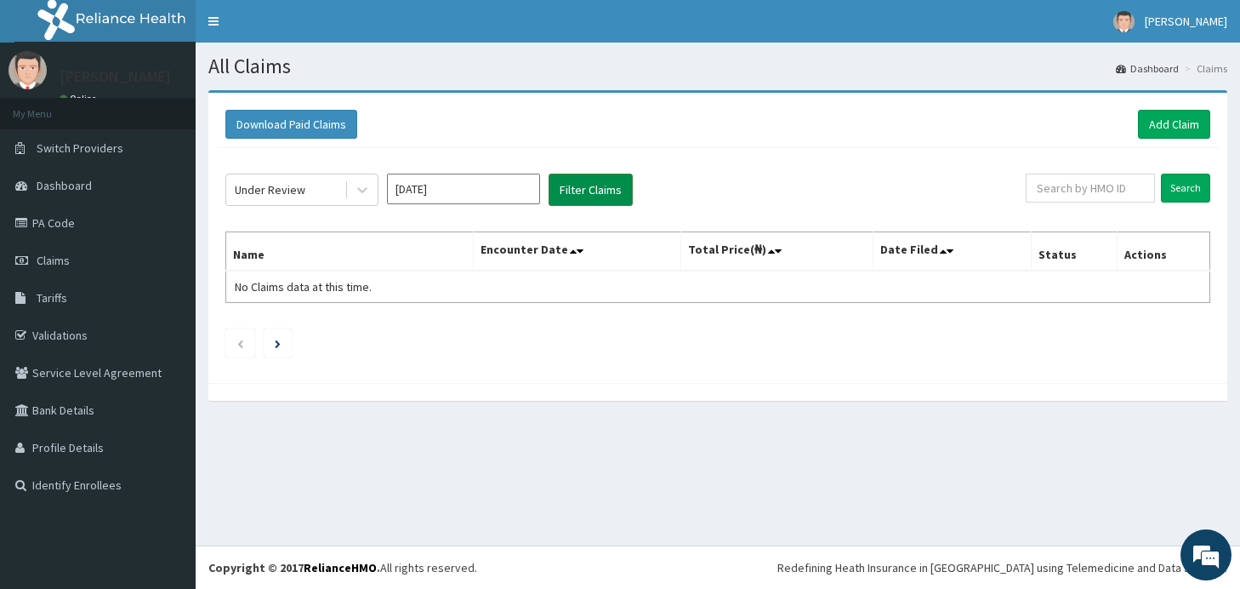
click at [589, 191] on button "Filter Claims" at bounding box center [591, 190] width 84 height 32
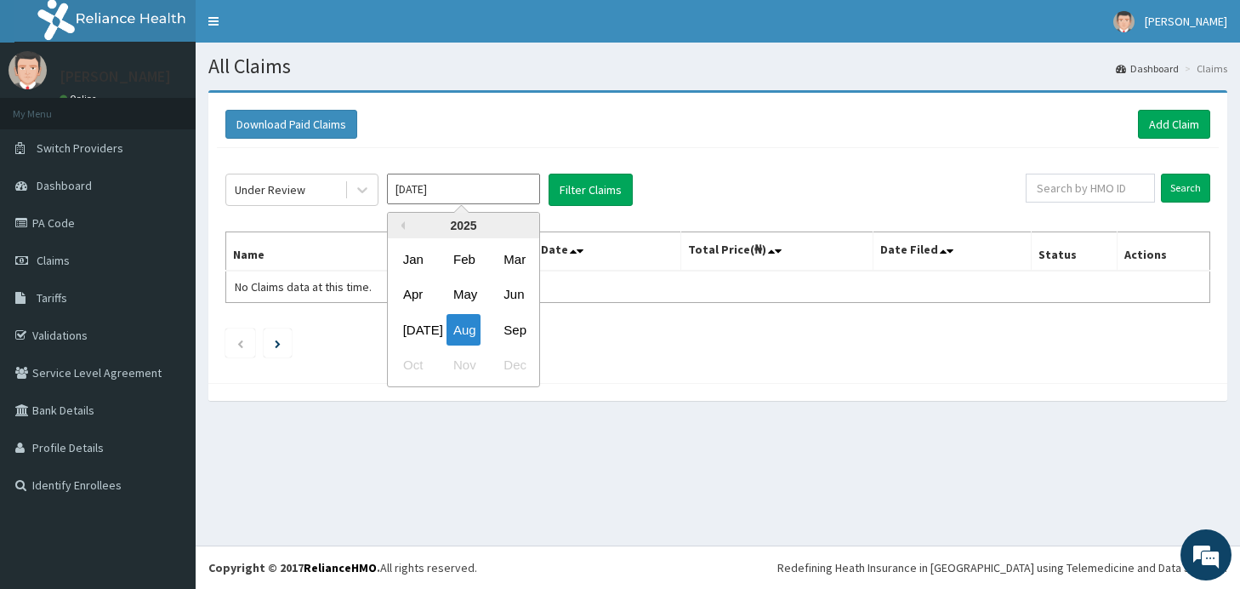
click at [493, 196] on input "[DATE]" at bounding box center [463, 189] width 153 height 31
click at [522, 329] on div "Sep" at bounding box center [514, 329] width 34 height 31
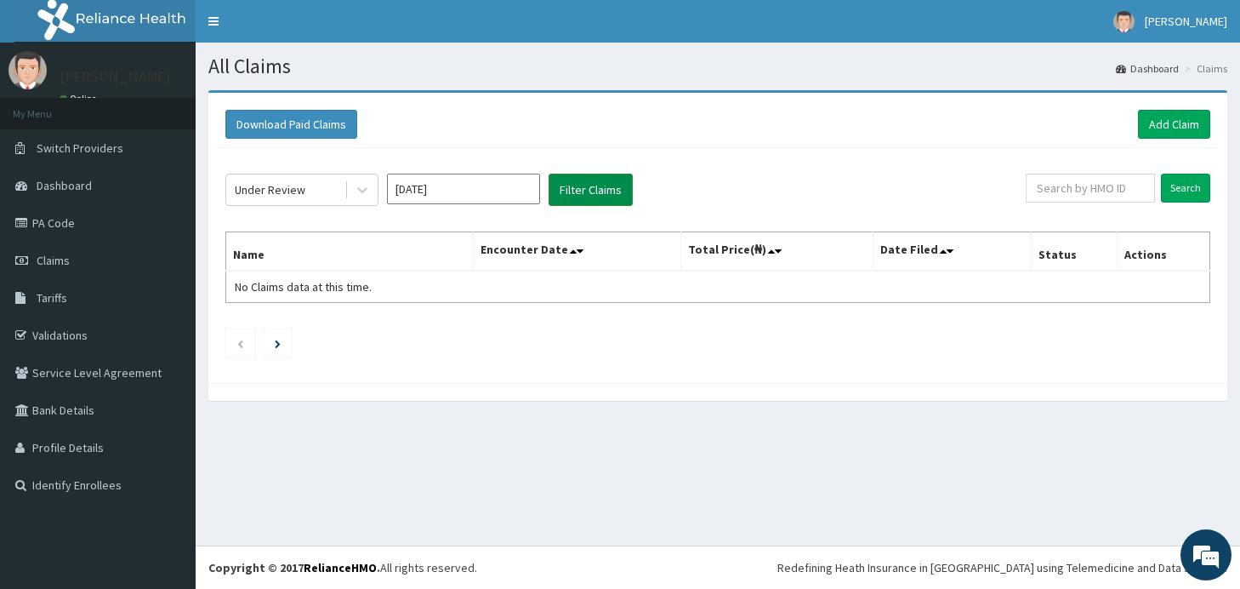
click at [607, 186] on button "Filter Claims" at bounding box center [591, 190] width 84 height 32
click at [363, 185] on icon at bounding box center [362, 189] width 17 height 17
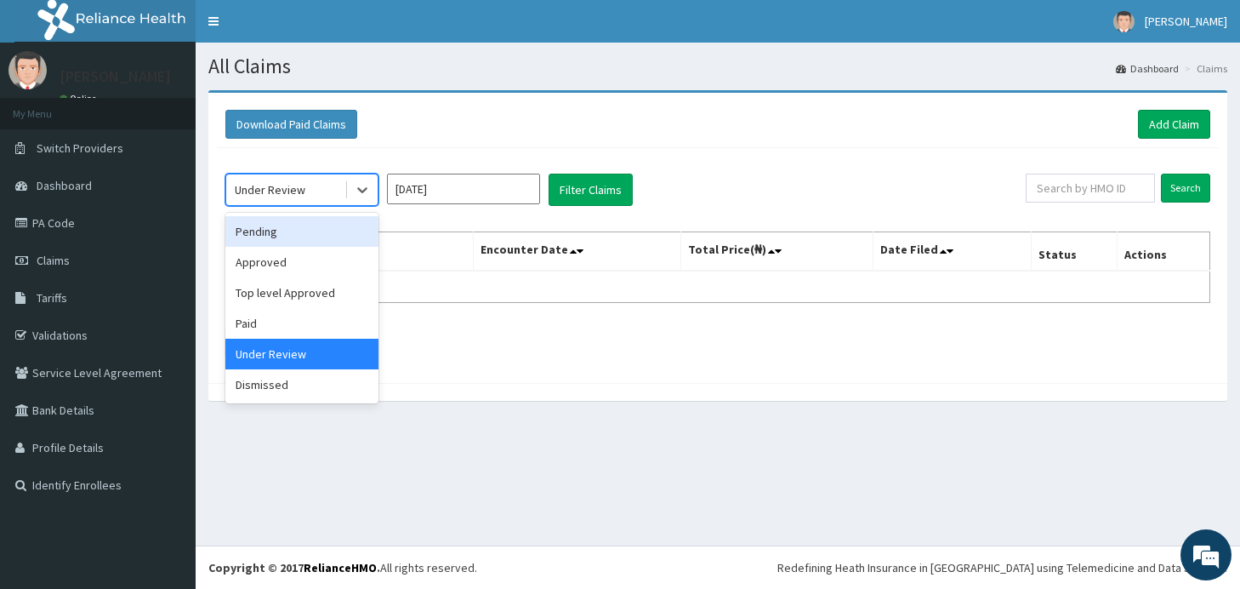
click at [331, 225] on div "Pending" at bounding box center [301, 231] width 153 height 31
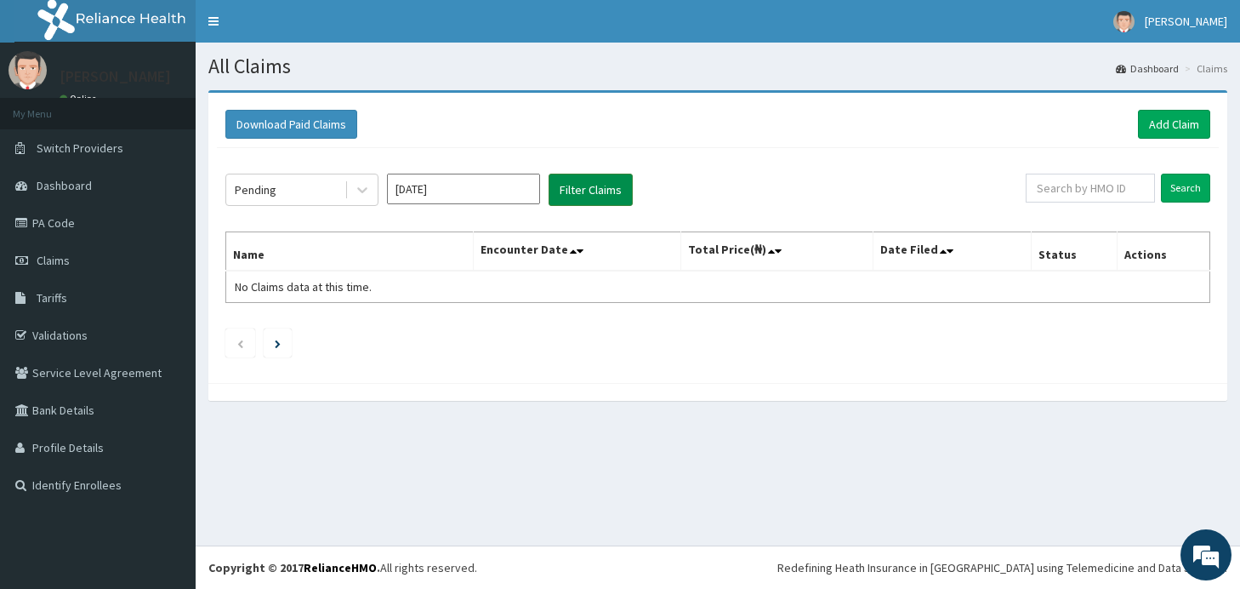
click at [562, 191] on button "Filter Claims" at bounding box center [591, 190] width 84 height 32
click at [499, 188] on input "[DATE]" at bounding box center [463, 189] width 153 height 31
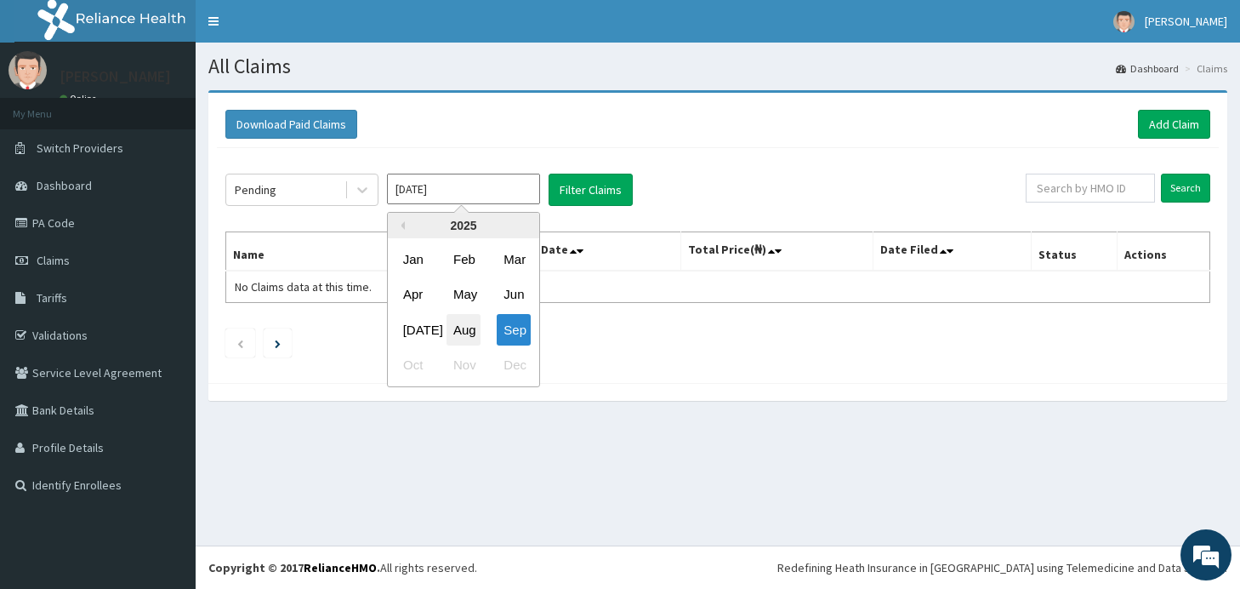
click at [462, 328] on div "Aug" at bounding box center [464, 329] width 34 height 31
type input "[DATE]"
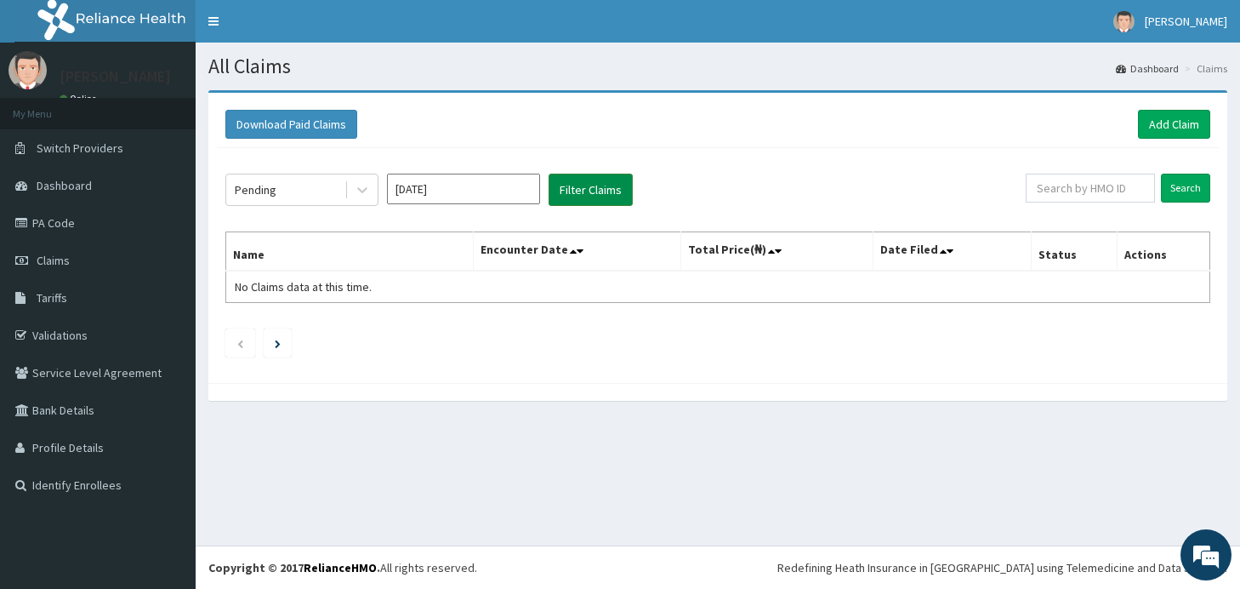
click at [583, 196] on button "Filter Claims" at bounding box center [591, 190] width 84 height 32
click at [577, 197] on button "Filter Claims" at bounding box center [591, 190] width 84 height 32
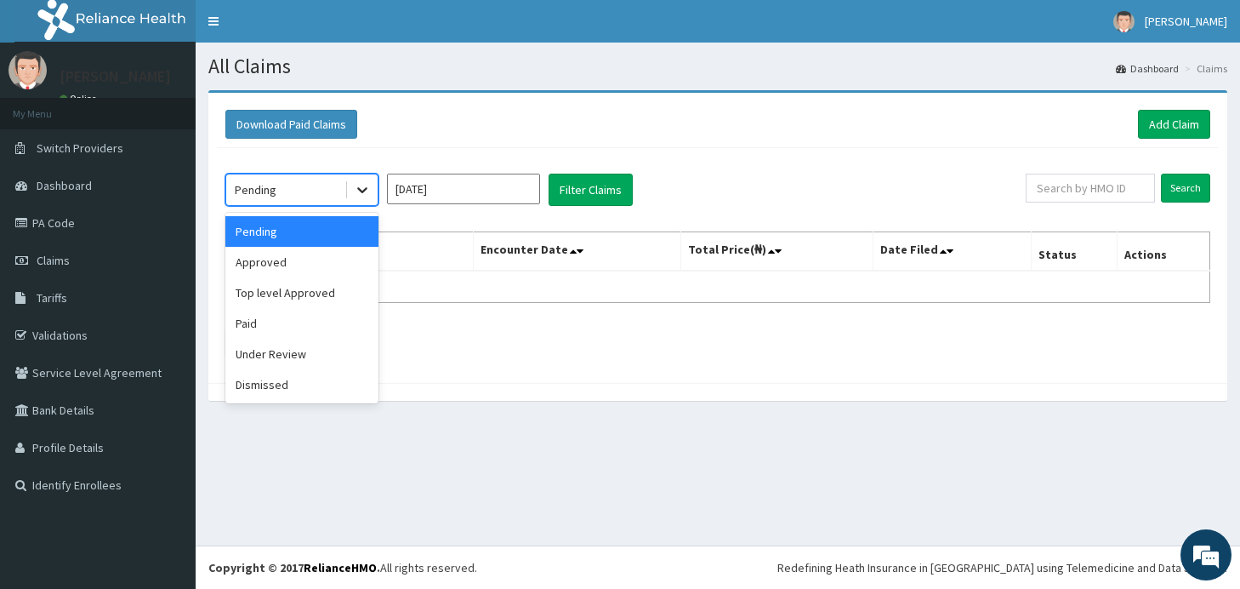
click at [356, 190] on icon at bounding box center [362, 189] width 17 height 17
click at [305, 259] on div "Approved" at bounding box center [301, 262] width 153 height 31
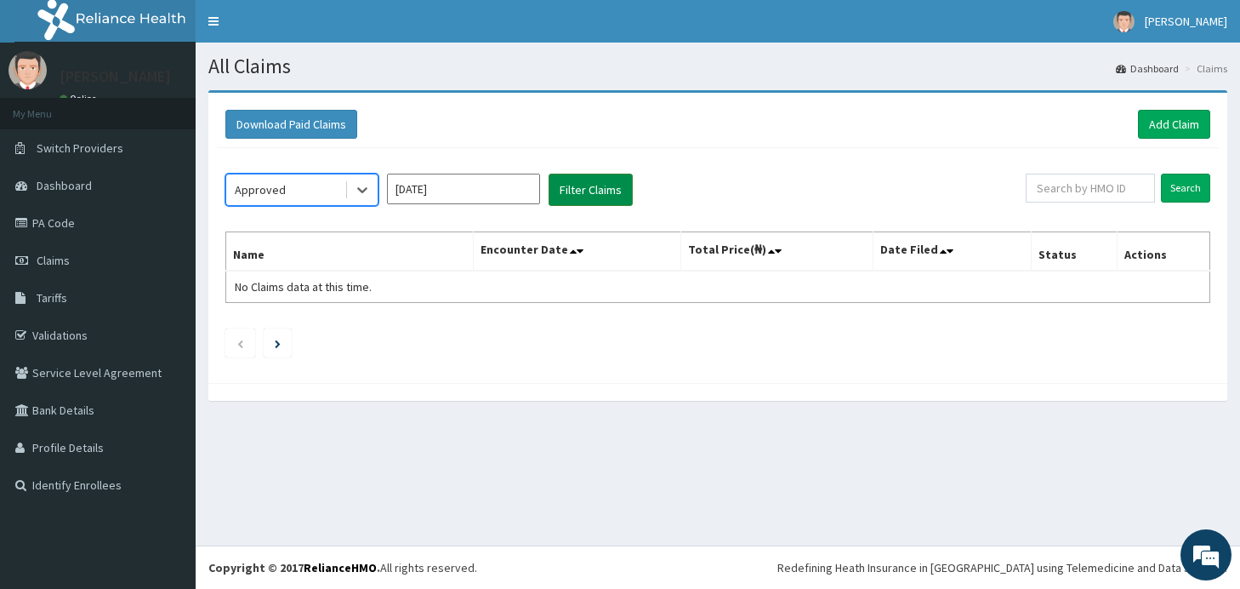
click at [580, 191] on button "Filter Claims" at bounding box center [591, 190] width 84 height 32
click at [609, 187] on button "Filter Claims" at bounding box center [591, 190] width 84 height 32
